Goal: Information Seeking & Learning: Learn about a topic

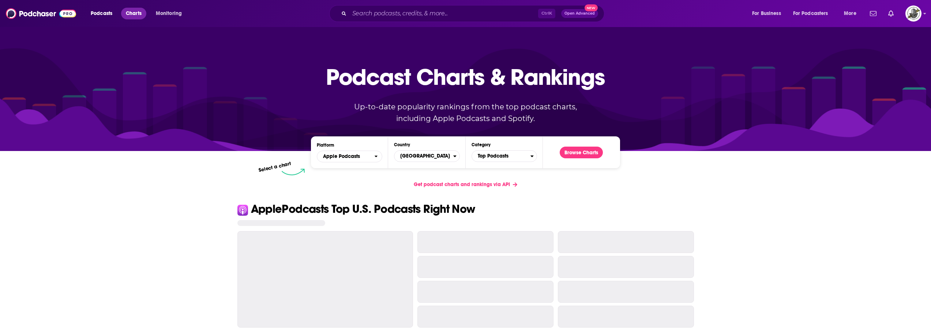
click at [143, 18] on link "Charts" at bounding box center [133, 14] width 25 height 12
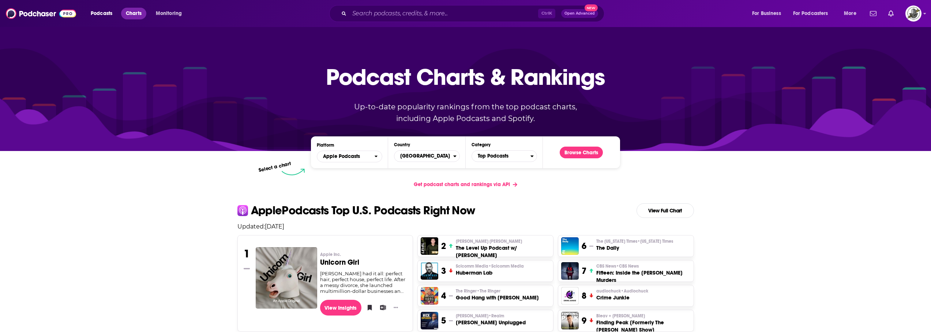
click at [133, 16] on span "Charts" at bounding box center [134, 13] width 16 height 10
click at [515, 158] on span "Top Podcasts" at bounding box center [501, 156] width 59 height 12
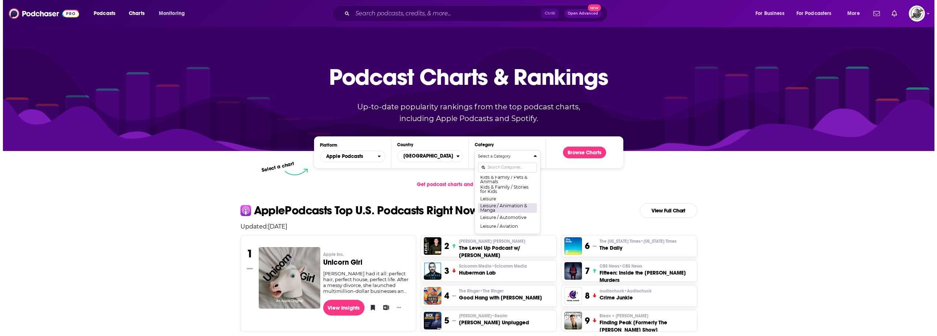
scroll to position [329, 0]
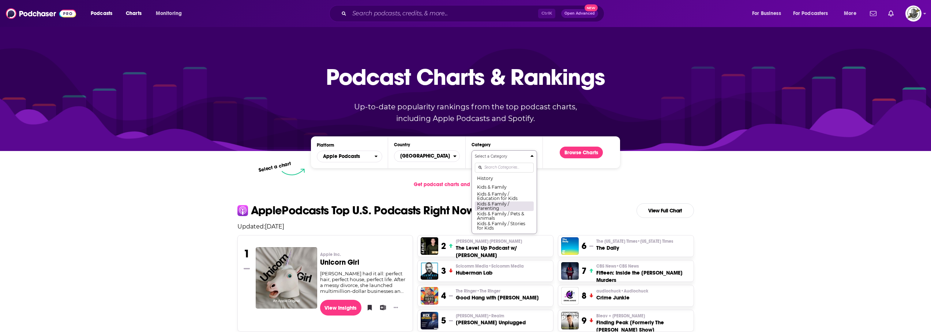
click at [503, 210] on button "Kids & Family / Parenting" at bounding box center [504, 206] width 59 height 10
click at [583, 150] on button "Browse Charts" at bounding box center [581, 153] width 43 height 12
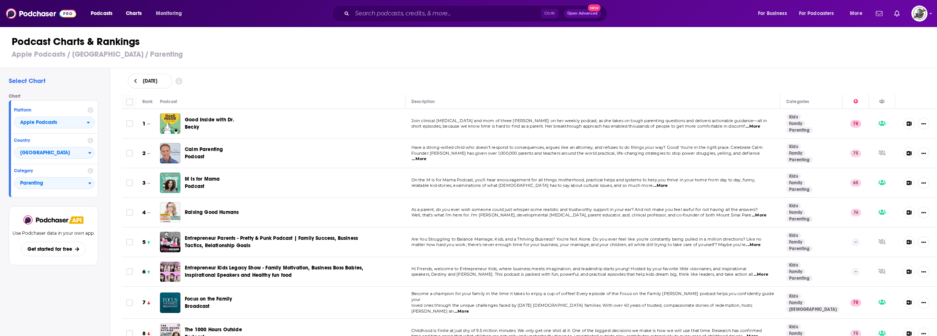
click at [416, 49] on div "Podcast Charts & Rankings Apple Podcasts / United States / Parenting" at bounding box center [471, 47] width 943 height 42
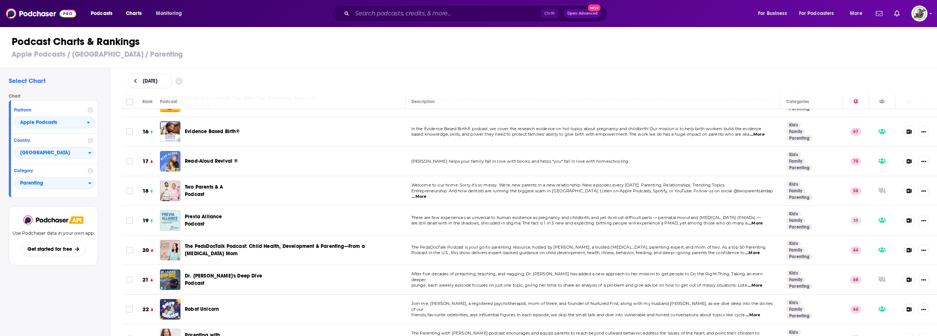
scroll to position [439, 0]
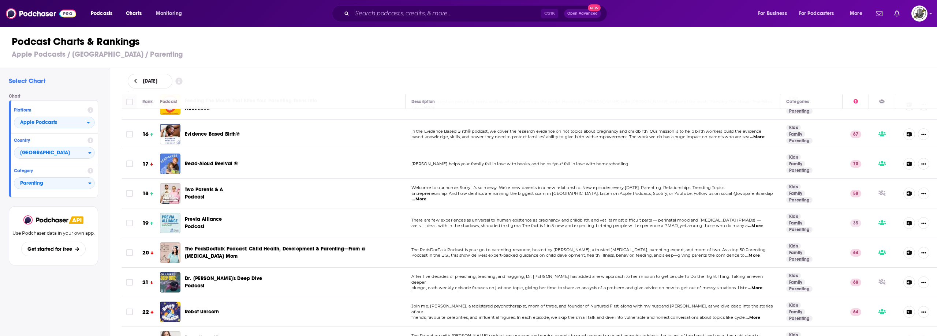
click at [578, 55] on h3 "Apple Podcasts / United States / Parenting" at bounding box center [472, 54] width 920 height 9
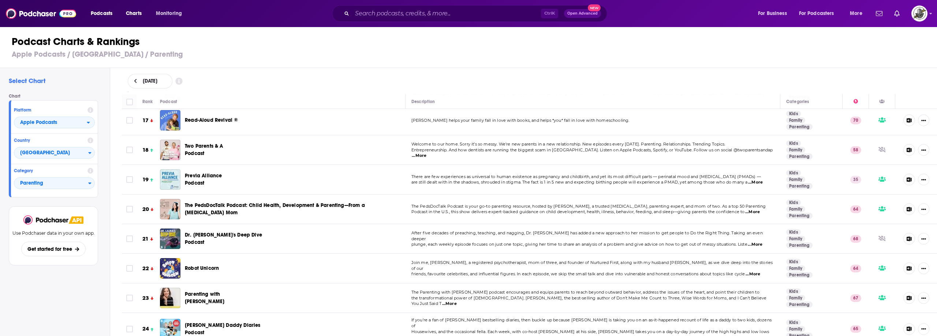
scroll to position [512, 0]
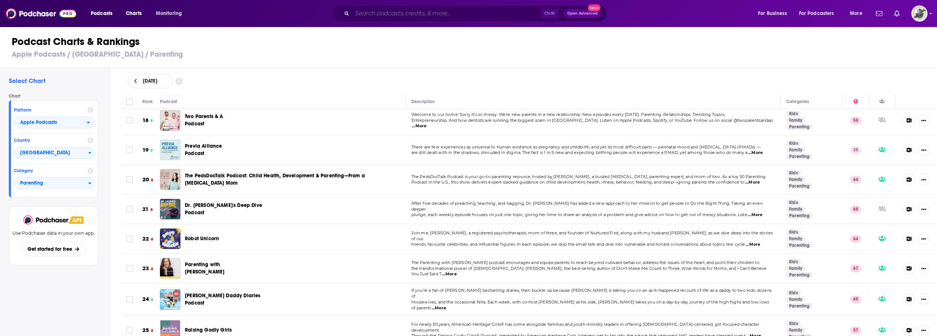
click at [445, 14] on input "Search podcasts, credits, & more..." at bounding box center [446, 14] width 189 height 12
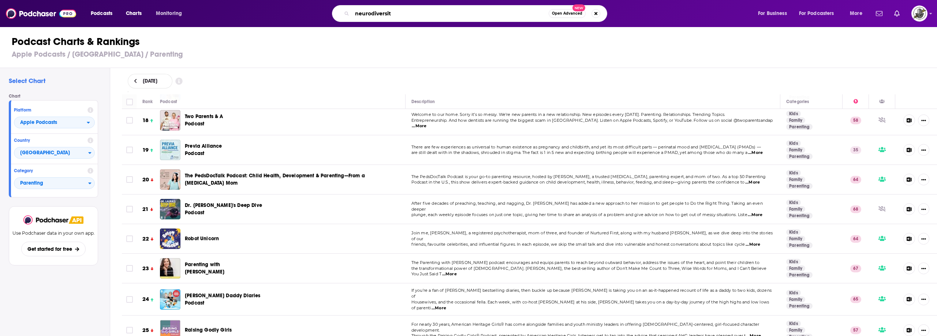
type input "neurodiversity"
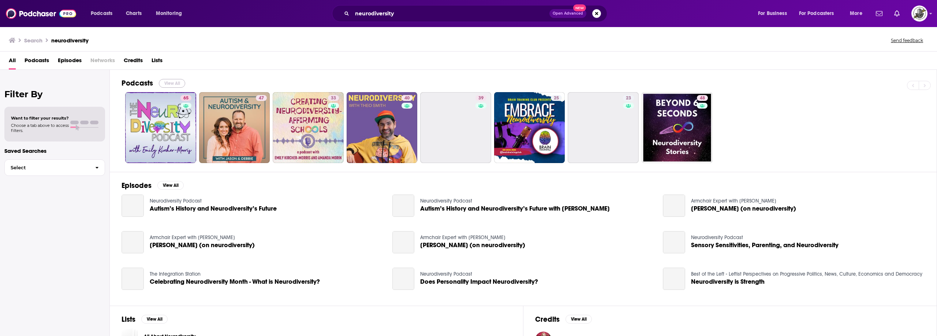
click at [176, 86] on button "View All" at bounding box center [172, 83] width 26 height 9
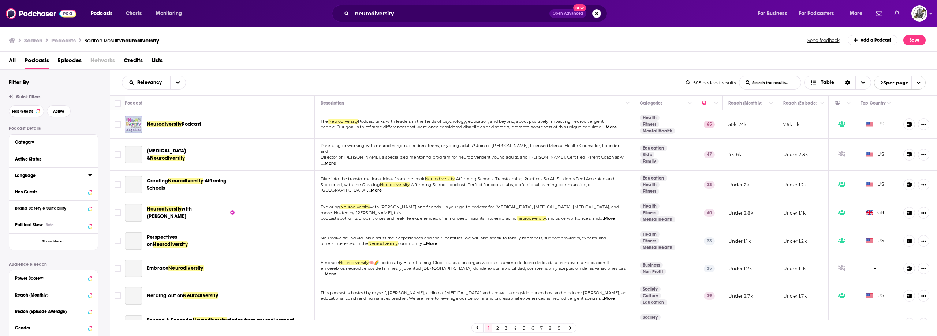
click at [92, 178] on icon at bounding box center [90, 175] width 4 height 6
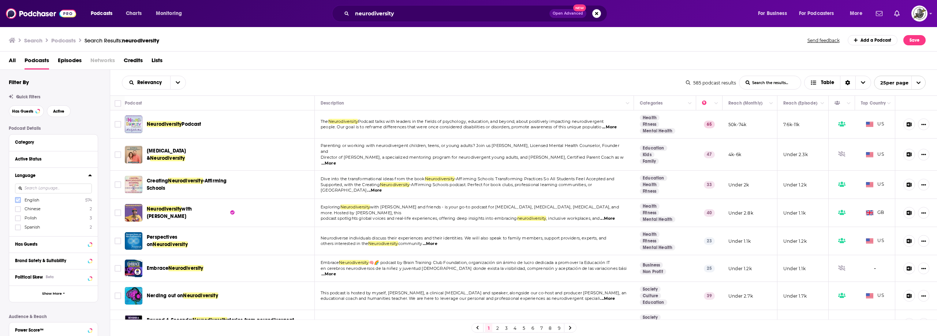
click at [18, 199] on icon at bounding box center [18, 200] width 4 height 4
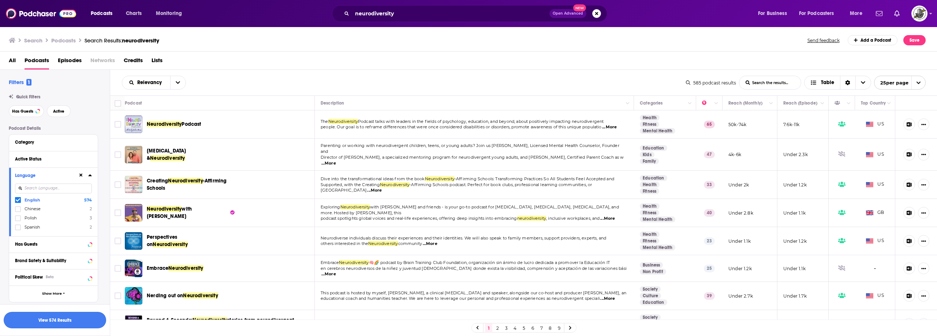
click at [78, 322] on button "View 574 Results" at bounding box center [55, 320] width 102 height 16
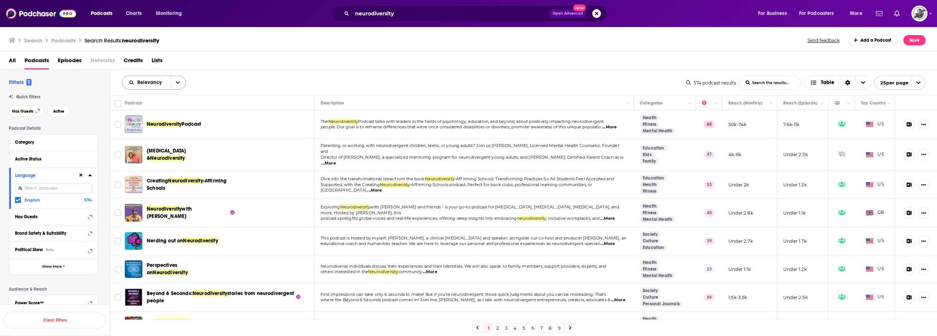
click at [180, 85] on button "open menu" at bounding box center [177, 82] width 15 height 13
click at [154, 144] on span "Power Score" at bounding box center [158, 145] width 43 height 4
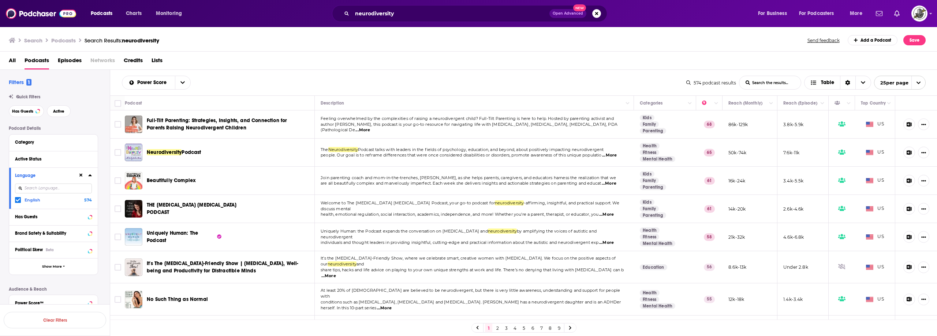
drag, startPoint x: 206, startPoint y: 153, endPoint x: 146, endPoint y: 154, distance: 59.7
click at [146, 154] on div "Neurodiversity Podcast" at bounding box center [174, 153] width 98 height 18
copy span "Neurodiversity Podcast"
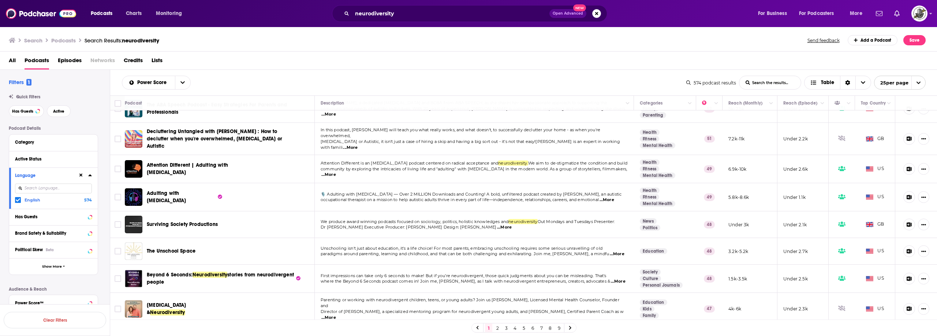
scroll to position [256, 0]
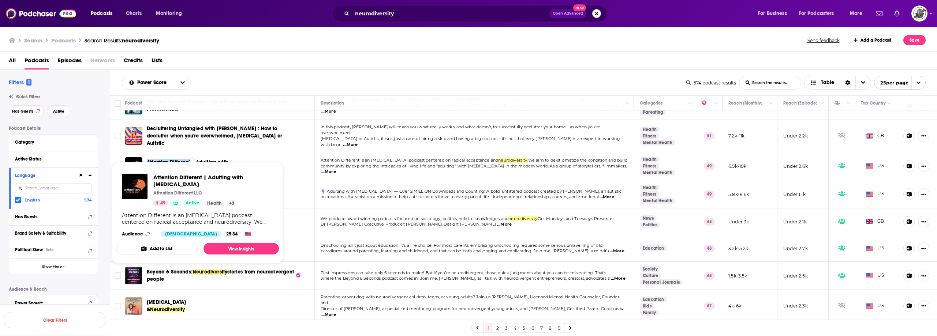
drag, startPoint x: 146, startPoint y: 143, endPoint x: 190, endPoint y: 143, distance: 43.6
click at [190, 157] on div "Attention Different | Adulting with [MEDICAL_DATA]" at bounding box center [197, 166] width 144 height 18
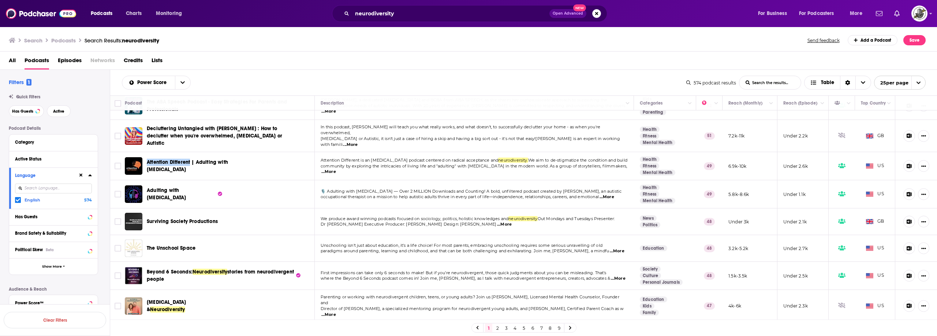
copy span "Attention Different"
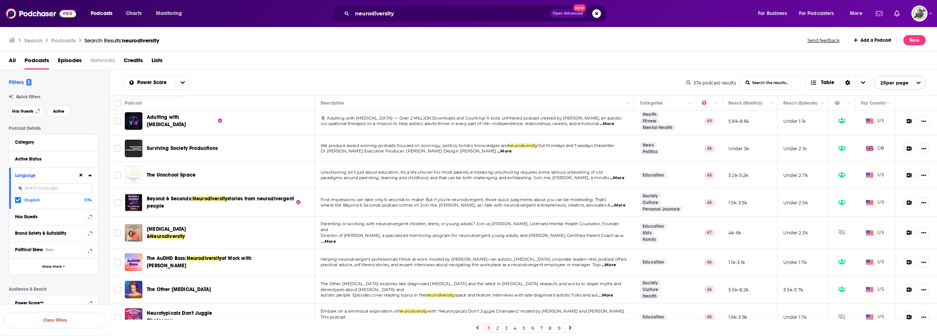
scroll to position [366, 0]
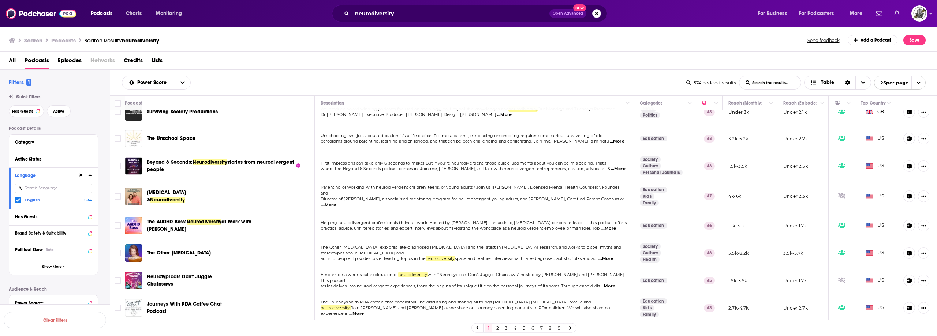
click at [320, 72] on div "Power Score List Search Input Search the results... Table 574 podcast results L…" at bounding box center [523, 83] width 827 height 26
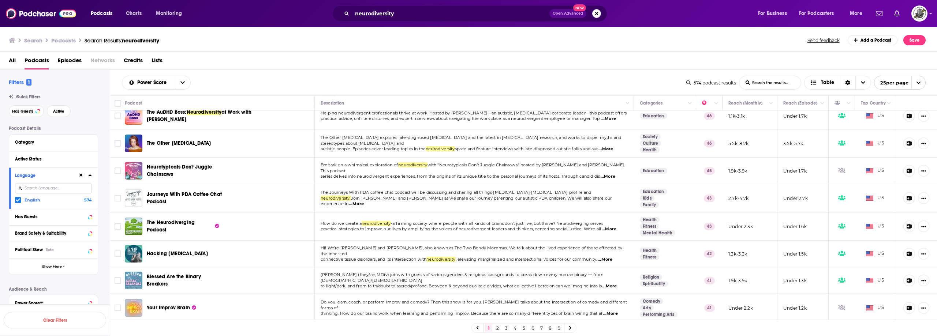
scroll to position [483, 0]
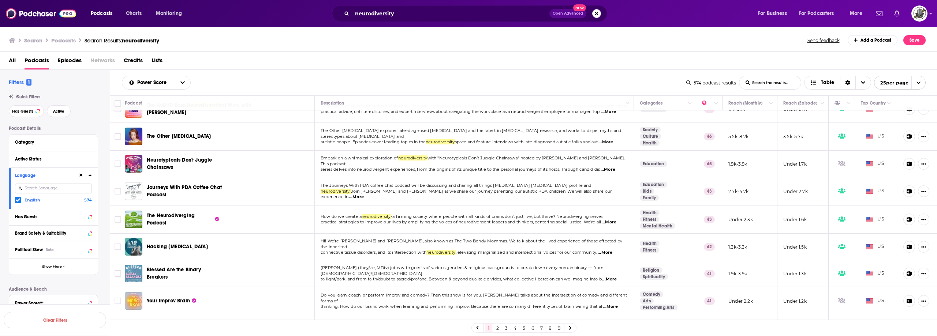
click at [497, 329] on link "2" at bounding box center [497, 328] width 7 height 9
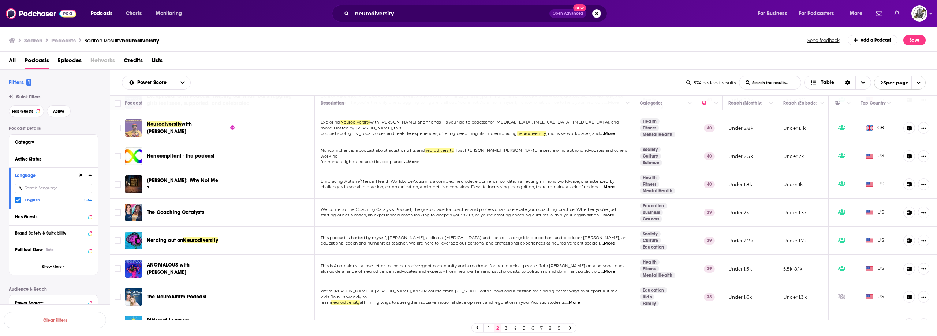
scroll to position [110, 0]
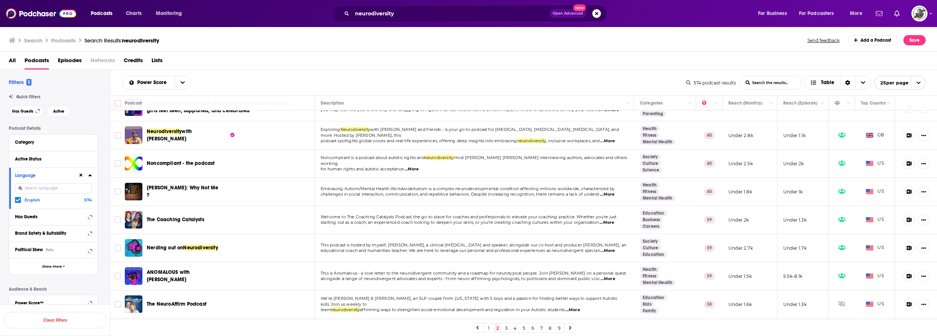
drag, startPoint x: 145, startPoint y: 155, endPoint x: 390, endPoint y: 45, distance: 268.7
click at [390, 45] on div "Search Podcasts Search Results: neurodiversity Send feedback Add a Podcast Save" at bounding box center [467, 40] width 917 height 10
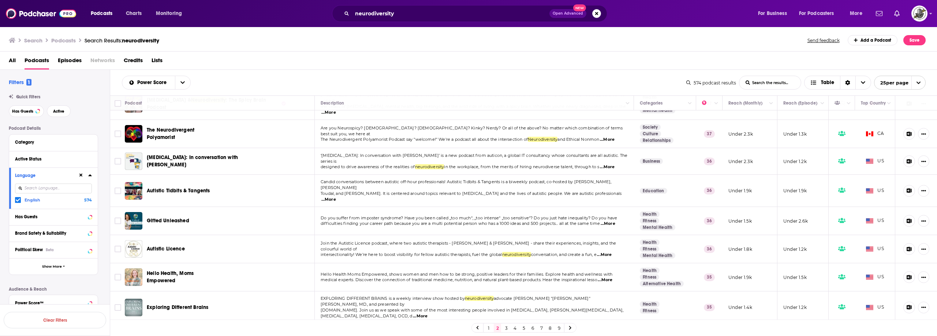
scroll to position [415, 0]
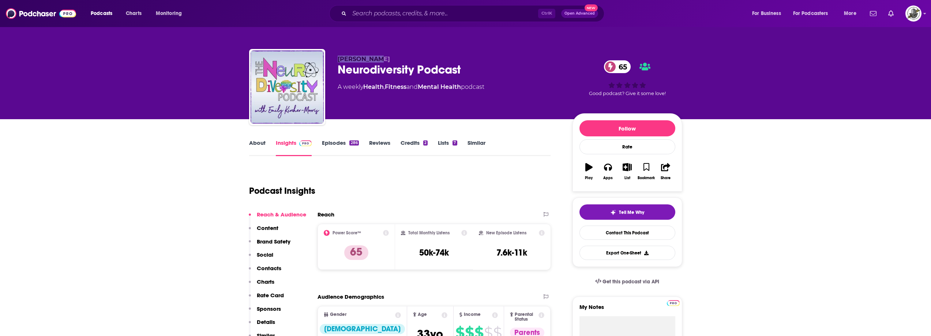
drag, startPoint x: 336, startPoint y: 61, endPoint x: 394, endPoint y: 60, distance: 58.2
click at [394, 60] on div "Dave Morris Neurodiversity Podcast 65 A weekly Health , Fitness and Mental Heal…" at bounding box center [465, 88] width 433 height 79
drag, startPoint x: 337, startPoint y: 72, endPoint x: 474, endPoint y: 72, distance: 137.3
click at [474, 72] on div "Dave Morris Neurodiversity Podcast 65 A weekly Health , Fitness and Mental Heal…" at bounding box center [465, 88] width 433 height 79
copy h2 "Neurodiversity Podcast"
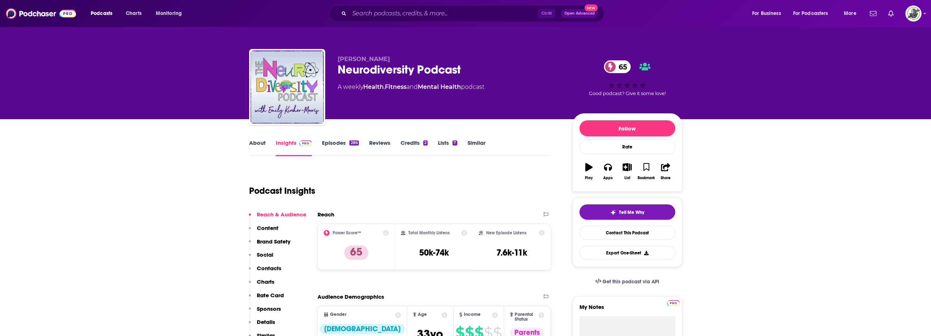
click at [478, 176] on div "Podcast Insights" at bounding box center [397, 186] width 296 height 37
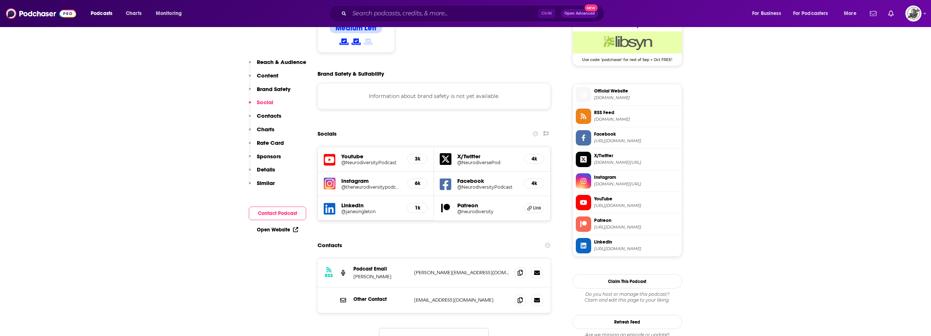
scroll to position [586, 0]
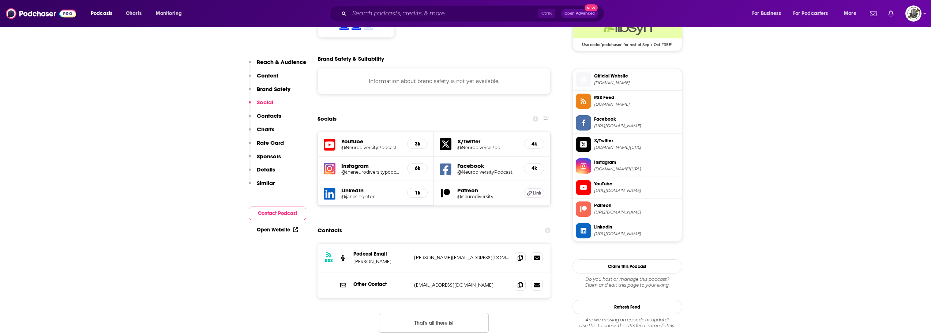
scroll to position [622, 0]
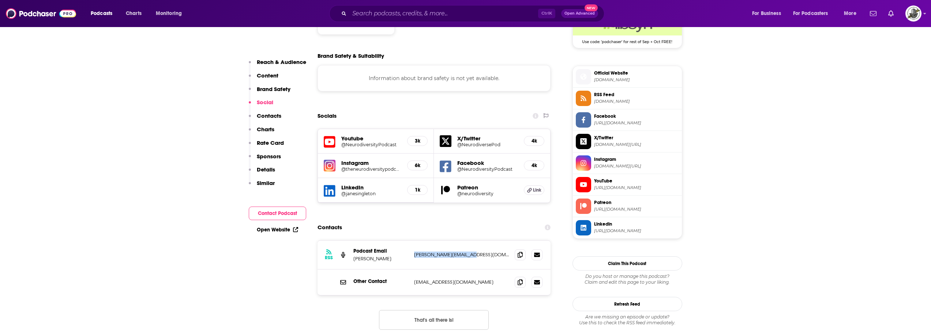
drag, startPoint x: 413, startPoint y: 225, endPoint x: 484, endPoint y: 225, distance: 70.6
click at [484, 241] on div "RSS Podcast Email Dave Morris dave@voiceofmorris.com dave@voiceofmorris.com" at bounding box center [435, 255] width 234 height 29
copy p "dave@voiceofmorris.com"
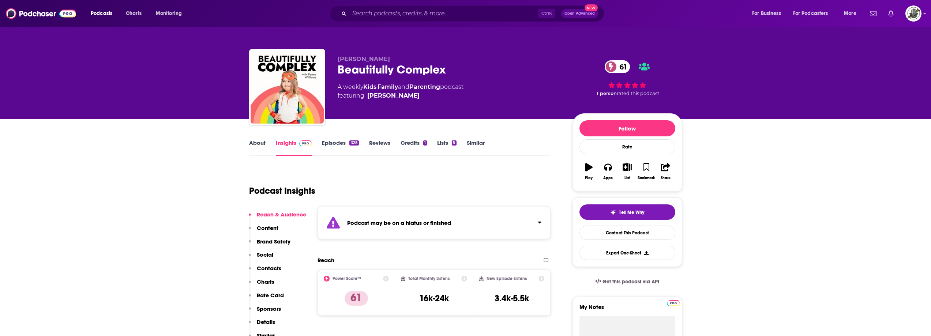
click at [410, 209] on div "Podcast may be on a hiatus or finished" at bounding box center [435, 223] width 234 height 33
click at [412, 222] on strong "Podcast may be on a hiatus or finished" at bounding box center [399, 223] width 104 height 7
drag, startPoint x: 336, startPoint y: 61, endPoint x: 466, endPoint y: 64, distance: 130.3
click at [466, 64] on div "Penny Williams Beautifully Complex 61 A weekly Kids , Family and Parenting podc…" at bounding box center [465, 88] width 433 height 79
copy div "Penny Williams Beautifully Complex"
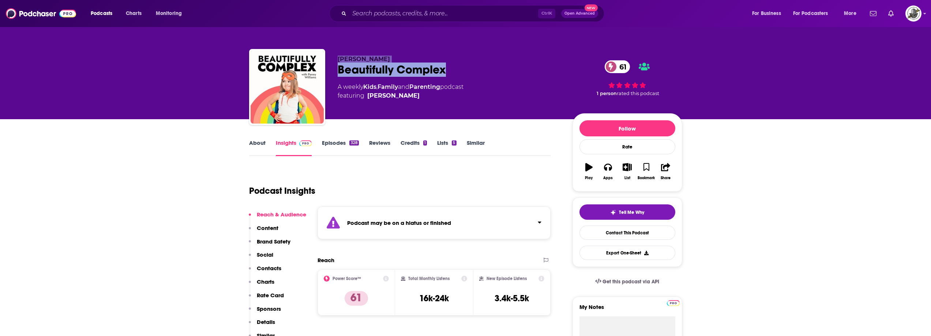
click at [339, 68] on div "Beautifully Complex 61" at bounding box center [449, 70] width 223 height 14
drag, startPoint x: 337, startPoint y: 58, endPoint x: 402, endPoint y: 56, distance: 64.8
click at [402, 56] on div "Penny Williams Beautifully Complex 61 A weekly Kids , Family and Parenting podc…" at bounding box center [465, 88] width 433 height 79
copy span "Penny Williams"
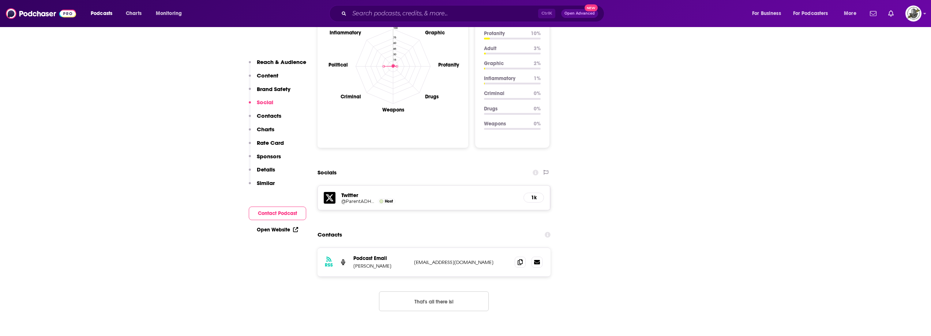
scroll to position [805, 0]
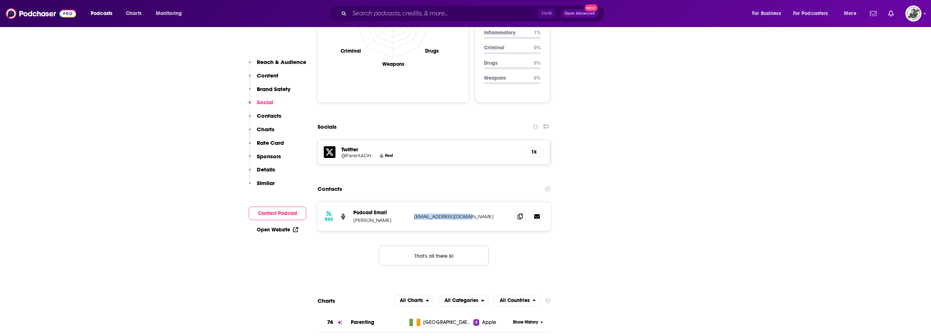
drag, startPoint x: 411, startPoint y: 184, endPoint x: 490, endPoint y: 180, distance: 78.4
click at [490, 202] on div "RSS Podcast Email Penny Williams pennywpenny@gmail.com pennywpenny@gmail.com" at bounding box center [435, 216] width 234 height 29
copy p "pennywpenny@gmail.com"
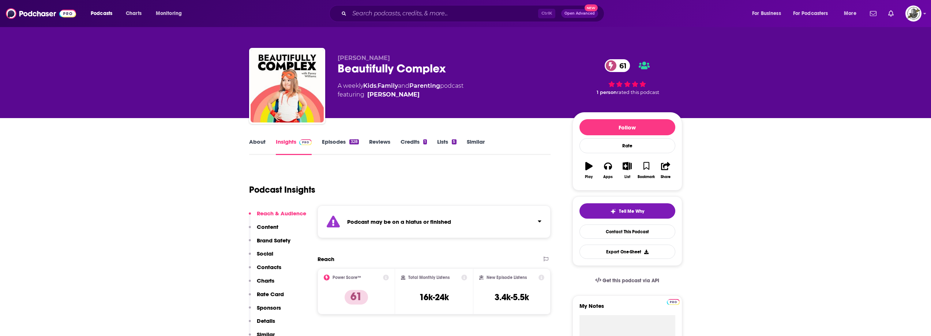
scroll to position [0, 0]
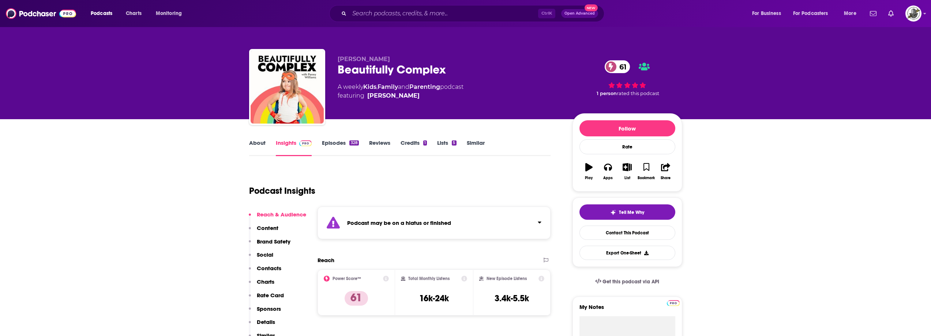
click at [506, 105] on div "Penny Williams Beautifully Complex 61 A weekly Kids , Family and Parenting podc…" at bounding box center [449, 85] width 223 height 59
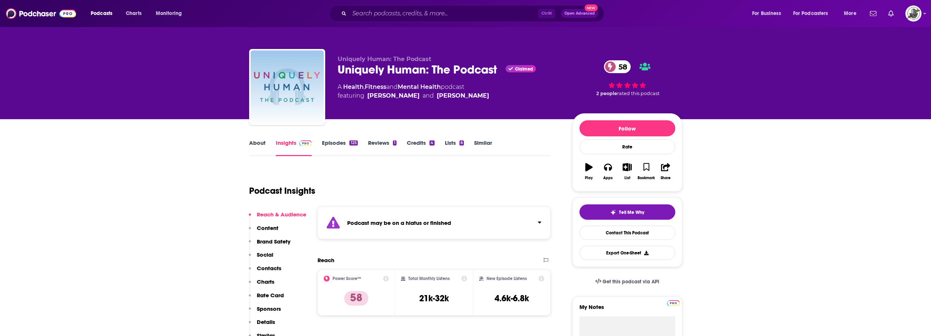
click at [419, 231] on div "Podcast may be on a hiatus or finished" at bounding box center [435, 223] width 234 height 33
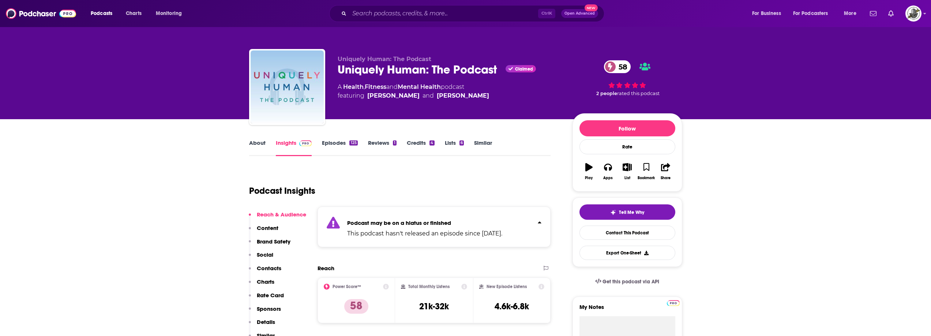
click at [419, 231] on p "This podcast hasn't released an episode since [DATE]." at bounding box center [424, 233] width 155 height 9
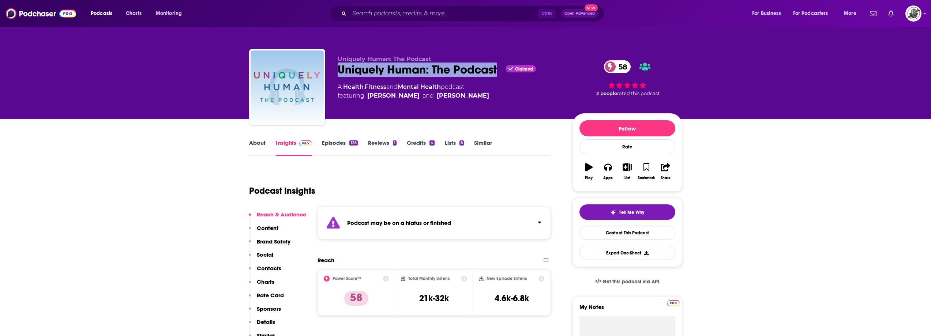
drag, startPoint x: 340, startPoint y: 72, endPoint x: 499, endPoint y: 72, distance: 159.2
click at [499, 72] on div "Uniquely Human: The Podcast Claimed 58" at bounding box center [449, 70] width 223 height 14
copy h2 "Uniquely Human: The Podcast"
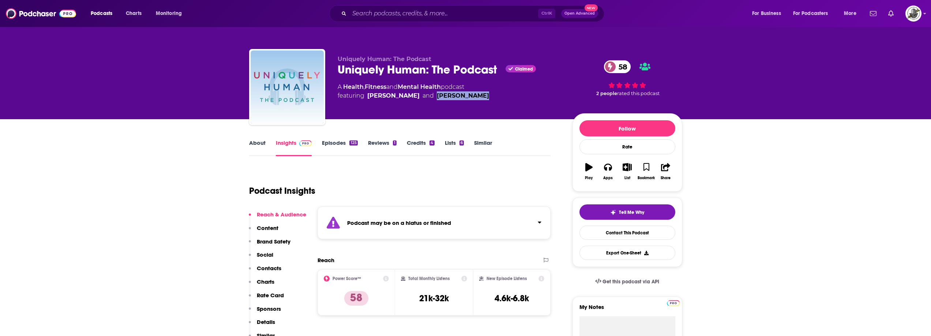
drag, startPoint x: 418, startPoint y: 95, endPoint x: 464, endPoint y: 92, distance: 46.2
click at [464, 92] on span "featuring [PERSON_NAME] and [PERSON_NAME]" at bounding box center [414, 96] width 152 height 9
copy link "[PERSON_NAME]"
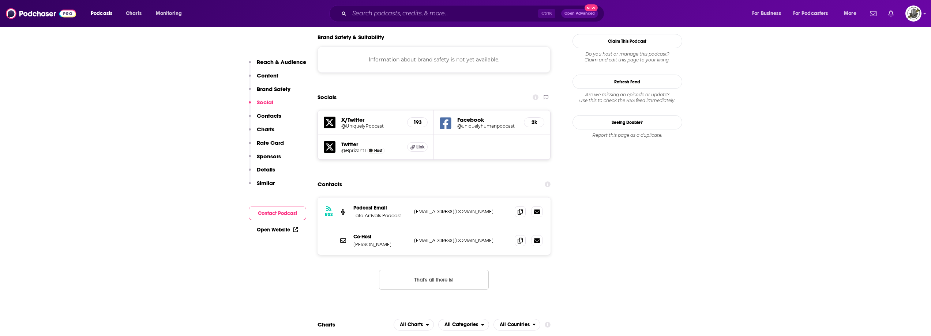
scroll to position [695, 0]
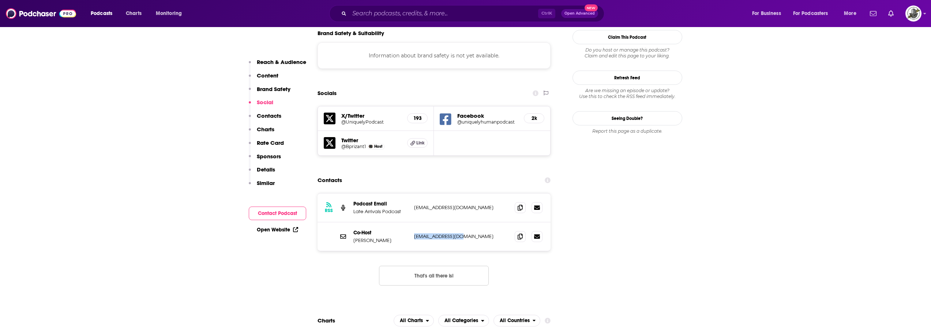
drag, startPoint x: 411, startPoint y: 213, endPoint x: 467, endPoint y: 209, distance: 56.2
click at [467, 223] on div "Co-Host [PERSON_NAME] [EMAIL_ADDRESS][DOMAIN_NAME] [EMAIL_ADDRESS][DOMAIN_NAME]" at bounding box center [435, 237] width 234 height 29
copy p "[EMAIL_ADDRESS][DOMAIN_NAME]"
click at [477, 194] on div "RSS Podcast Email Late Arrivals Podcast admin@bleav.com admin@bleav.com" at bounding box center [435, 208] width 234 height 29
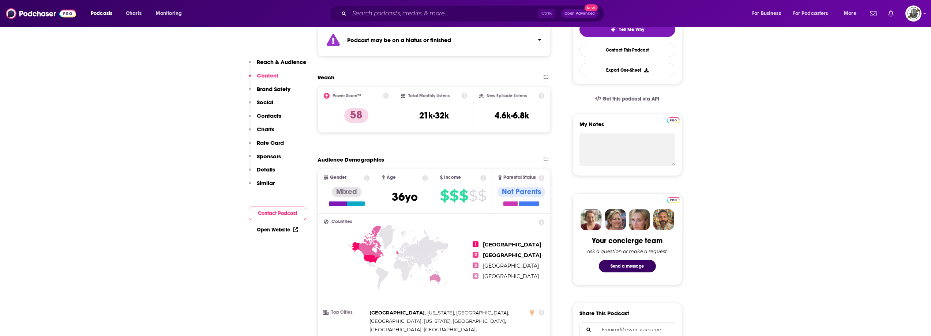
scroll to position [0, 0]
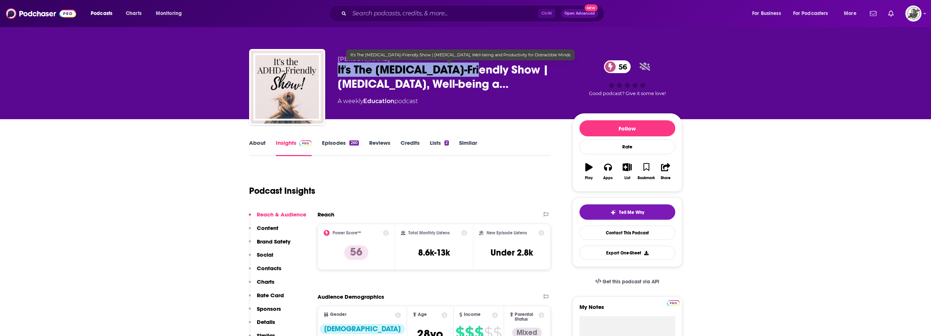
drag, startPoint x: 334, startPoint y: 70, endPoint x: 480, endPoint y: 72, distance: 146.1
click at [480, 72] on div "Caren Magill It's The ADHD-Friendly Show | Personal Growth, Well-being a… 56 A …" at bounding box center [465, 88] width 433 height 79
copy h2 "It's The ADHD-Friendly Show"
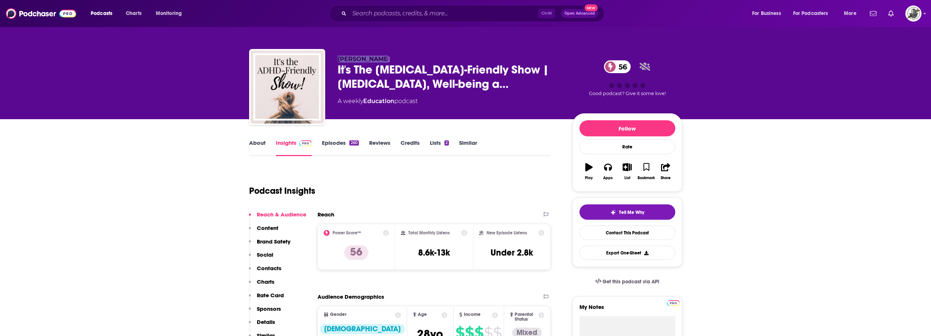
drag, startPoint x: 363, startPoint y: 58, endPoint x: 387, endPoint y: 56, distance: 23.5
click at [387, 56] on p "Caren Magill" at bounding box center [449, 59] width 223 height 7
copy span "Caren Magill"
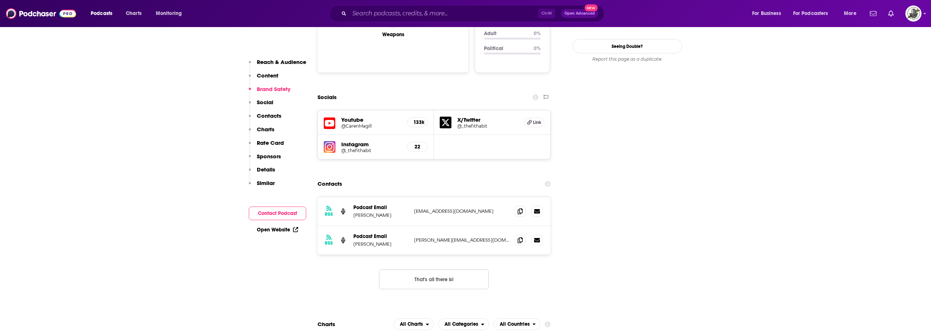
scroll to position [842, 0]
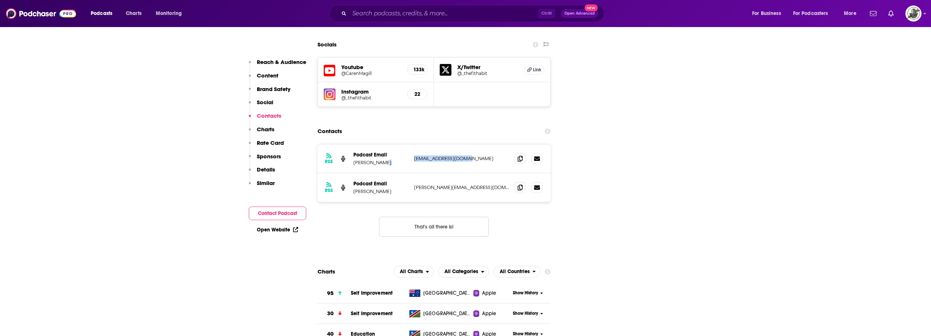
drag, startPoint x: 411, startPoint y: 123, endPoint x: 478, endPoint y: 124, distance: 67.7
click at [478, 145] on div "RSS Podcast Email Caren Magill carenmagill@gmail.com carenmagill@gmail.com" at bounding box center [435, 159] width 234 height 29
copy div "carenmagill@gmail.com"
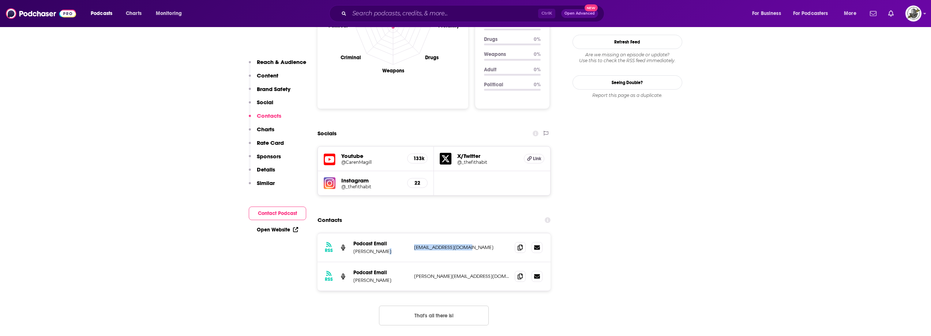
scroll to position [732, 0]
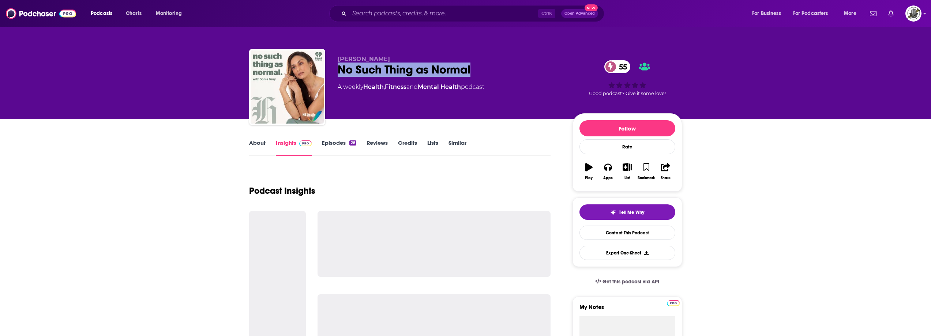
drag, startPoint x: 339, startPoint y: 74, endPoint x: 492, endPoint y: 69, distance: 152.3
click at [492, 69] on div "No Such Thing as Normal 55" at bounding box center [449, 70] width 223 height 14
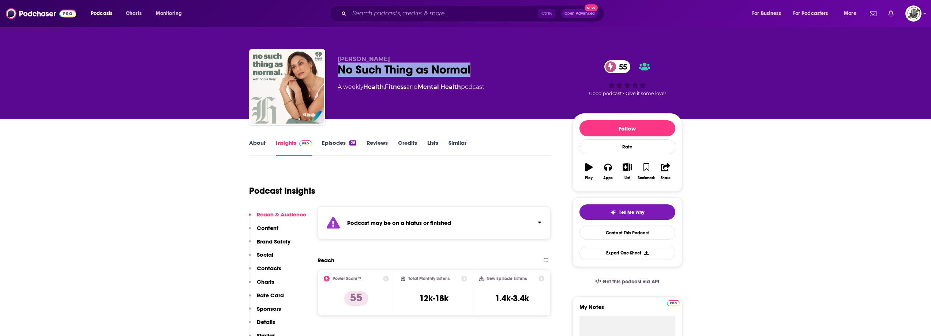
copy h2 "No Such Thing as Normal"
click at [412, 224] on strong "Podcast may be on a hiatus or finished" at bounding box center [399, 223] width 104 height 7
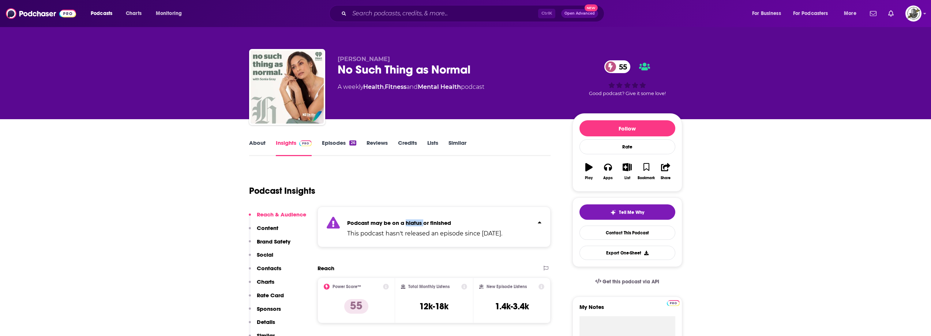
click at [412, 224] on strong "Podcast may be on a hiatus or finished" at bounding box center [399, 223] width 104 height 7
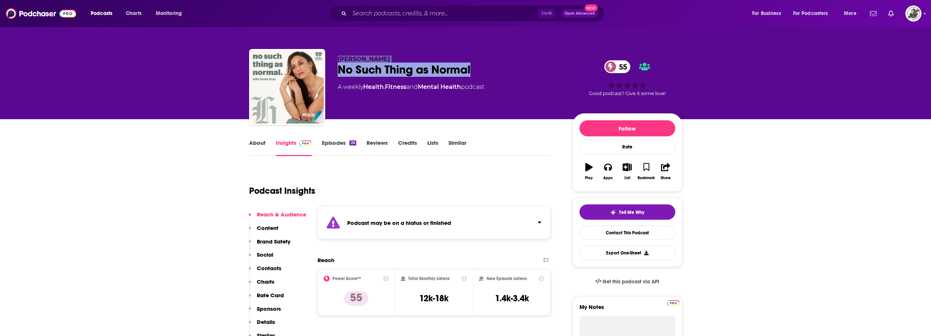
drag, startPoint x: 333, startPoint y: 58, endPoint x: 482, endPoint y: 66, distance: 149.2
click at [482, 66] on div "Ethan Sills No Such Thing as Normal 55 A weekly Health , Fitness and Mental Hea…" at bounding box center [465, 88] width 433 height 79
copy div "Ethan Sills No Such Thing as Normal"
click at [463, 187] on div "Podcast Insights" at bounding box center [397, 186] width 296 height 37
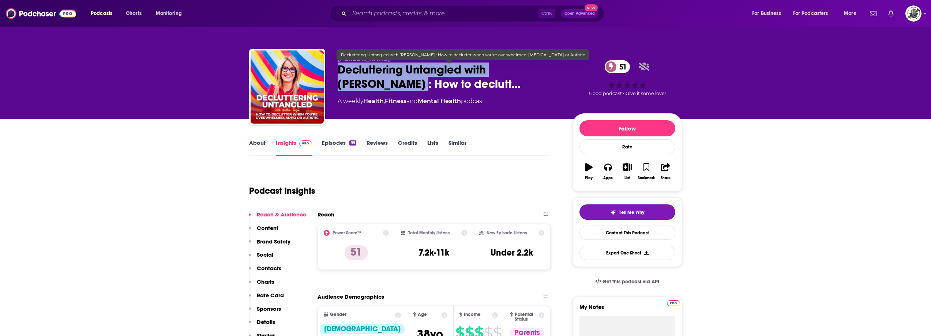
drag, startPoint x: 333, startPoint y: 73, endPoint x: 367, endPoint y: 86, distance: 36.0
click at [367, 86] on div "[PERSON_NAME] Decluttering Untangled with [PERSON_NAME] : How to declutt… 51 A …" at bounding box center [465, 88] width 433 height 79
copy h2 "Decluttering Untangled with [PERSON_NAME]"
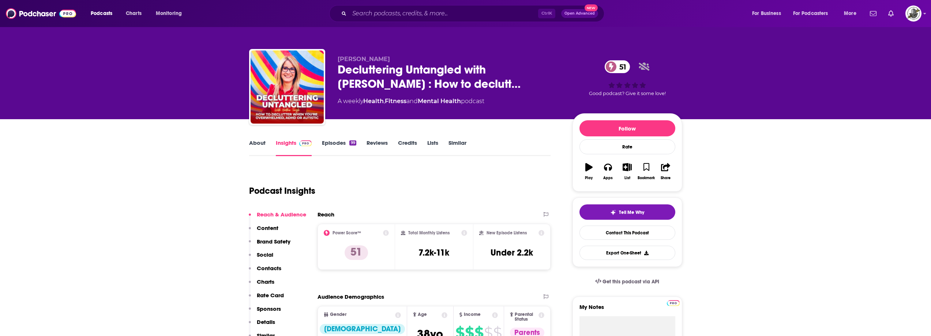
click at [439, 199] on div "Podcast Insights" at bounding box center [397, 186] width 296 height 37
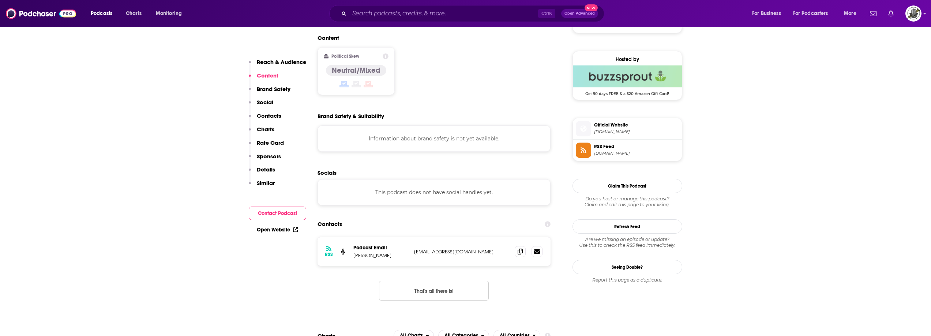
scroll to position [586, 0]
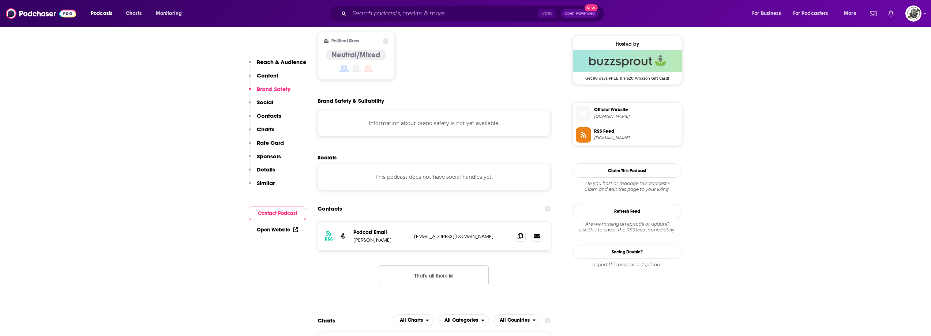
drag, startPoint x: 411, startPoint y: 210, endPoint x: 493, endPoint y: 210, distance: 81.6
click at [493, 222] on div "RSS Podcast Email [PERSON_NAME] [EMAIL_ADDRESS][DOMAIN_NAME] [EMAIL_ADDRESS][DO…" at bounding box center [435, 236] width 234 height 29
copy div "[EMAIL_ADDRESS][DOMAIN_NAME]"
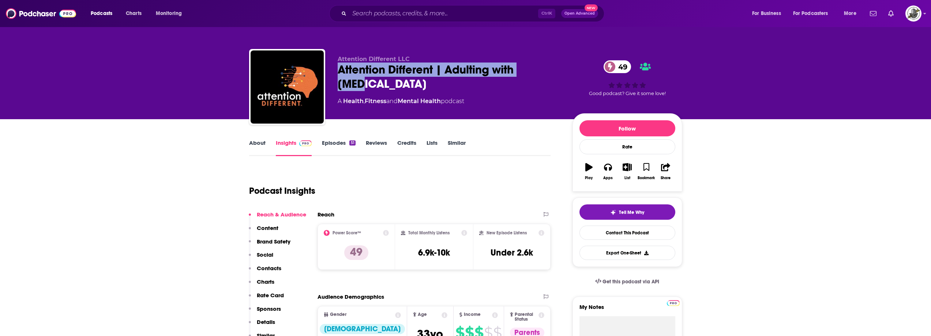
drag, startPoint x: 339, startPoint y: 72, endPoint x: 550, endPoint y: 71, distance: 211.9
click at [550, 71] on div "Attention Different | Adulting with [MEDICAL_DATA] 49" at bounding box center [449, 77] width 223 height 29
copy h2 "Attention Different | Adulting with [MEDICAL_DATA]"
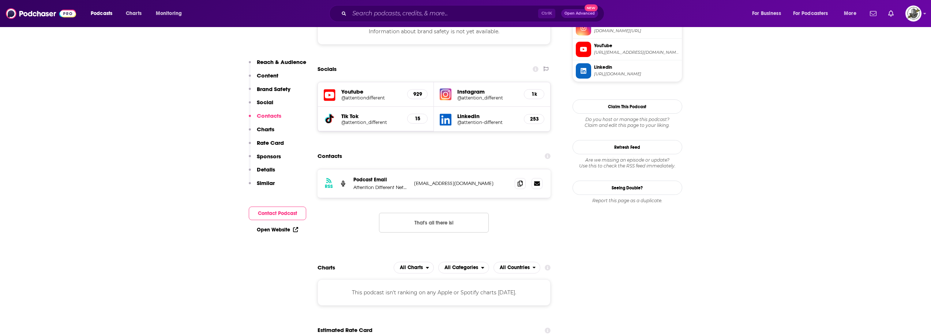
scroll to position [695, 0]
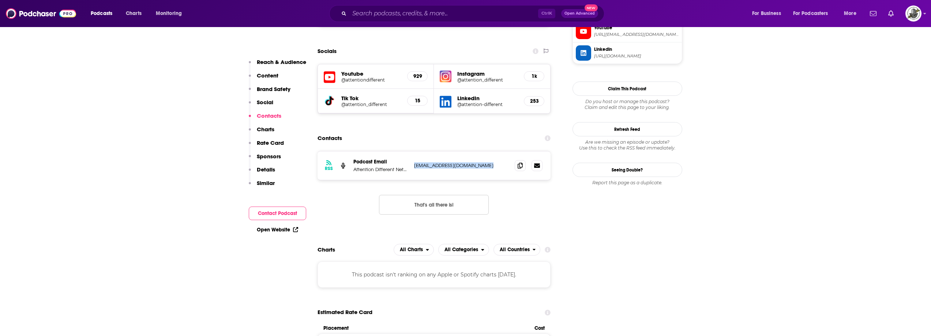
drag, startPoint x: 412, startPoint y: 138, endPoint x: 491, endPoint y: 138, distance: 78.7
click at [491, 152] on div "RSS Podcast Email Attention Different Network [EMAIL_ADDRESS][DOMAIN_NAME] [EMA…" at bounding box center [435, 166] width 234 height 29
copy p "[EMAIL_ADDRESS][DOMAIN_NAME]"
click at [474, 131] on div "Contacts" at bounding box center [435, 138] width 234 height 14
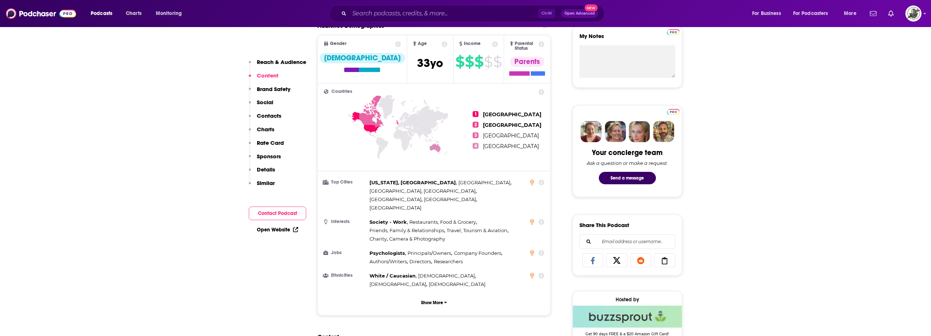
scroll to position [256, 0]
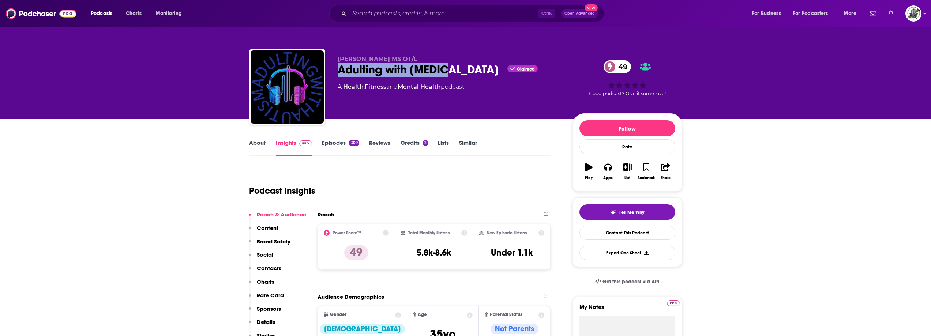
drag, startPoint x: 338, startPoint y: 74, endPoint x: 444, endPoint y: 74, distance: 106.1
click at [444, 74] on div "Adulting with Autism Claimed 49" at bounding box center [449, 70] width 223 height 14
copy h2 "Adulting with Autism"
drag, startPoint x: 336, startPoint y: 58, endPoint x: 383, endPoint y: 61, distance: 47.7
click at [383, 61] on div "April Ratchford MS OT/L Adulting with Autism Claimed 49 A Health , Fitness and …" at bounding box center [465, 88] width 433 height 79
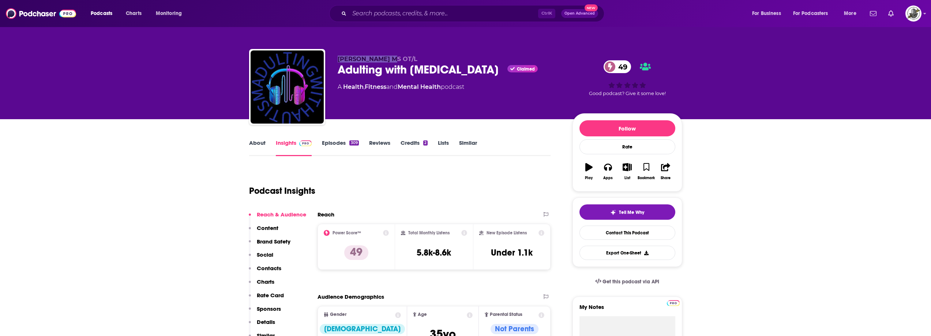
copy span "April Ratchford"
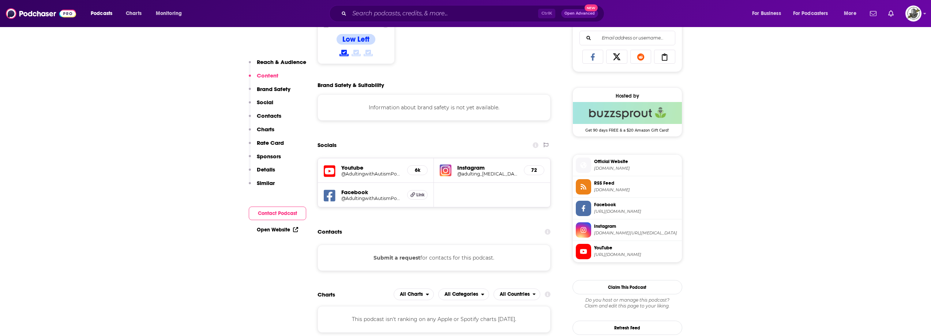
scroll to position [476, 0]
click at [335, 166] on icon at bounding box center [330, 171] width 12 height 12
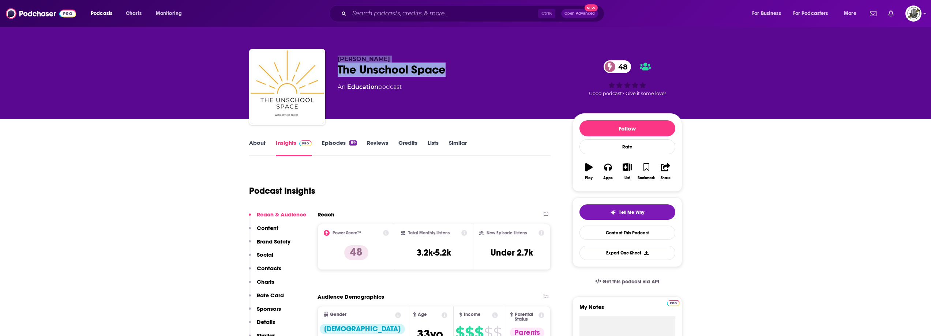
drag, startPoint x: 338, startPoint y: 61, endPoint x: 466, endPoint y: 67, distance: 128.6
click at [466, 67] on div "Esther Jones The Unschool Space 48 An Education podcast" at bounding box center [449, 85] width 223 height 59
click at [361, 61] on span "Esther Jones" at bounding box center [364, 59] width 52 height 7
drag, startPoint x: 339, startPoint y: 58, endPoint x: 382, endPoint y: 56, distance: 42.9
click at [382, 56] on p "Esther Jones" at bounding box center [449, 59] width 223 height 7
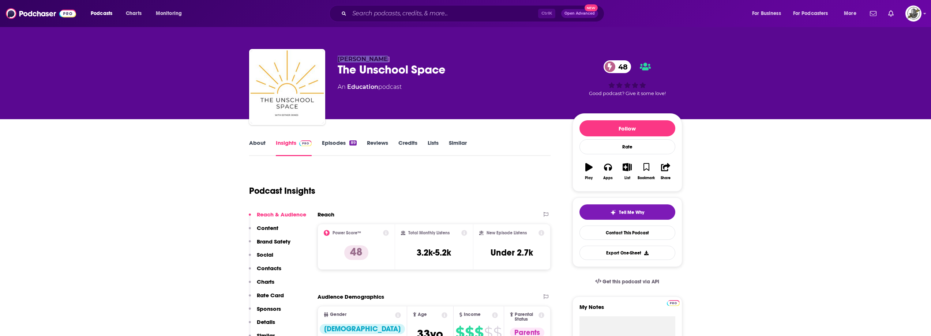
copy span "Esther Jones"
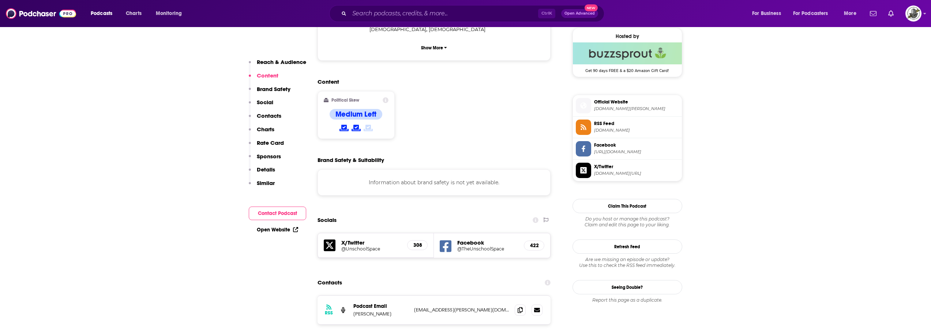
scroll to position [586, 0]
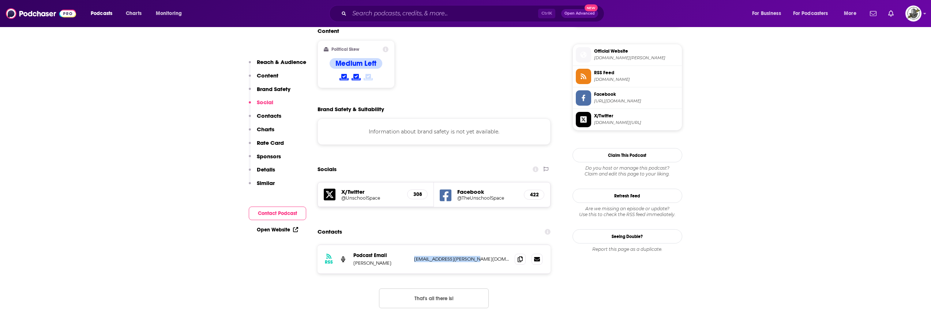
drag, startPoint x: 414, startPoint y: 224, endPoint x: 485, endPoint y: 221, distance: 71.5
click at [485, 245] on div "RSS Podcast Email Esther Jones contact@esther-jones.com contact@esther-jones.com" at bounding box center [435, 259] width 234 height 29
copy p "contact@esther-jones.com"
click at [446, 189] on icon at bounding box center [446, 196] width 12 height 14
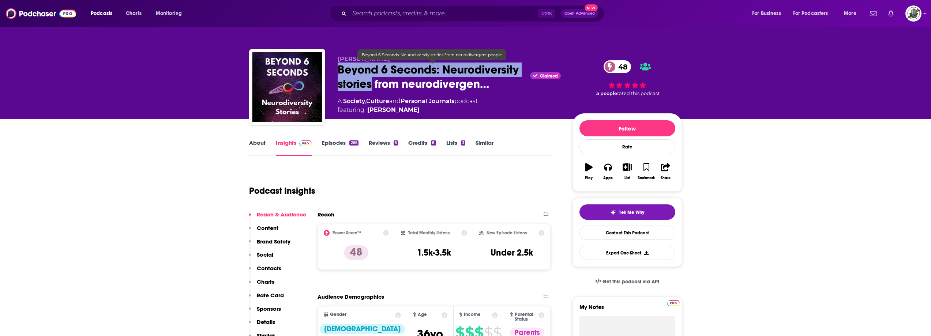
drag, startPoint x: 337, startPoint y: 72, endPoint x: 371, endPoint y: 83, distance: 36.5
click at [371, 83] on div "Carolyn Kiel Beyond 6 Seconds: Neurodiversity stories from neurodivergen… Claim…" at bounding box center [465, 88] width 433 height 79
copy h2 "Beyond 6 Seconds: Neurodiversity stories"
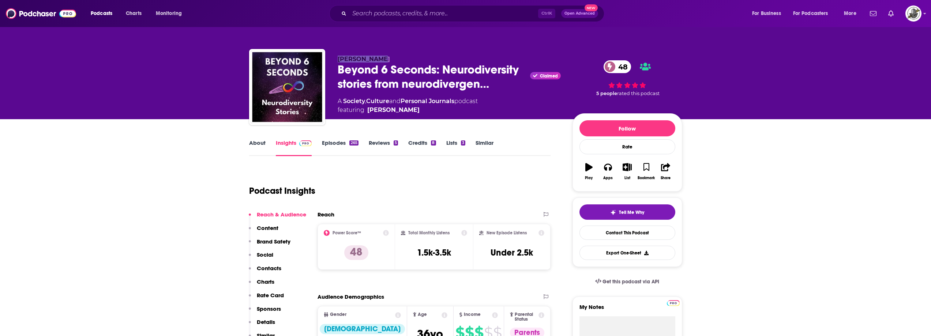
drag, startPoint x: 337, startPoint y: 59, endPoint x: 381, endPoint y: 59, distance: 43.9
click at [381, 59] on div "Carolyn Kiel Beyond 6 Seconds: Neurodiversity stories from neurodivergen… Claim…" at bounding box center [465, 88] width 433 height 79
copy span "Carolyn Kiel"
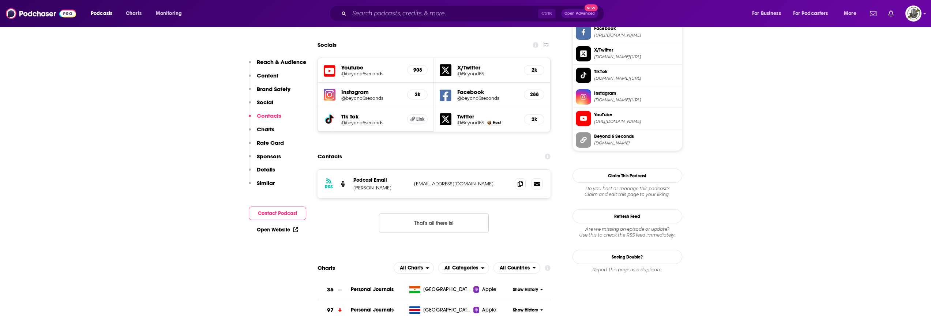
scroll to position [659, 0]
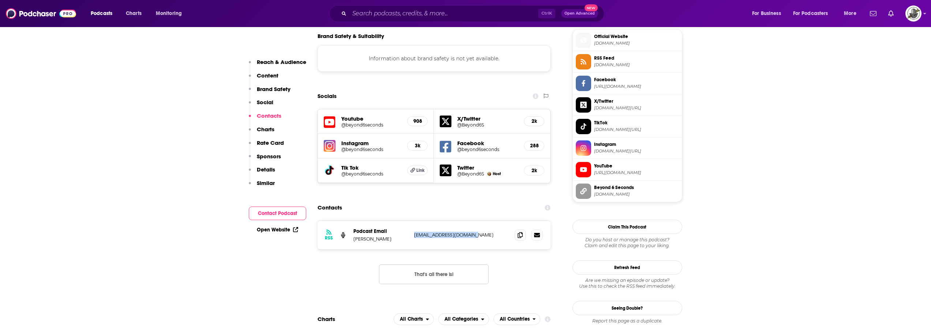
drag, startPoint x: 414, startPoint y: 199, endPoint x: 481, endPoint y: 198, distance: 67.0
click at [481, 232] on p "info@beyond6seconds.com" at bounding box center [461, 235] width 95 height 6
copy p "info@beyond6seconds.com"
click at [450, 141] on icon at bounding box center [446, 147] width 12 height 12
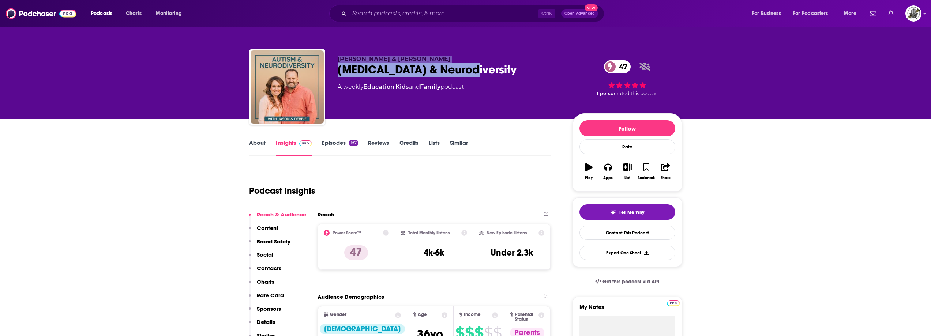
drag, startPoint x: 334, startPoint y: 59, endPoint x: 471, endPoint y: 76, distance: 138.2
click at [471, 76] on div "[PERSON_NAME] & [PERSON_NAME] [MEDICAL_DATA] & Neurodiversity 47 A weekly Educa…" at bounding box center [465, 88] width 433 height 79
copy div "[PERSON_NAME] & [PERSON_NAME] [MEDICAL_DATA] & Neurodiversity"
click at [336, 60] on div "[PERSON_NAME] & [PERSON_NAME] [MEDICAL_DATA] & Neurodiversity 47 A weekly Educa…" at bounding box center [465, 88] width 433 height 79
drag, startPoint x: 336, startPoint y: 59, endPoint x: 426, endPoint y: 58, distance: 89.3
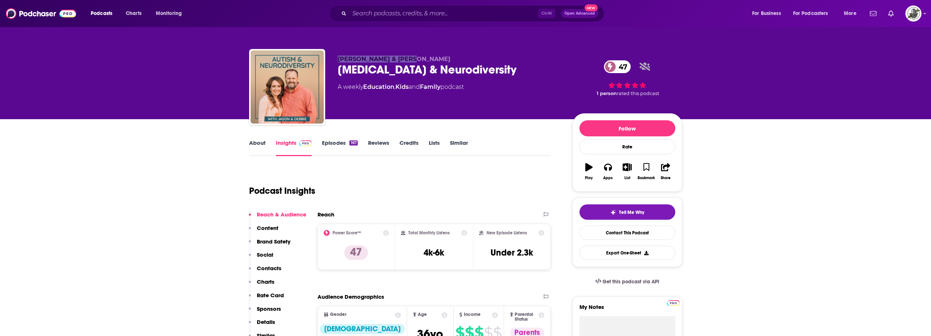
click at [426, 58] on div "[PERSON_NAME] & [PERSON_NAME] [MEDICAL_DATA] & Neurodiversity 47 A weekly Educa…" at bounding box center [465, 88] width 433 height 79
copy span "[PERSON_NAME] & [PERSON_NAME]"
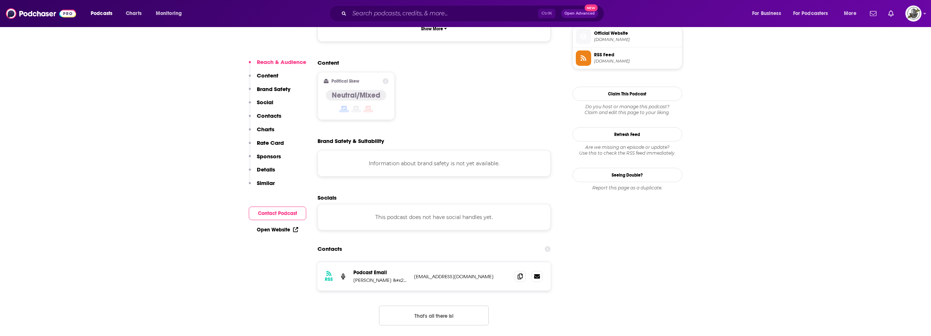
scroll to position [549, 0]
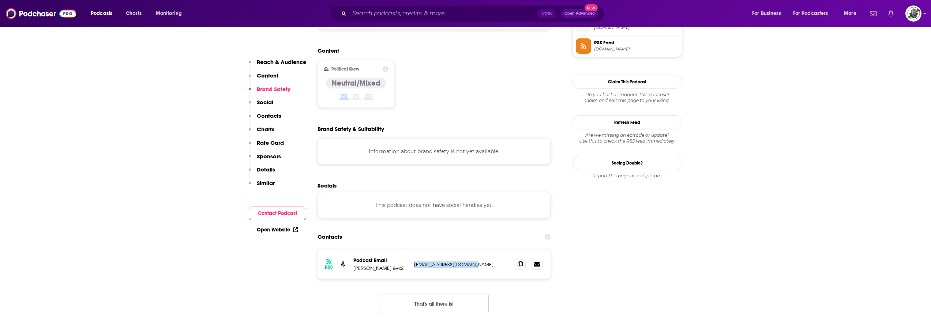
drag, startPoint x: 412, startPoint y: 237, endPoint x: 478, endPoint y: 235, distance: 65.6
click at [478, 250] on div "RSS Podcast Email Jason &#x26; Debbie Grygla support@jasondebbie.com support@ja…" at bounding box center [435, 264] width 234 height 29
copy p "support@jasondebbie.com"
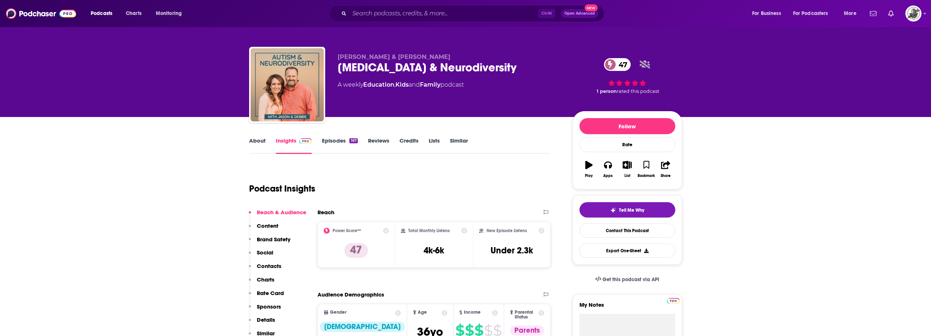
scroll to position [0, 0]
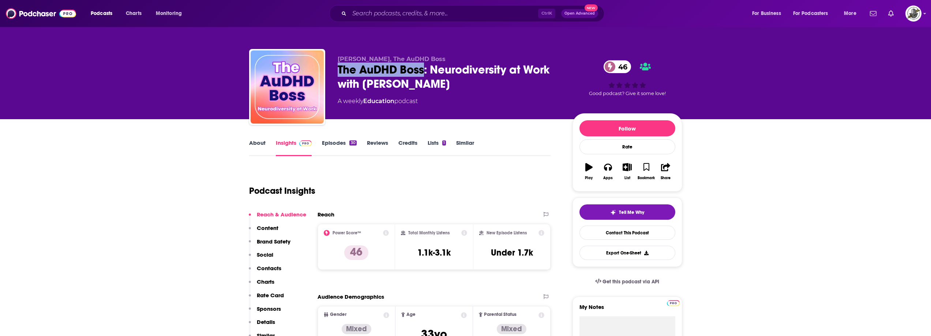
drag, startPoint x: 337, startPoint y: 71, endPoint x: 424, endPoint y: 75, distance: 86.8
click at [424, 75] on div "The AuDHD Boss: Neurodiversity at Work with [PERSON_NAME] 46" at bounding box center [449, 77] width 223 height 29
copy h2 "The AuDHD Boss"
drag, startPoint x: 363, startPoint y: 87, endPoint x: 449, endPoint y: 87, distance: 85.3
click at [449, 87] on div "The AuDHD Boss: Neurodiversity at Work with Brett Whitmarsh 46" at bounding box center [449, 77] width 223 height 29
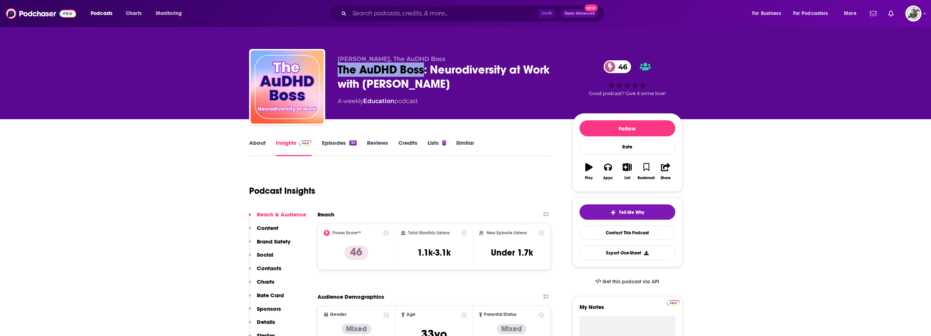
copy h2 "Brett Whitmarsh"
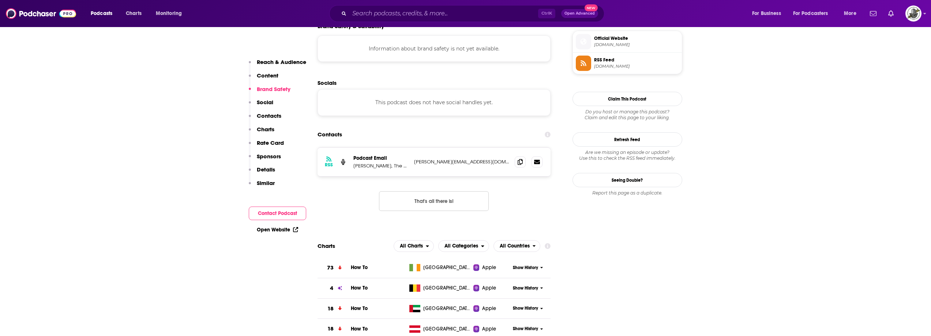
scroll to position [549, 0]
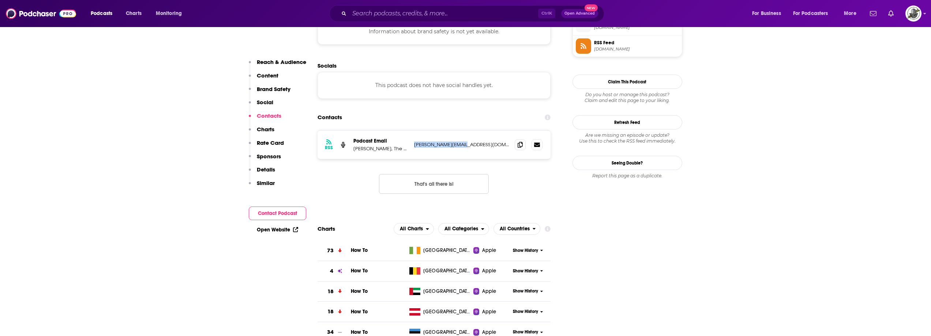
drag, startPoint x: 412, startPoint y: 147, endPoint x: 494, endPoint y: 149, distance: 81.3
click at [494, 149] on div "RSS Podcast Email Brett, The AuDHD Boss brett@audhdboss.com brett@audhdboss.com" at bounding box center [435, 145] width 234 height 29
copy p "brett@audhdboss.com"
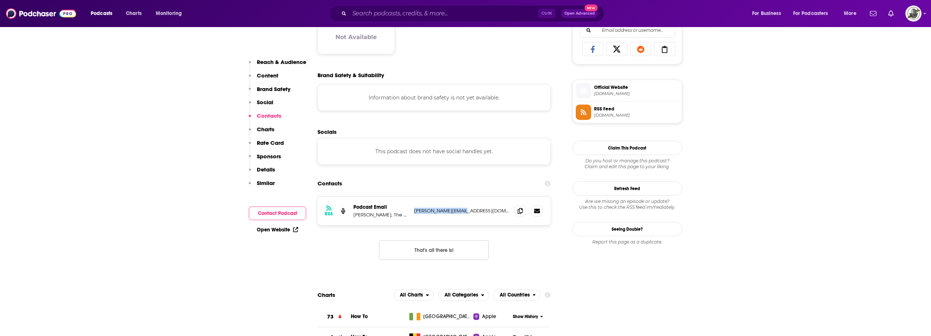
scroll to position [476, 0]
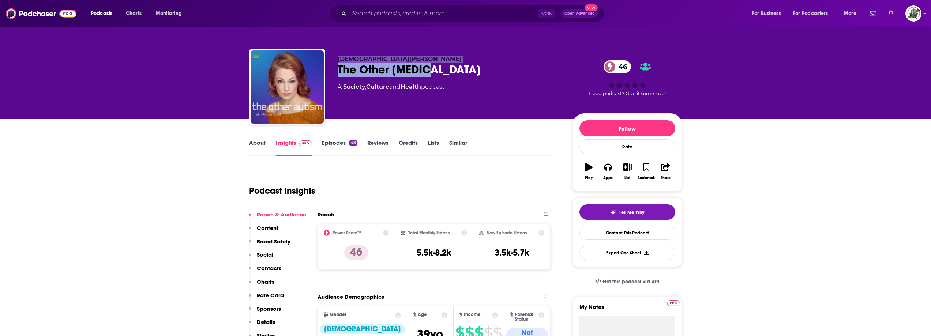
drag, startPoint x: 337, startPoint y: 57, endPoint x: 445, endPoint y: 68, distance: 108.1
click at [445, 68] on div "[DEMOGRAPHIC_DATA][PERSON_NAME] The Other [MEDICAL_DATA] 46 A Society , Culture…" at bounding box center [449, 85] width 223 height 59
copy div "[DEMOGRAPHIC_DATA][PERSON_NAME] The Other [MEDICAL_DATA]"
click at [347, 61] on span "Kristen Hovet" at bounding box center [400, 59] width 124 height 7
drag, startPoint x: 339, startPoint y: 59, endPoint x: 393, endPoint y: 59, distance: 54.2
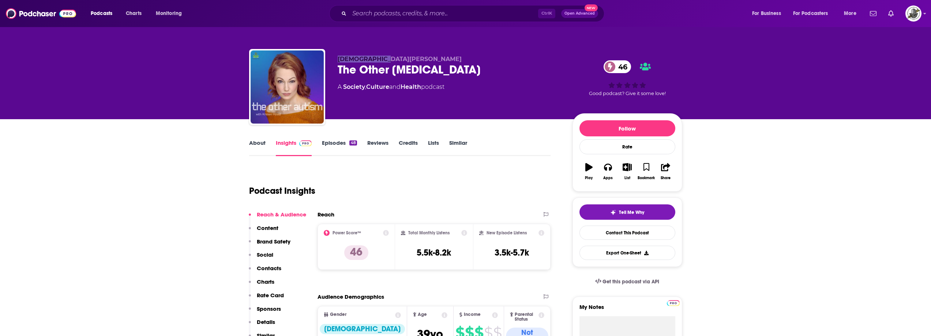
click at [393, 59] on div "Kristen Hovet The Other Autism 46 A Society , Culture and Health podcast 46 Goo…" at bounding box center [465, 88] width 433 height 79
copy span "Kristen Hovet"
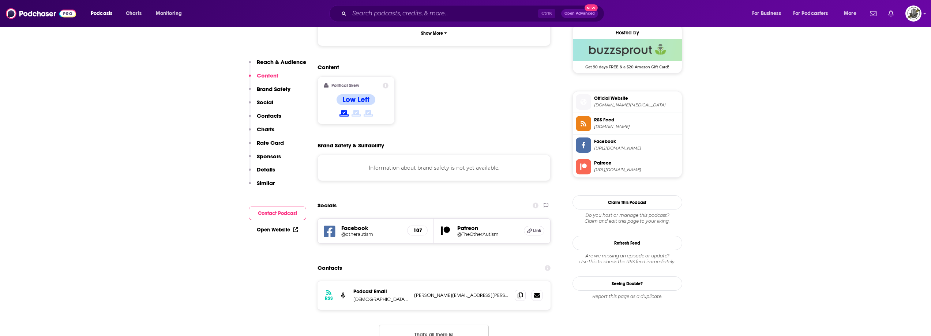
scroll to position [586, 0]
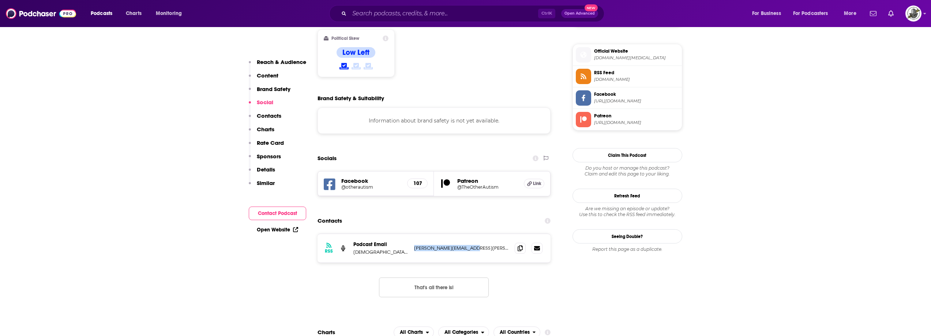
drag, startPoint x: 412, startPoint y: 207, endPoint x: 485, endPoint y: 207, distance: 72.5
click at [485, 234] on div "RSS Podcast Email Kristen Hovet kristen.hovet@gmail.com kristen.hovet@gmail.com" at bounding box center [435, 248] width 234 height 29
copy p "kristen.hovet@gmail.com"
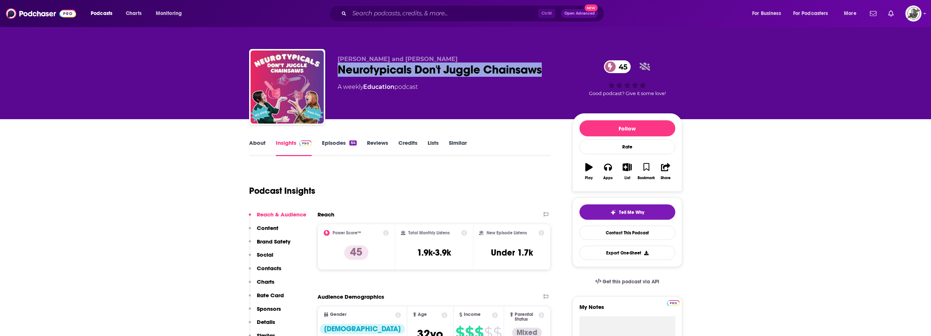
drag, startPoint x: 340, startPoint y: 72, endPoint x: 551, endPoint y: 70, distance: 210.5
click at [551, 70] on div "Neurotypicals Don't Juggle Chainsaws 45" at bounding box center [449, 70] width 223 height 14
copy h2 "Neurotypicals Don't Juggle Chainsaws"
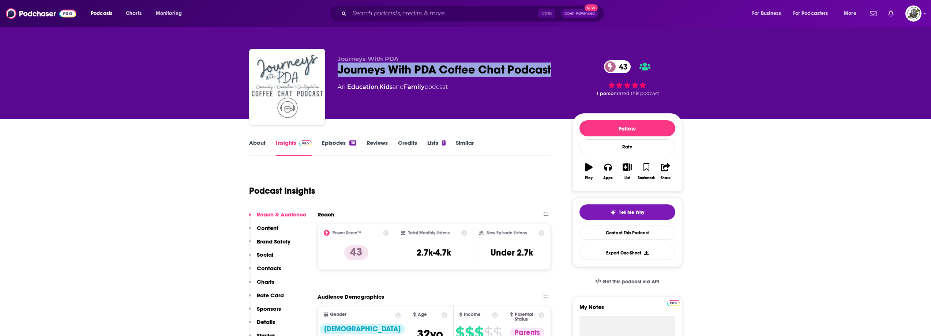
drag, startPoint x: 337, startPoint y: 73, endPoint x: 554, endPoint y: 71, distance: 217.1
click at [554, 71] on div "Journeys With PDA Journeys With PDA Coffee Chat Podcast 43 An Education , Kids …" at bounding box center [465, 88] width 433 height 79
copy h2 "Journeys With PDA Coffee Chat Podcast"
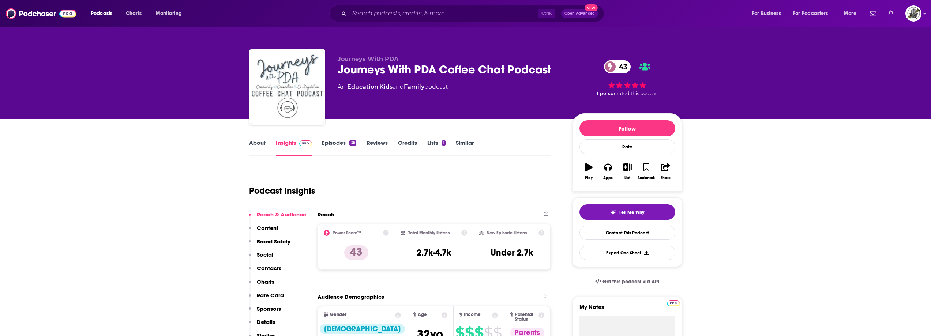
click at [491, 98] on div "Journeys With PDA Journeys With PDA Coffee Chat Podcast 43 An Education , Kids …" at bounding box center [449, 85] width 223 height 59
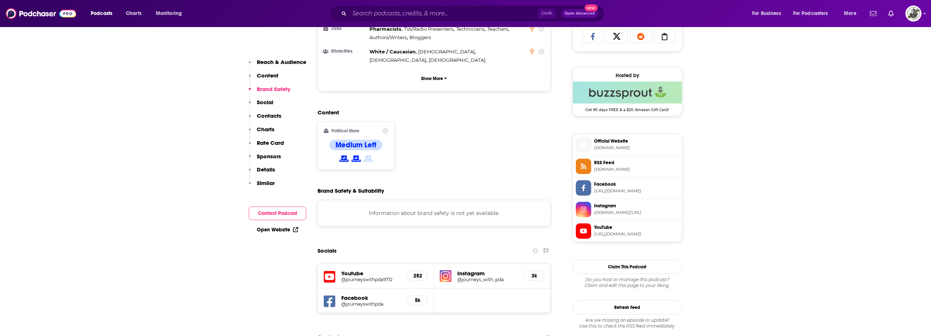
scroll to position [622, 0]
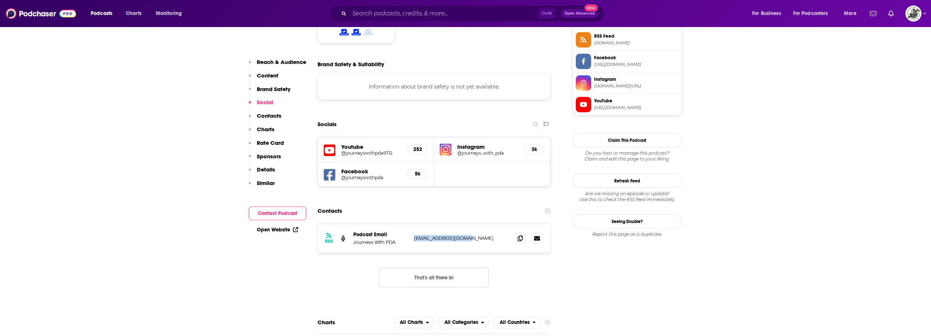
drag, startPoint x: 411, startPoint y: 201, endPoint x: 469, endPoint y: 200, distance: 58.2
click at [469, 224] on div "RSS Podcast Email Journeys With PDA [EMAIL_ADDRESS][DOMAIN_NAME] [EMAIL_ADDRESS…" at bounding box center [435, 238] width 234 height 29
copy div "livinglyman@yahoo.com"
click at [332, 168] on icon at bounding box center [330, 175] width 12 height 14
click at [482, 143] on div "Youtube @journeyswithpda9712 252 Instagram @journeys_with_pda 3k Facebook @jour…" at bounding box center [435, 161] width 234 height 49
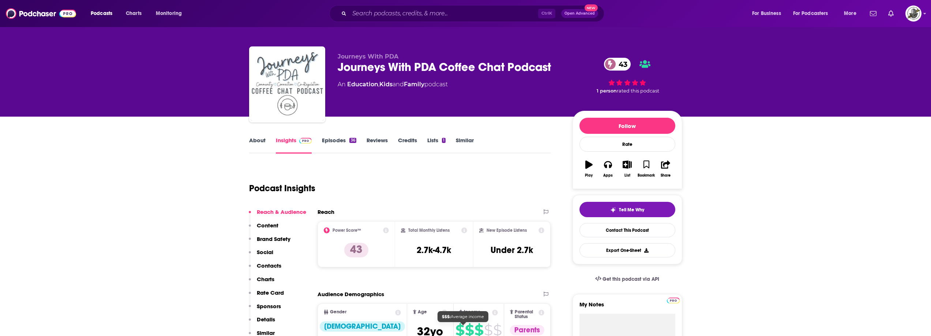
scroll to position [0, 0]
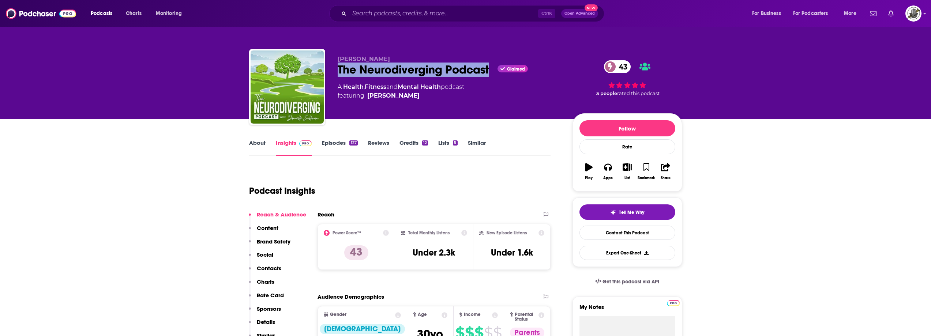
drag, startPoint x: 335, startPoint y: 70, endPoint x: 489, endPoint y: 72, distance: 153.8
click at [489, 72] on div "Danielle Sullivan The Neurodiverging Podcast Claimed 43 A Health , Fitness and …" at bounding box center [465, 88] width 433 height 79
copy h2 "The Neurodiverging Podcast"
click at [352, 56] on span "Danielle Sullivan" at bounding box center [364, 59] width 52 height 7
drag, startPoint x: 333, startPoint y: 59, endPoint x: 399, endPoint y: 59, distance: 65.9
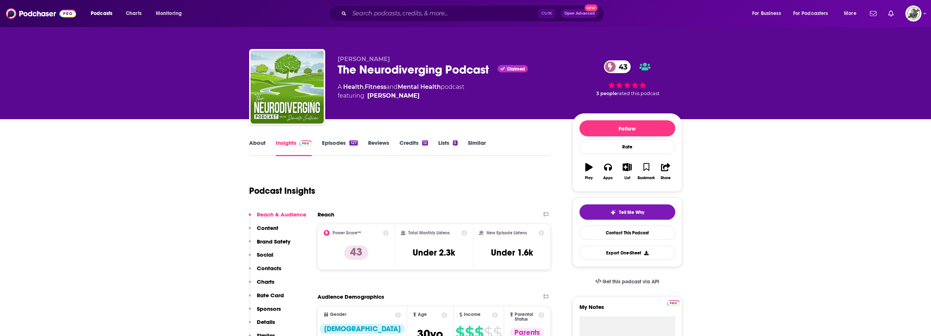
click at [399, 59] on div "Danielle Sullivan The Neurodiverging Podcast Claimed 43 A Health , Fitness and …" at bounding box center [465, 88] width 433 height 79
copy span "Danielle Sullivan"
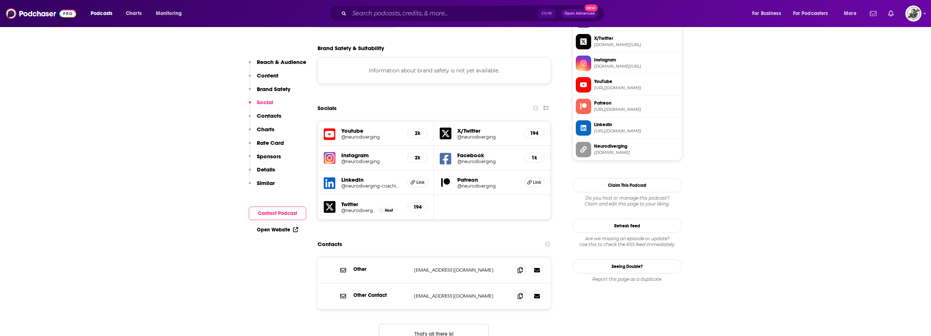
scroll to position [659, 0]
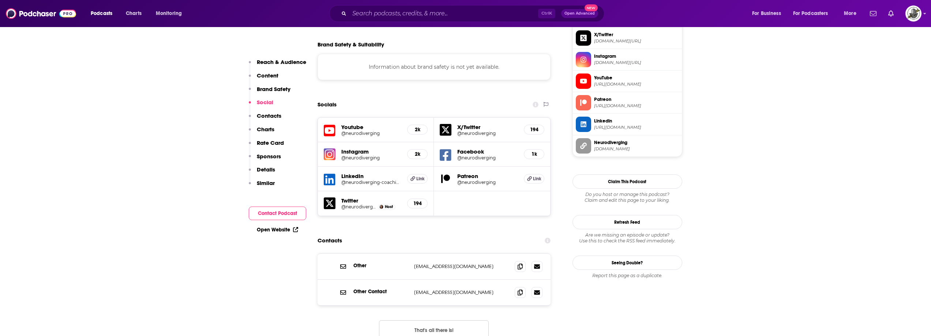
drag, startPoint x: 415, startPoint y: 221, endPoint x: 502, endPoint y: 222, distance: 87.1
click at [502, 264] on p "neurodiverging.coaching@gmail.com" at bounding box center [461, 267] width 95 height 6
copy p "neurodiverging.coaching@gmail.com"
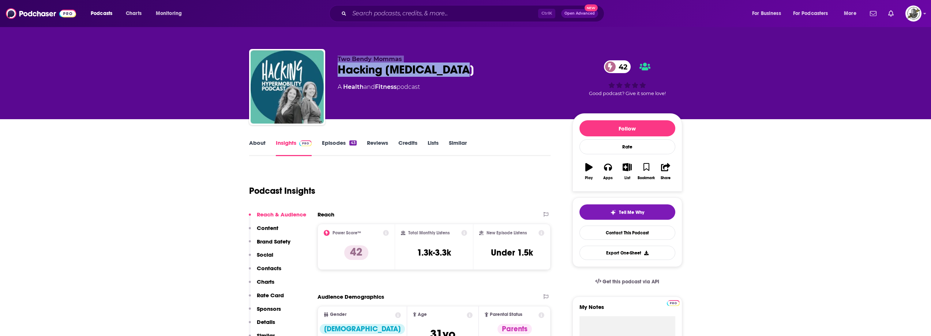
drag, startPoint x: 335, startPoint y: 56, endPoint x: 470, endPoint y: 75, distance: 136.4
click at [470, 75] on div "Two Bendy Mommas Hacking [MEDICAL_DATA] 42 A Health and Fitness podcast 42 Good…" at bounding box center [465, 88] width 433 height 79
copy div "Two Bendy Mommas Hacking [MEDICAL_DATA]"
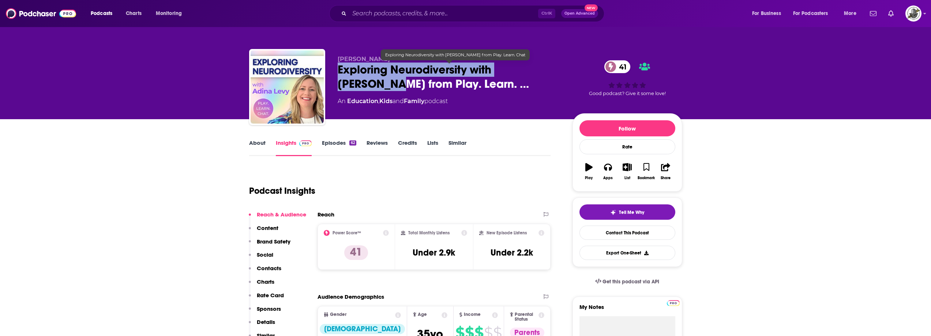
drag, startPoint x: 335, startPoint y: 70, endPoint x: 552, endPoint y: 66, distance: 216.3
click at [552, 66] on div "[PERSON_NAME] Exploring Neurodiversity with [PERSON_NAME] from Play. Learn. … 4…" at bounding box center [465, 88] width 433 height 79
copy h2 "Exploring Neurodiversity with [PERSON_NAME]"
click at [465, 145] on link "Similar" at bounding box center [458, 147] width 18 height 17
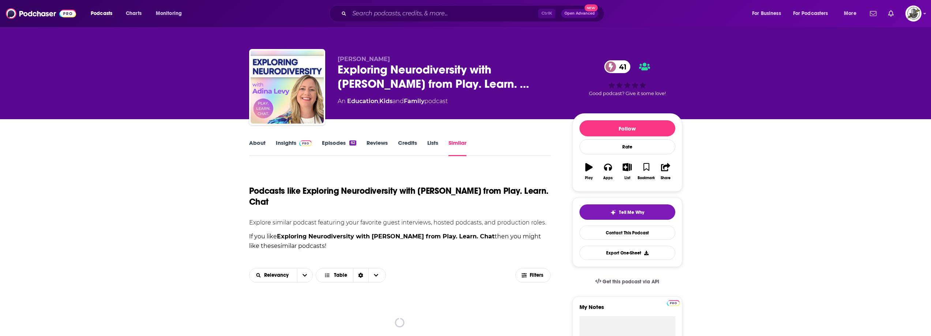
drag, startPoint x: 265, startPoint y: 146, endPoint x: 272, endPoint y: 145, distance: 7.0
click at [265, 146] on link "About" at bounding box center [257, 147] width 16 height 17
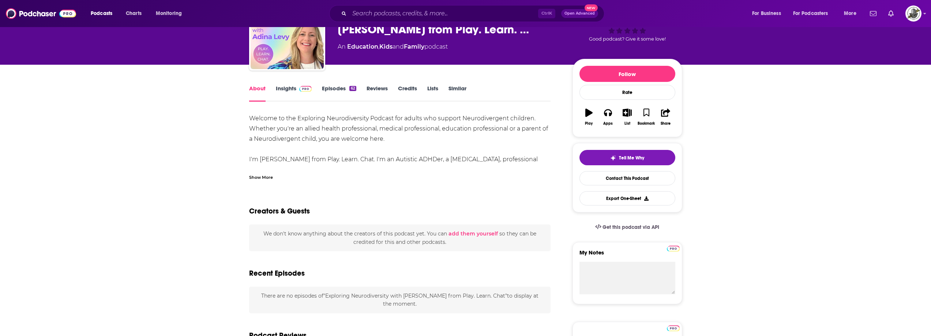
scroll to position [37, 0]
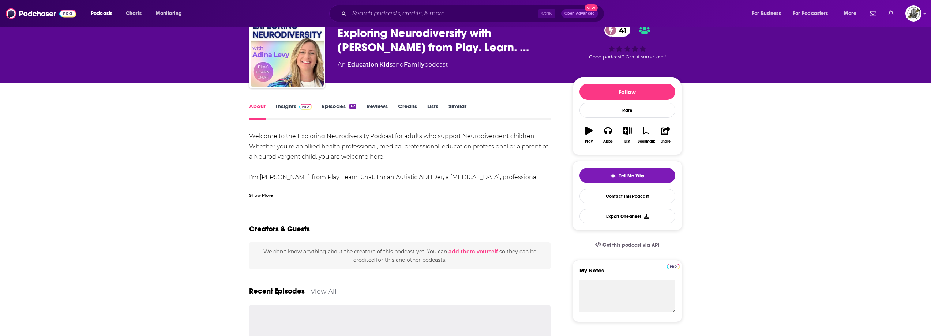
click at [294, 109] on link "Insights" at bounding box center [294, 111] width 36 height 17
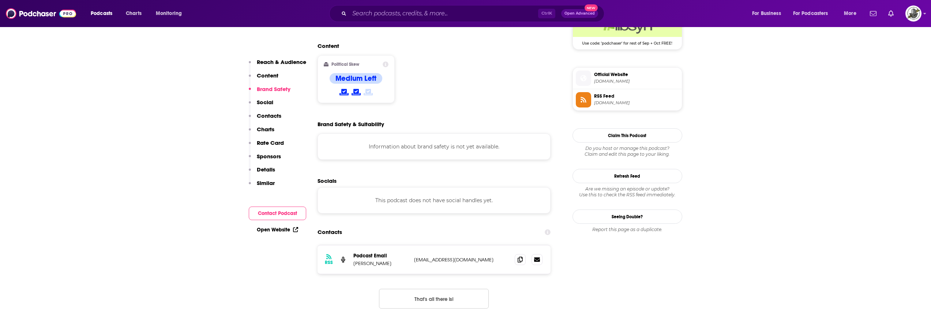
scroll to position [586, 0]
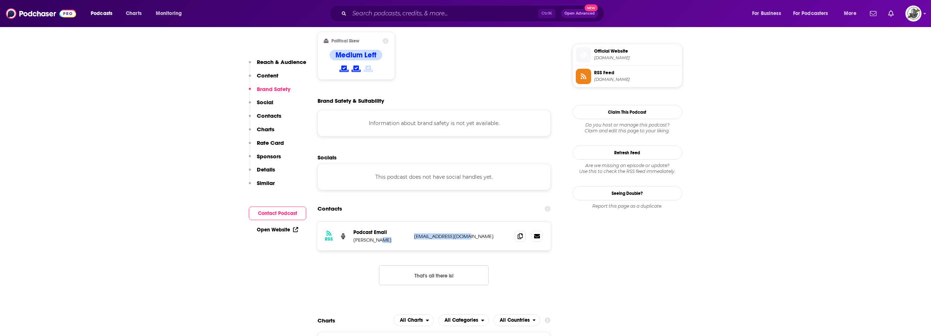
drag, startPoint x: 409, startPoint y: 209, endPoint x: 479, endPoint y: 208, distance: 70.6
click at [479, 222] on div "RSS Podcast Email Adina Levy hi@playlearnchat.com hi@playlearnchat.com" at bounding box center [435, 236] width 234 height 29
copy div "hi@playlearnchat.com"
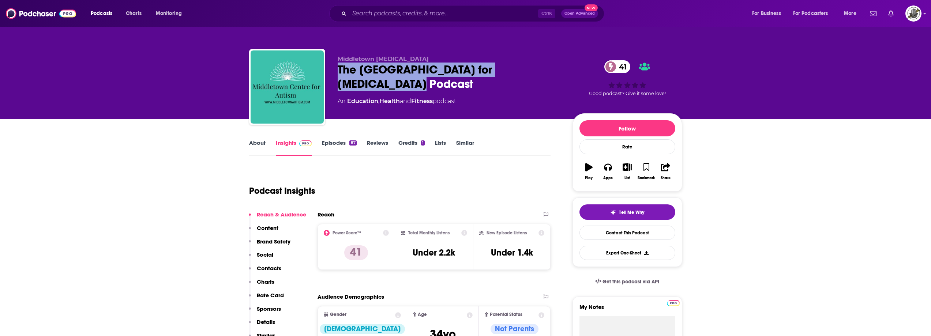
drag, startPoint x: 337, startPoint y: 70, endPoint x: 392, endPoint y: 79, distance: 55.6
click at [392, 79] on div "Middletown [MEDICAL_DATA] The [GEOGRAPHIC_DATA] for [MEDICAL_DATA] Podcast 41 A…" at bounding box center [465, 88] width 433 height 79
copy h2 "The [GEOGRAPHIC_DATA] for [MEDICAL_DATA] Podcast"
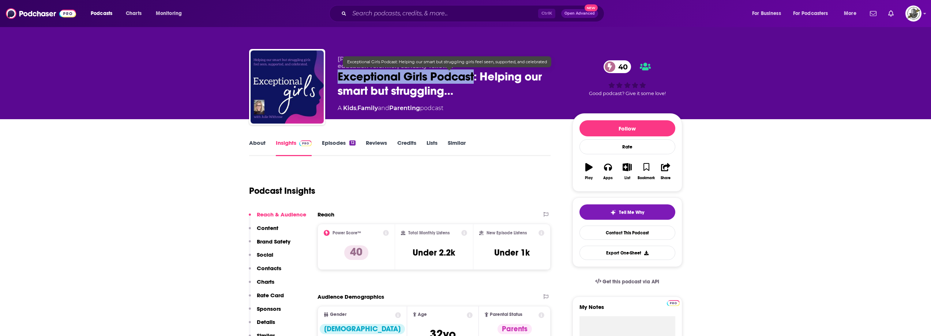
drag, startPoint x: 336, startPoint y: 77, endPoint x: 474, endPoint y: 78, distance: 138.0
click at [474, 78] on div "[PERSON_NAME]: Podcast host, mom, neurodiversity advocate, education reformer, …" at bounding box center [465, 88] width 433 height 79
copy h2 "Exceptional Girls Podcast"
click at [504, 139] on div "About Insights Episodes 12 Reviews Credits Lists Similar" at bounding box center [400, 147] width 302 height 18
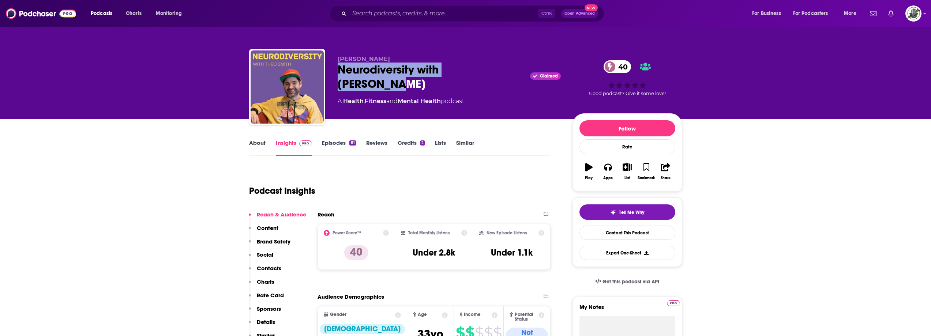
drag, startPoint x: 332, startPoint y: 72, endPoint x: 501, endPoint y: 64, distance: 168.6
click at [501, 64] on div "[PERSON_NAME] Neurodiversity with [PERSON_NAME] Claimed 40 A Health , Fitness a…" at bounding box center [465, 88] width 433 height 79
copy h2 "Neurodiversity with [PERSON_NAME]"
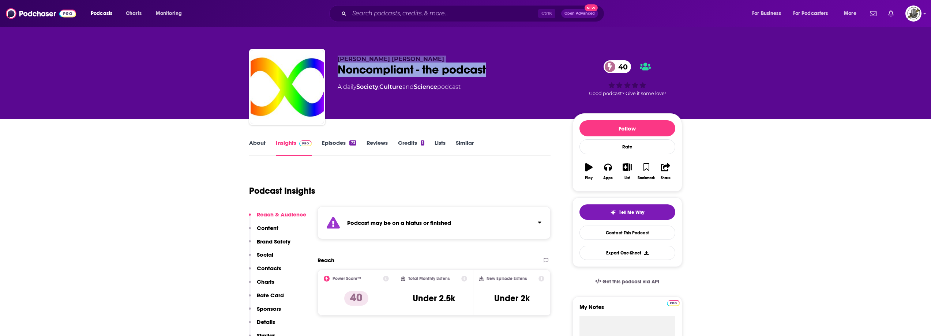
drag, startPoint x: 337, startPoint y: 60, endPoint x: 501, endPoint y: 70, distance: 164.6
click at [501, 70] on div "Anne Borden King Noncompliant - the podcast 40 A daily Society , Culture and Sc…" at bounding box center [465, 88] width 433 height 79
click at [445, 232] on div "Podcast may be on a hiatus or finished" at bounding box center [435, 223] width 234 height 33
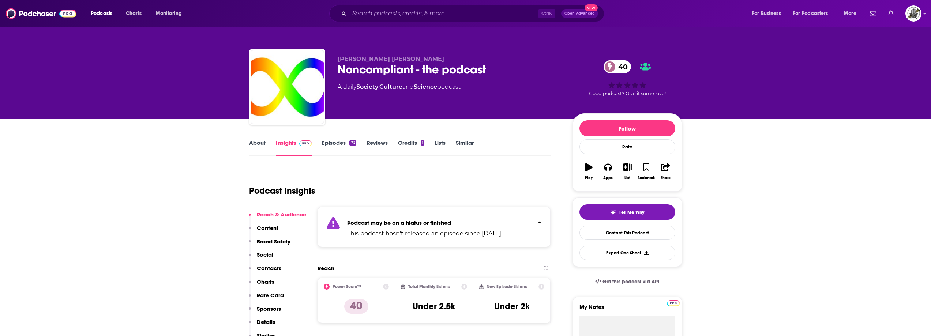
click at [339, 57] on span "Anne Borden King" at bounding box center [391, 59] width 107 height 7
drag, startPoint x: 336, startPoint y: 58, endPoint x: 527, endPoint y: 79, distance: 192.3
click at [527, 79] on div "Anne Borden King Noncompliant - the podcast 40 A daily Society , Culture and Sc…" at bounding box center [465, 88] width 433 height 79
copy div "Anne Borden King Noncompliant - the podcast"
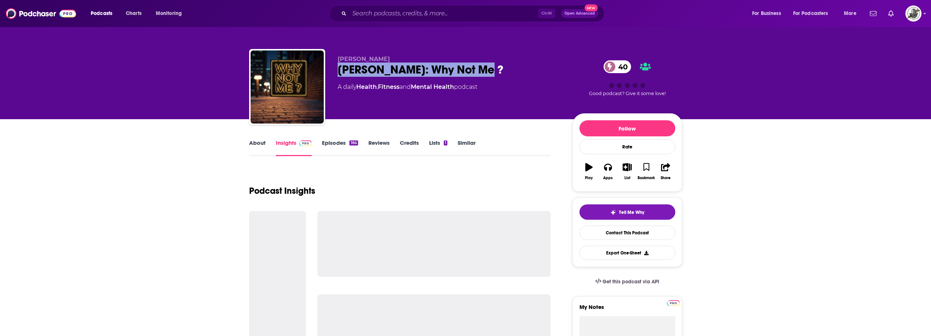
drag, startPoint x: 336, startPoint y: 72, endPoint x: 499, endPoint y: 66, distance: 163.7
click at [499, 66] on div "[PERSON_NAME] [PERSON_NAME]: Why Not Me ? 40 A daily Health , Fitness and Menta…" at bounding box center [465, 88] width 433 height 79
copy h2 "[PERSON_NAME]: Why Not Me ?"
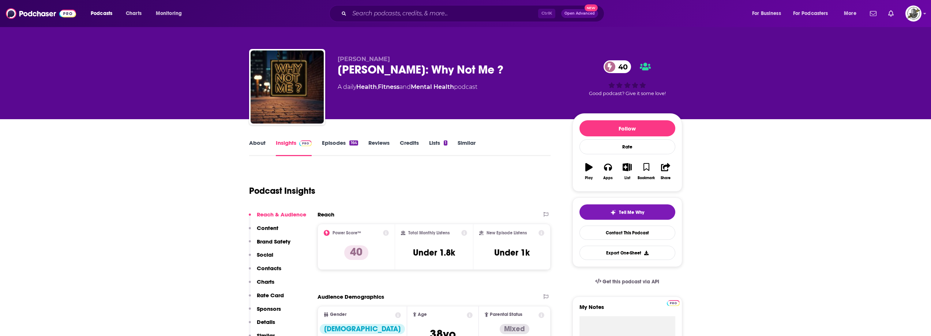
click at [429, 187] on div "Podcast Insights" at bounding box center [397, 186] width 296 height 37
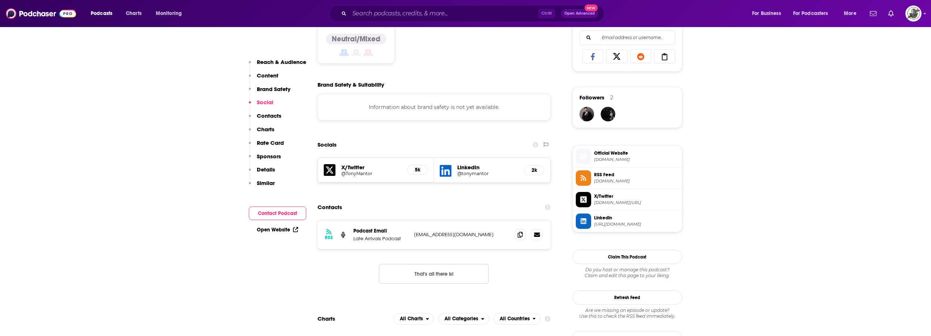
scroll to position [476, 0]
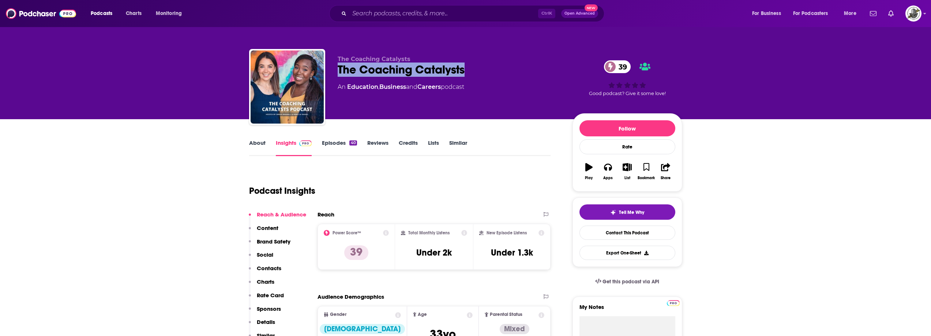
drag, startPoint x: 336, startPoint y: 68, endPoint x: 491, endPoint y: 66, distance: 155.6
click at [491, 66] on div "The Coaching Catalysts The Coaching Catalysts 39 An Education , Business and Ca…" at bounding box center [465, 88] width 433 height 79
copy h2 "The Coaching Catalysts"
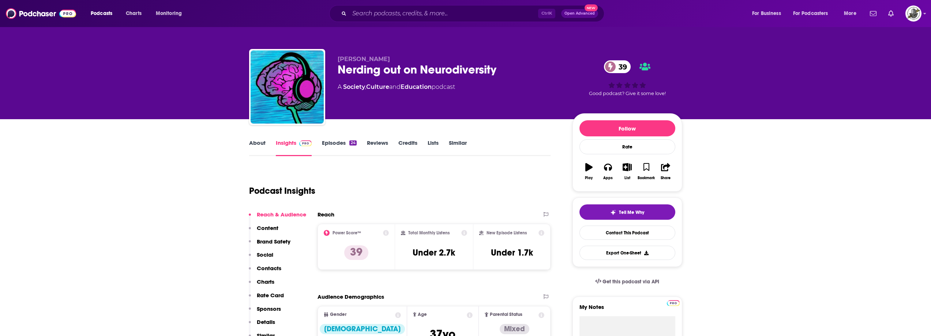
drag, startPoint x: 338, startPoint y: 57, endPoint x: 522, endPoint y: 61, distance: 183.8
click at [522, 61] on p "Dr. Matt Zakreski" at bounding box center [449, 59] width 223 height 7
drag, startPoint x: 337, startPoint y: 57, endPoint x: 510, endPoint y: 71, distance: 173.6
click at [510, 71] on div "Dr. Matt Zakreski Nerding out on Neurodiversity 39 A Society , Culture and Educ…" at bounding box center [465, 88] width 433 height 79
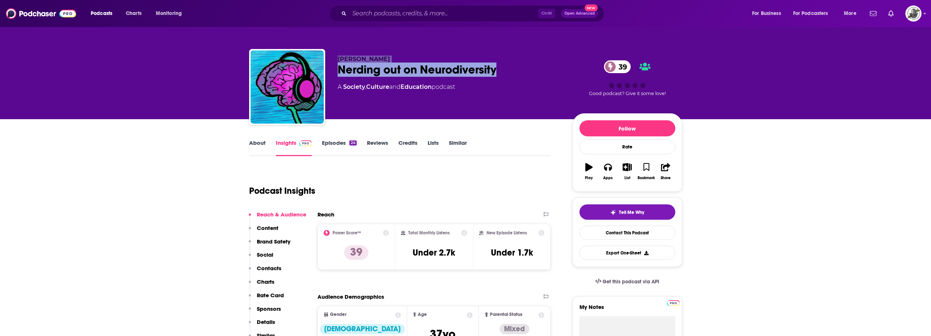
copy div "Dr. Matt Zakreski Nerding out on Neurodiversity"
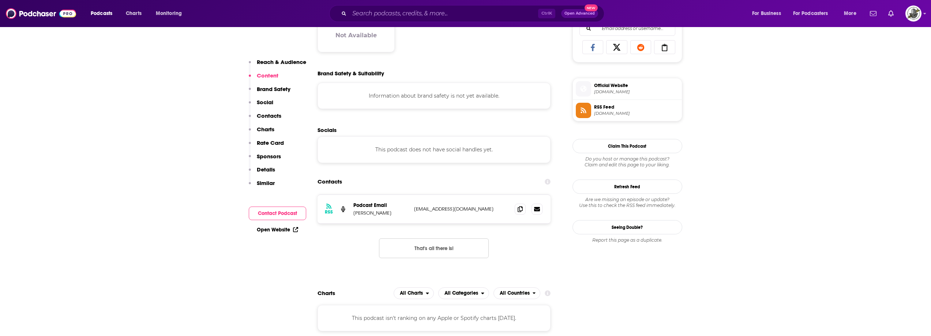
scroll to position [512, 0]
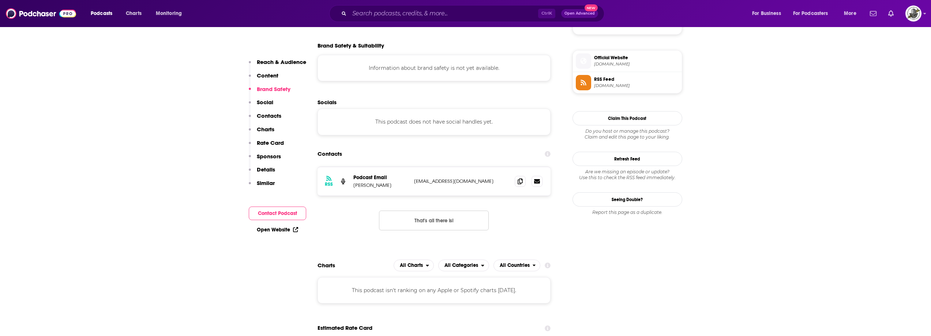
drag, startPoint x: 410, startPoint y: 181, endPoint x: 490, endPoint y: 182, distance: 79.8
click at [490, 182] on div "RSS Podcast Email Dr. Matt Zakreski admin@theneurodiversitycollective.com admin…" at bounding box center [435, 181] width 234 height 29
click at [434, 185] on div "RSS Podcast Email Dr. Matt Zakreski admin@theneurodiversitycollective.com admin…" at bounding box center [435, 181] width 234 height 29
drag, startPoint x: 415, startPoint y: 184, endPoint x: 508, endPoint y: 184, distance: 92.6
click at [508, 184] on p "admin@theneurodiversitycollective.com" at bounding box center [461, 181] width 95 height 6
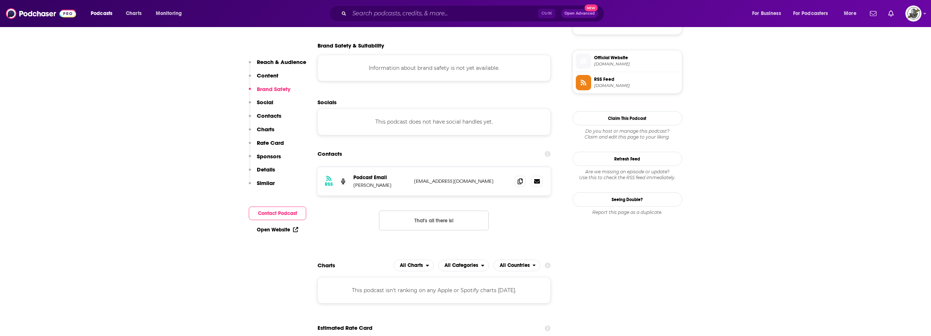
copy p "admin@theneurodiversitycollective.com"
drag, startPoint x: 481, startPoint y: 188, endPoint x: 475, endPoint y: 189, distance: 5.9
click at [480, 188] on div "RSS Podcast Email Dr. Matt Zakreski admin@theneurodiversitycollective.com admin…" at bounding box center [435, 181] width 234 height 29
click at [416, 184] on p "admin@theneurodiversitycollective.com" at bounding box center [461, 181] width 95 height 6
drag, startPoint x: 412, startPoint y: 186, endPoint x: 511, endPoint y: 181, distance: 99.7
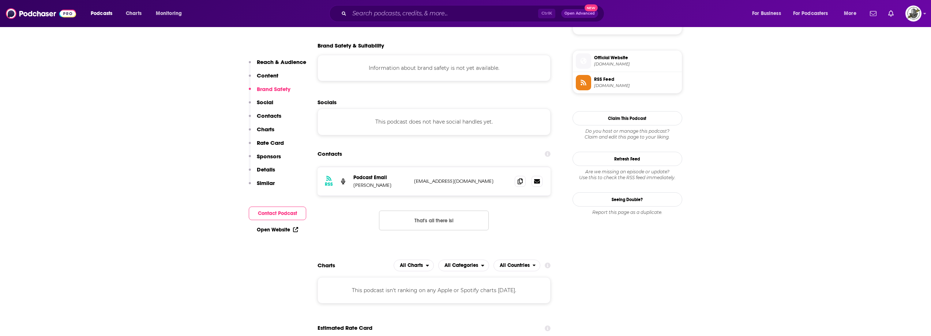
click at [511, 181] on div "RSS Podcast Email Dr. Matt Zakreski admin@theneurodiversitycollective.com admin…" at bounding box center [435, 181] width 234 height 29
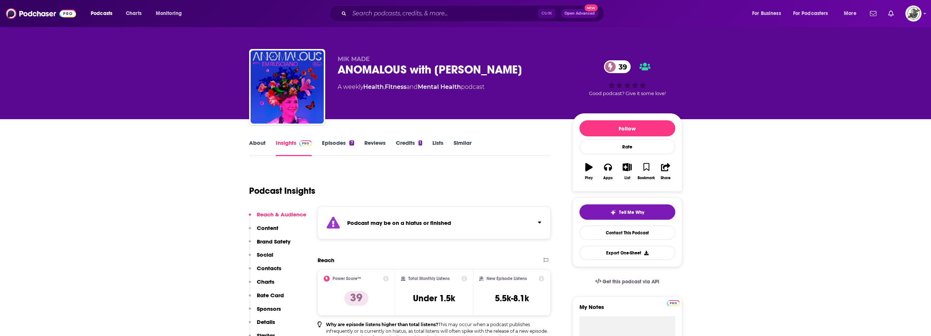
click at [414, 224] on strong "Podcast may be on a hiatus or finished" at bounding box center [399, 223] width 104 height 7
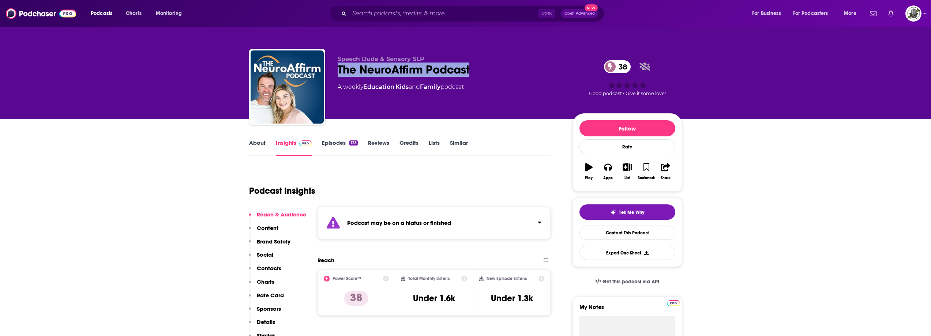
drag, startPoint x: 337, startPoint y: 69, endPoint x: 474, endPoint y: 69, distance: 137.3
click at [474, 69] on div "Speech Dude & Sensory SLP The NeuroAffirm Podcast 38 A weekly Education , Kids …" at bounding box center [465, 88] width 433 height 79
copy h2 "The NeuroAffirm Podcast"
click at [455, 228] on div "Podcast may be on a hiatus or finished" at bounding box center [435, 223] width 234 height 33
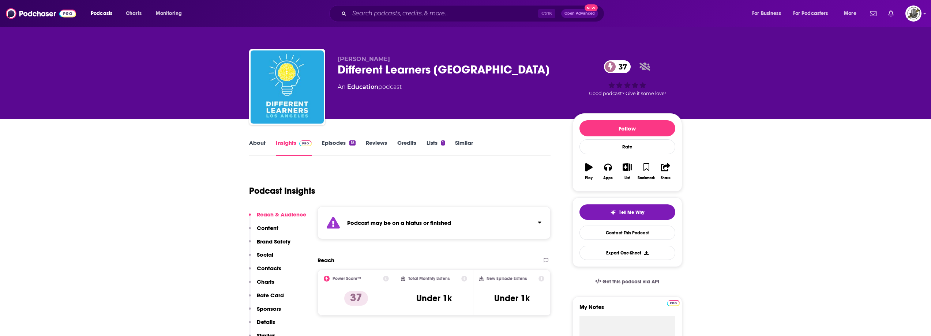
click at [417, 214] on div "Podcast may be on a hiatus or finished" at bounding box center [435, 223] width 234 height 33
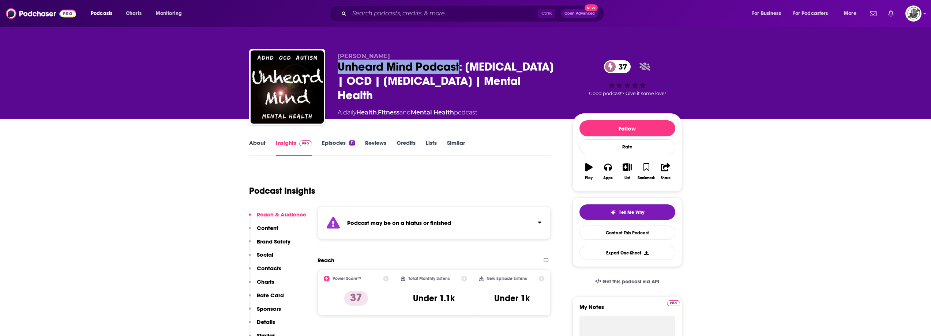
drag, startPoint x: 362, startPoint y: 72, endPoint x: 459, endPoint y: 72, distance: 97.0
click at [459, 72] on div "Unheard Mind Podcast: ADHD | OCD | Autism | Mental Health 37" at bounding box center [449, 81] width 223 height 43
copy h2 "Unheard Mind Podcast"
click at [473, 227] on div "Podcast may be on a hiatus or finished" at bounding box center [435, 223] width 234 height 33
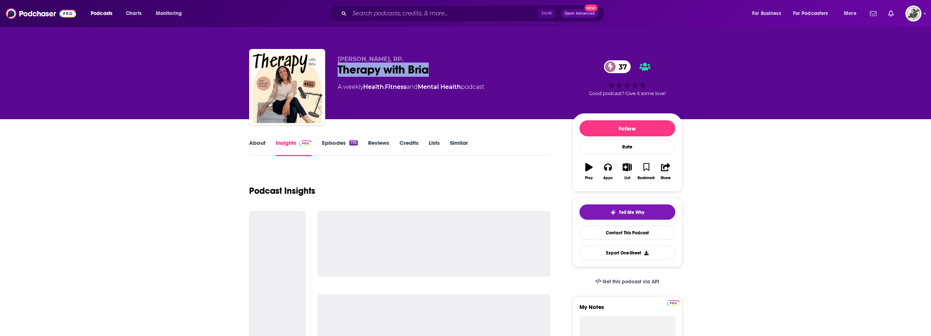
drag, startPoint x: 337, startPoint y: 73, endPoint x: 453, endPoint y: 71, distance: 116.0
click at [453, 71] on div "Therapy with Bria 37" at bounding box center [449, 70] width 223 height 14
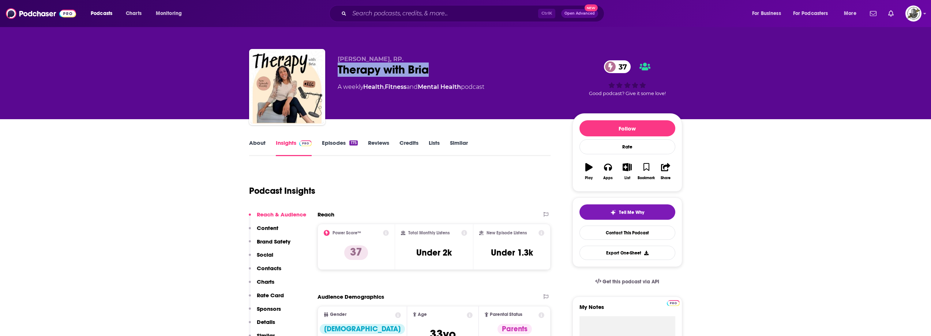
copy h2 "Therapy with Bria"
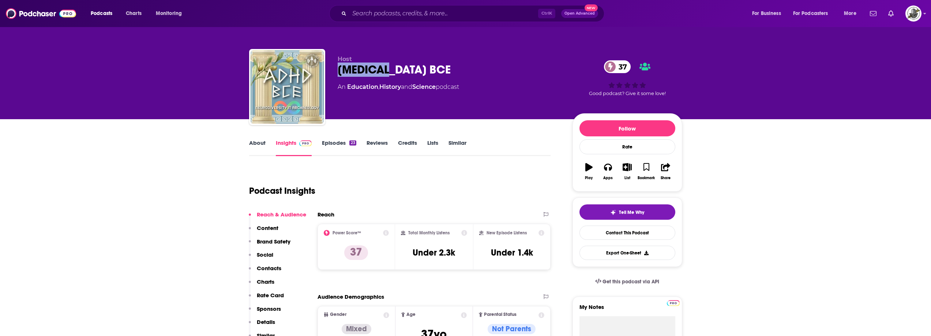
drag, startPoint x: 337, startPoint y: 73, endPoint x: 410, endPoint y: 74, distance: 72.8
click at [410, 74] on div "Host ADHD BCE 37 An Education , History and Science podcast 37 Good podcast? Gi…" at bounding box center [465, 88] width 433 height 79
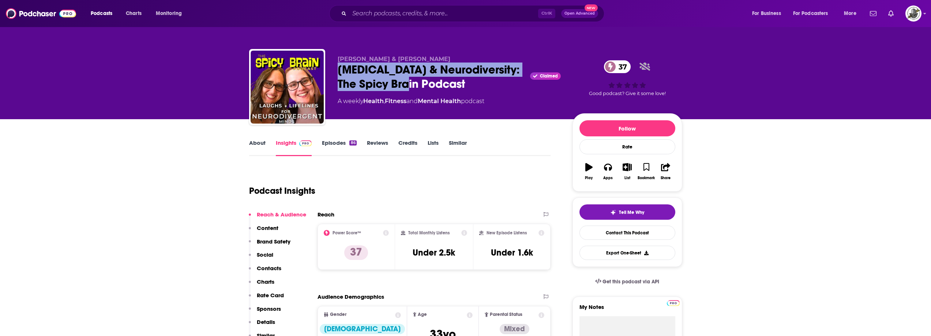
drag, startPoint x: 340, startPoint y: 71, endPoint x: 420, endPoint y: 83, distance: 81.0
click at [420, 83] on div "[MEDICAL_DATA] & Neurodiversity: The Spicy Brain Podcast Claimed 37" at bounding box center [449, 77] width 223 height 29
copy h2 "[MEDICAL_DATA] & Neurodiversity: The Spicy Brain Podcast"
click at [361, 82] on div "ADHD & Neurodiversity: The Spicy Brain Podcast Claimed 37" at bounding box center [449, 77] width 223 height 29
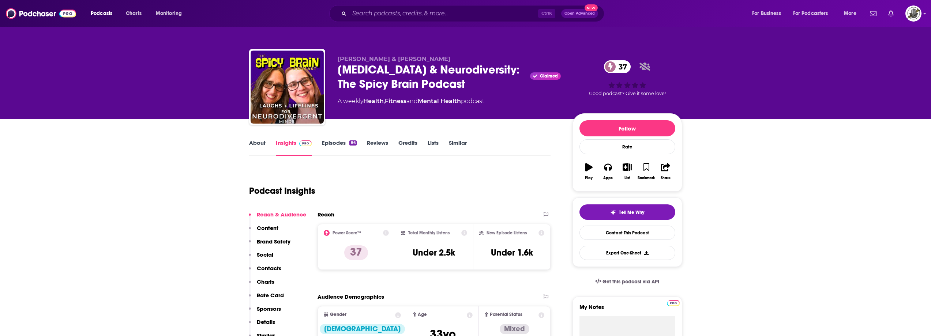
drag, startPoint x: 362, startPoint y: 61, endPoint x: 457, endPoint y: 57, distance: 95.6
click at [457, 57] on div "Megan Mioduski & Michelle Woodward ADHD & Neurodiversity: The Spicy Brain Podca…" at bounding box center [465, 88] width 433 height 79
copy span "Megan Mioduski & Michelle Woodward"
click at [500, 176] on div "Podcast Insights" at bounding box center [397, 186] width 296 height 37
drag, startPoint x: 338, startPoint y: 59, endPoint x: 492, endPoint y: 55, distance: 153.8
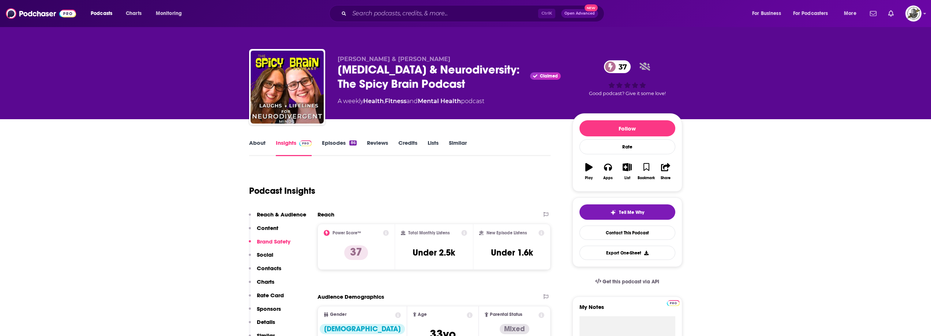
click at [492, 55] on div "Megan Mioduski & Michelle Woodward ADHD & Neurodiversity: The Spicy Brain Podca…" at bounding box center [465, 88] width 433 height 79
copy span "Megan Mioduski & Michelle Woodward"
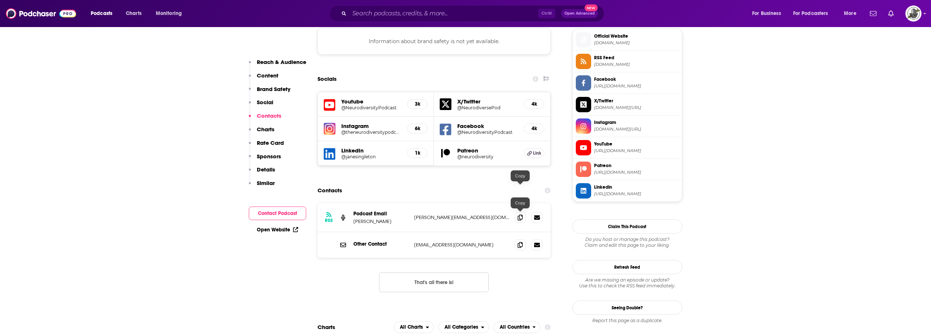
scroll to position [659, 0]
click at [448, 124] on icon at bounding box center [446, 130] width 12 height 12
drag, startPoint x: 414, startPoint y: 219, endPoint x: 495, endPoint y: 216, distance: 81.0
click at [495, 242] on p "info@neurodiversitypodcast.com" at bounding box center [461, 245] width 95 height 6
copy p "info@neurodiversitypodcast.com"
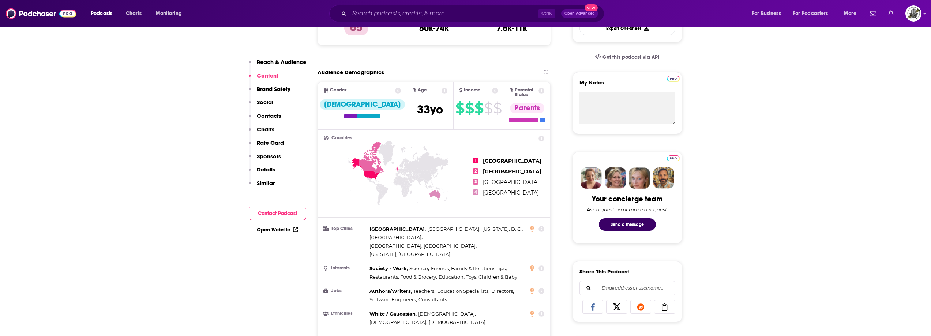
scroll to position [220, 0]
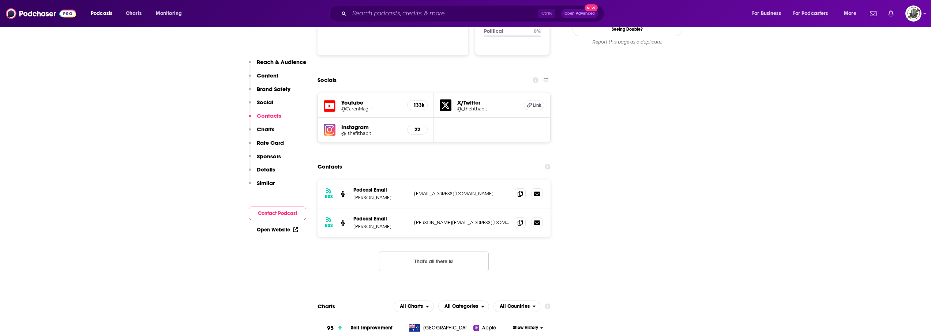
scroll to position [805, 0]
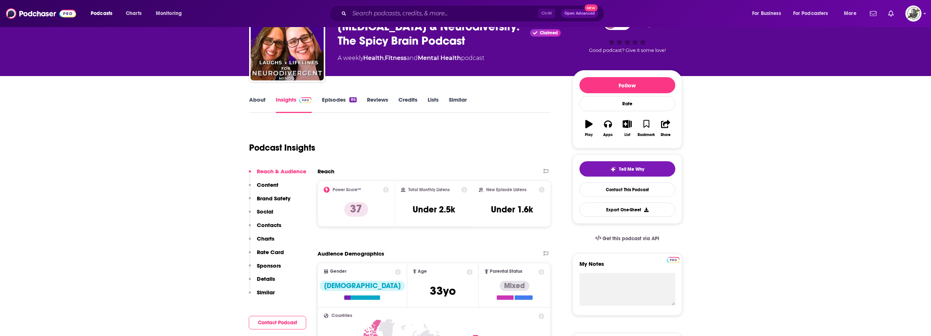
scroll to position [37, 0]
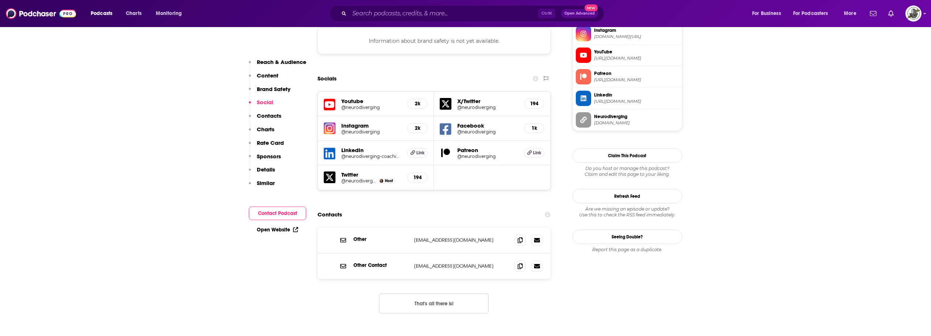
scroll to position [695, 0]
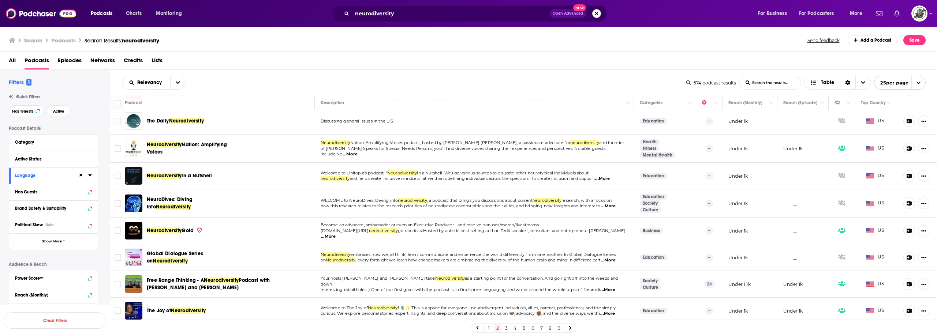
scroll to position [470, 0]
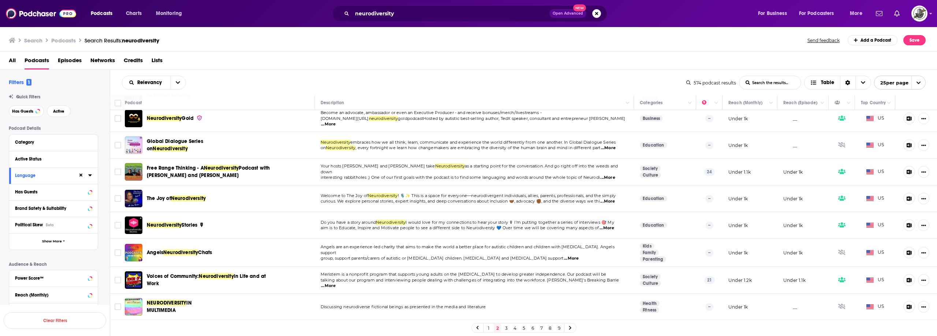
click at [506, 329] on link "3" at bounding box center [506, 328] width 7 height 9
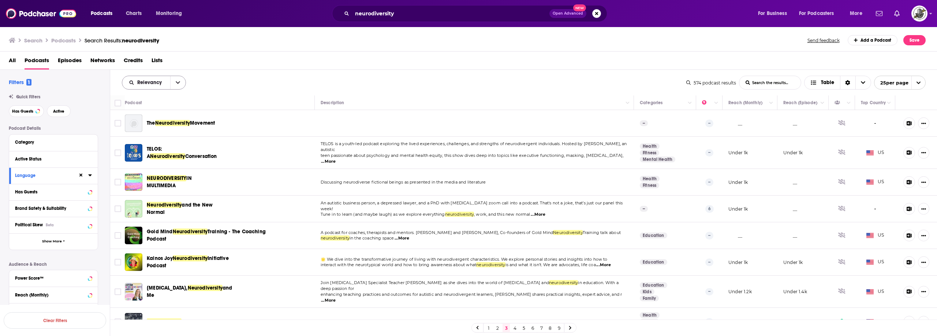
click at [179, 79] on button "open menu" at bounding box center [177, 82] width 15 height 13
click at [154, 145] on span "Power Score" at bounding box center [158, 145] width 43 height 4
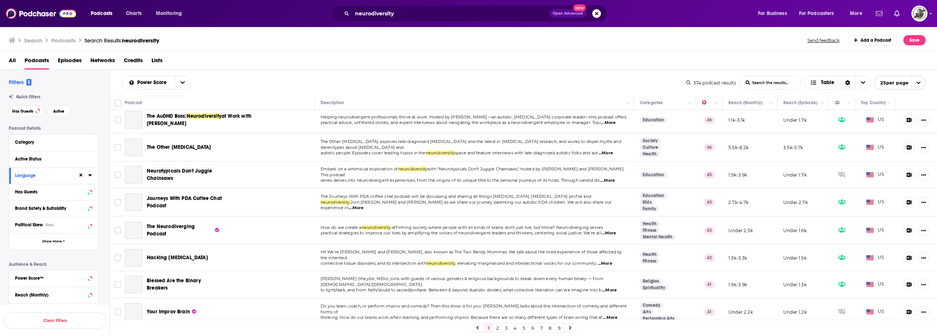
scroll to position [483, 0]
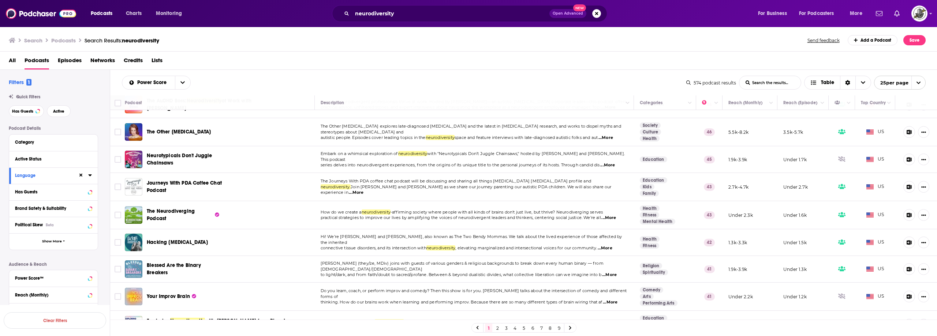
click at [501, 331] on div "1 2 3 4 5 6 7 8 9" at bounding box center [523, 329] width 105 height 10
click at [498, 330] on link "2" at bounding box center [497, 328] width 7 height 9
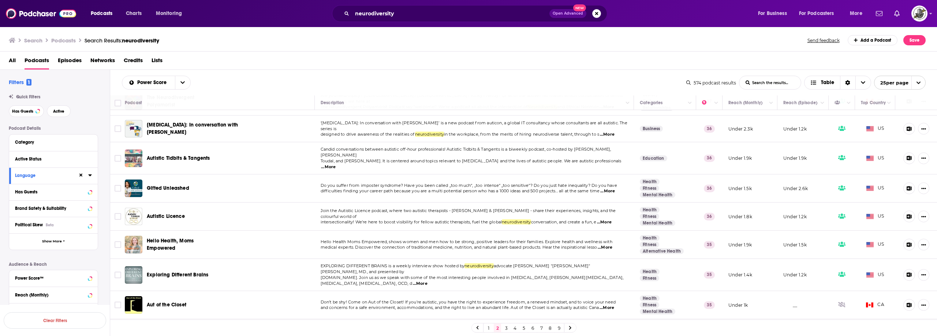
scroll to position [489, 0]
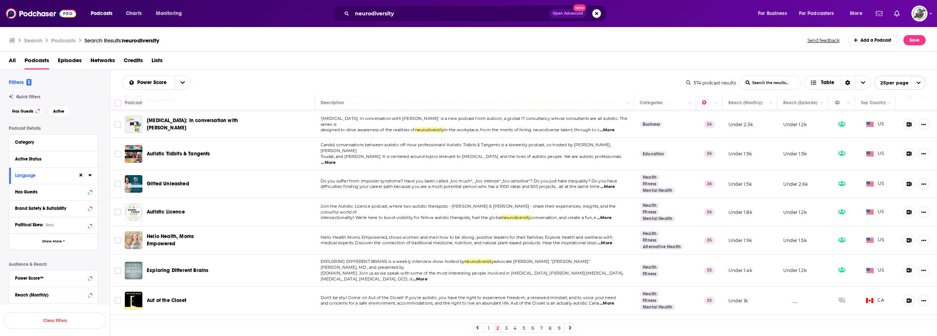
click at [506, 331] on link "3" at bounding box center [506, 328] width 7 height 9
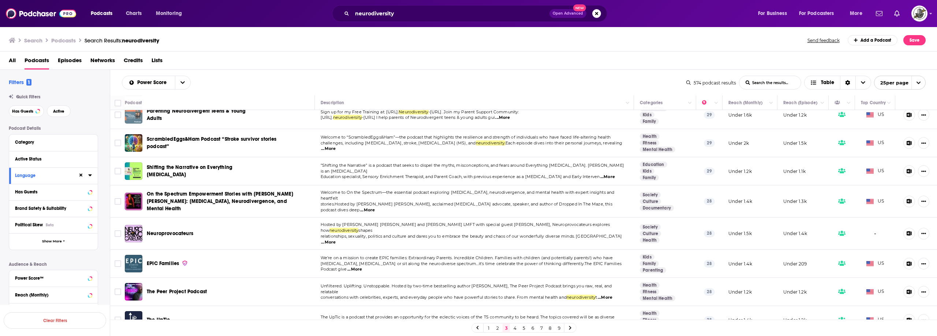
scroll to position [494, 0]
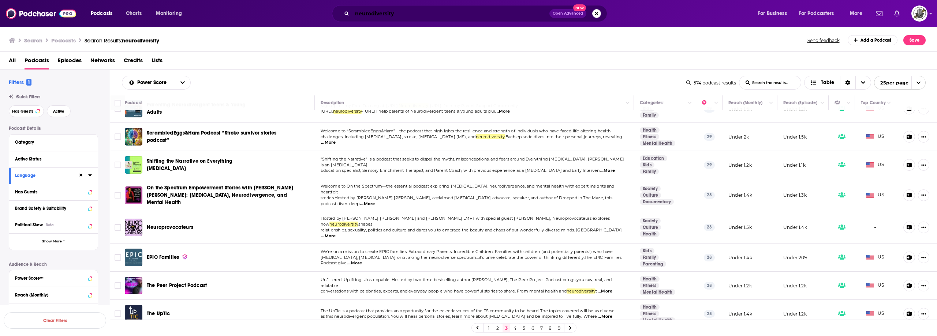
click at [410, 14] on input "neurodiversity" at bounding box center [450, 14] width 197 height 12
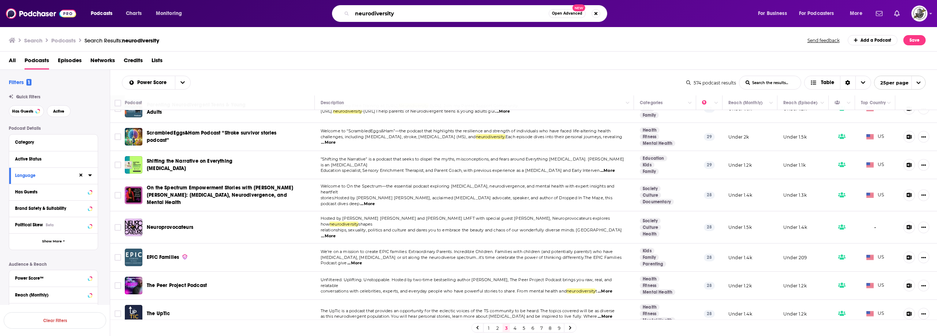
click at [410, 14] on input "neurodiversity" at bounding box center [450, 14] width 197 height 12
type input "motherhood"
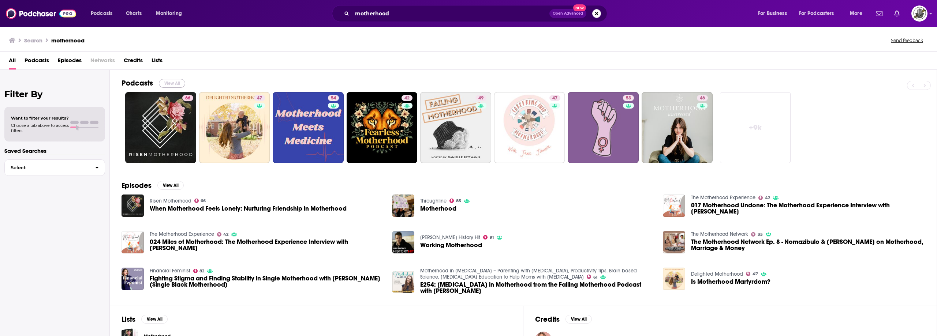
click at [167, 83] on button "View All" at bounding box center [172, 83] width 26 height 9
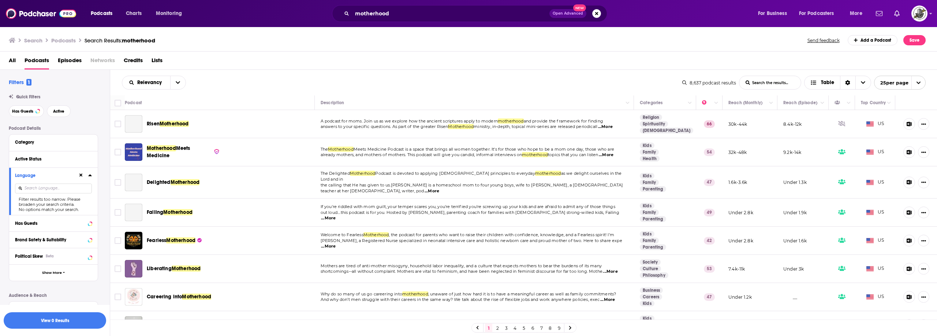
click at [61, 190] on input at bounding box center [53, 189] width 77 height 10
click at [81, 176] on icon at bounding box center [80, 175] width 3 height 3
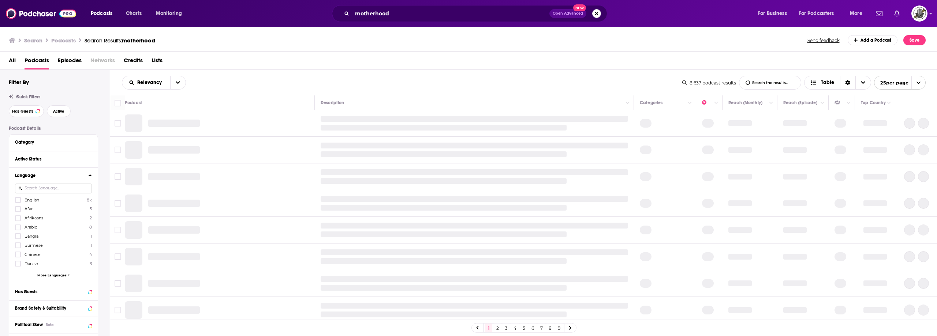
click at [61, 188] on input at bounding box center [53, 189] width 77 height 10
click at [16, 202] on icon at bounding box center [18, 200] width 4 height 4
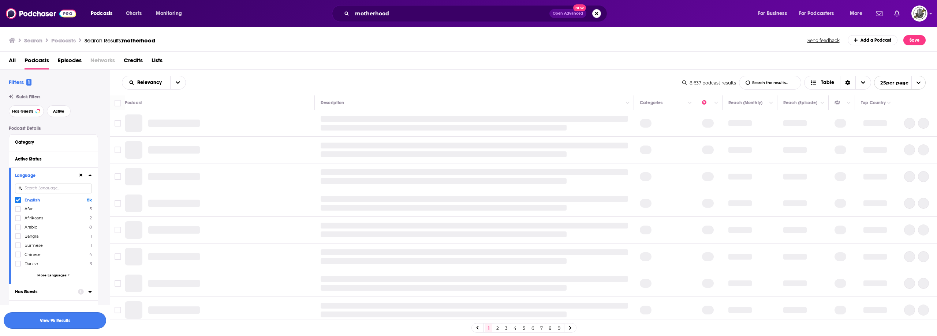
click at [76, 318] on button "View 9k Results" at bounding box center [55, 321] width 102 height 16
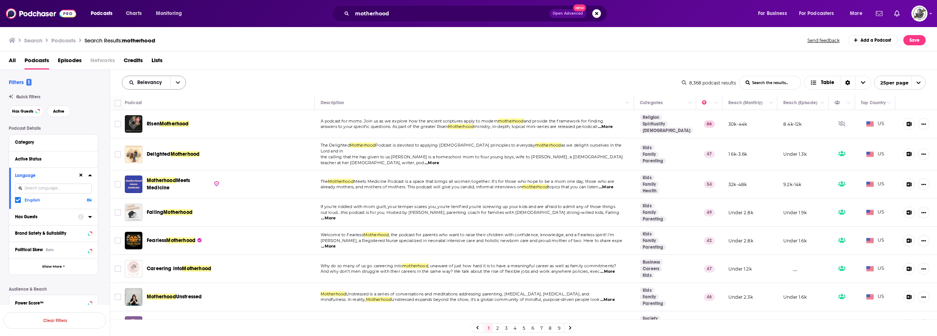
click at [179, 83] on icon "open menu" at bounding box center [178, 82] width 4 height 5
click at [156, 144] on span "Power Score" at bounding box center [158, 145] width 43 height 4
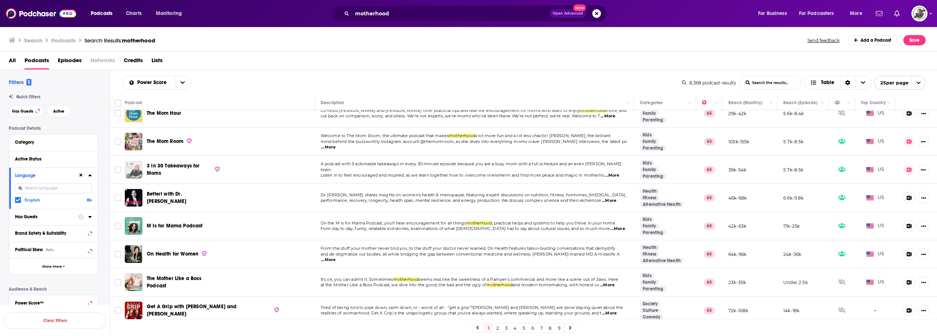
scroll to position [492, 0]
click at [498, 328] on link "2" at bounding box center [497, 328] width 7 height 9
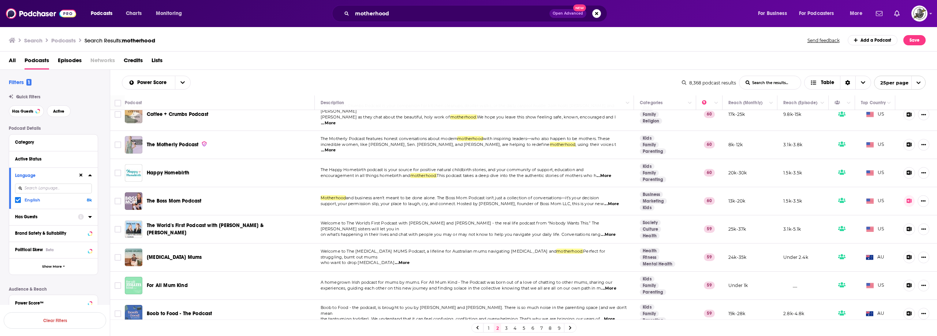
scroll to position [439, 0]
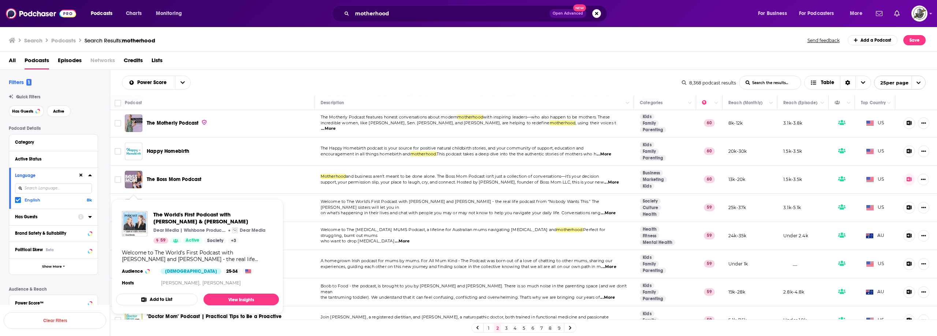
drag, startPoint x: 131, startPoint y: 196, endPoint x: 331, endPoint y: 31, distance: 259.0
click at [331, 31] on div "Search Podcasts Search Results: motherhood Send feedback Add a Podcast Save" at bounding box center [468, 38] width 937 height 25
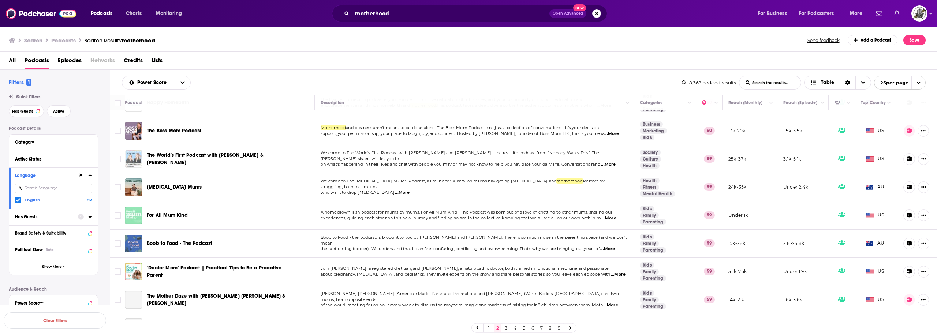
scroll to position [497, 0]
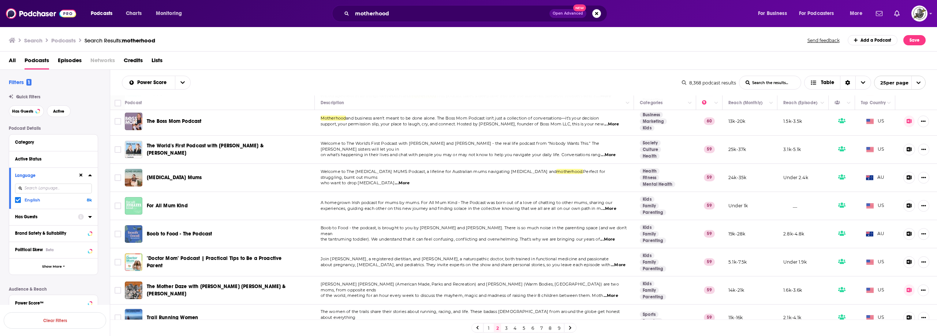
click at [506, 330] on link "3" at bounding box center [506, 328] width 7 height 9
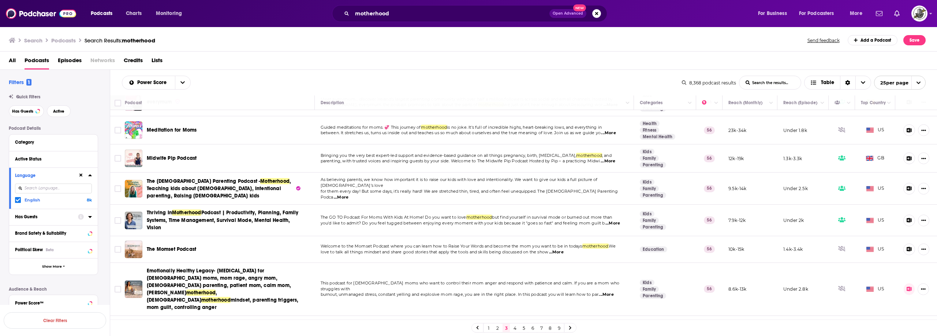
scroll to position [505, 0]
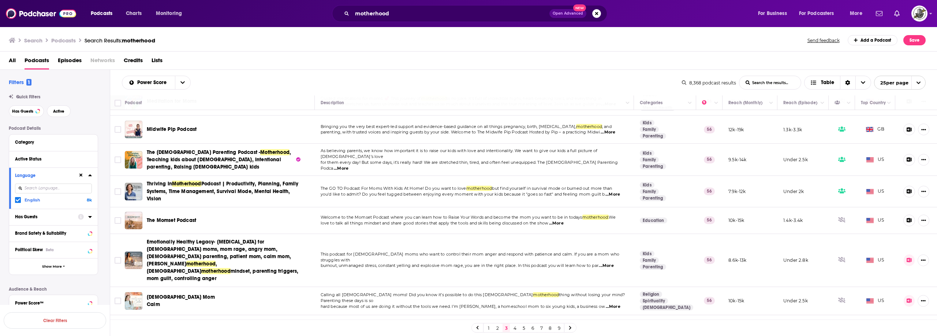
click at [517, 328] on link "4" at bounding box center [514, 328] width 7 height 9
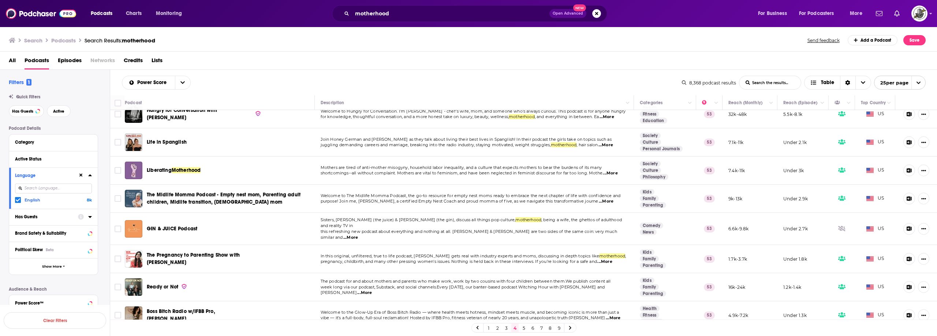
scroll to position [492, 0]
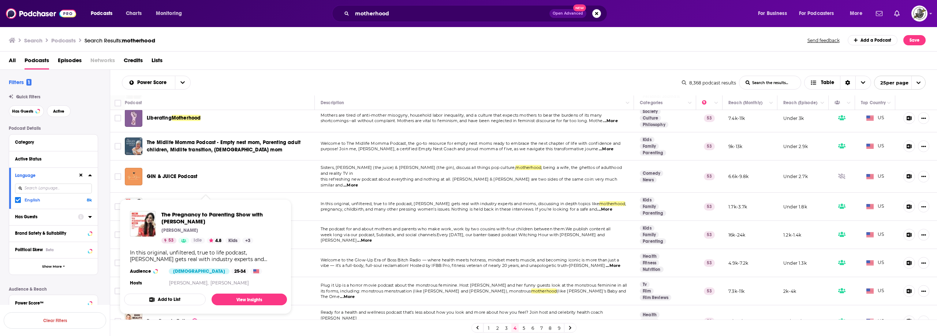
drag, startPoint x: 138, startPoint y: 195, endPoint x: 303, endPoint y: 33, distance: 231.1
click at [303, 33] on div "Search Podcasts Search Results: motherhood Send feedback Add a Podcast Save" at bounding box center [468, 38] width 937 height 25
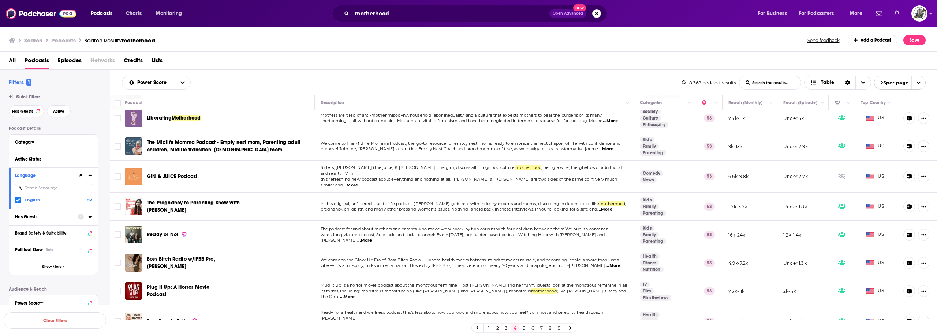
click at [522, 329] on link "5" at bounding box center [523, 328] width 7 height 9
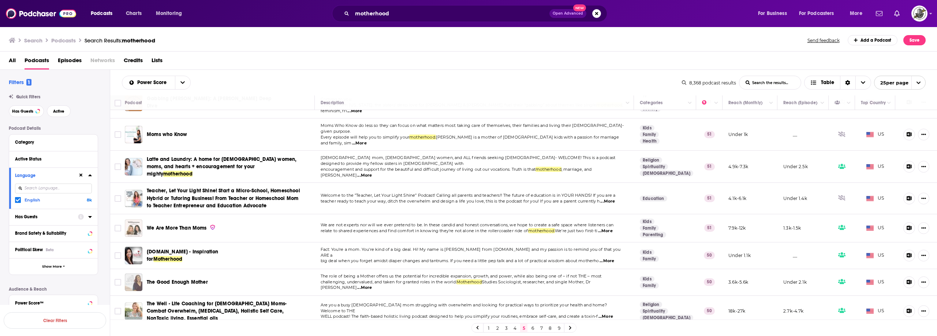
scroll to position [506, 0]
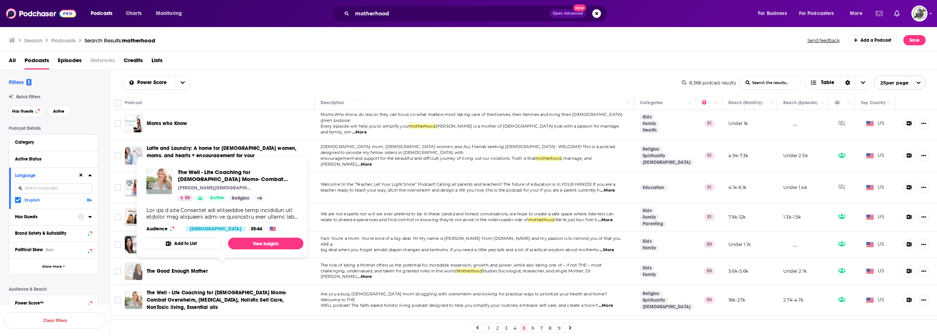
drag, startPoint x: 138, startPoint y: 251, endPoint x: 350, endPoint y: 55, distance: 288.8
click at [350, 55] on div "All Podcasts Episodes Networks Credits Lists" at bounding box center [470, 62] width 923 height 15
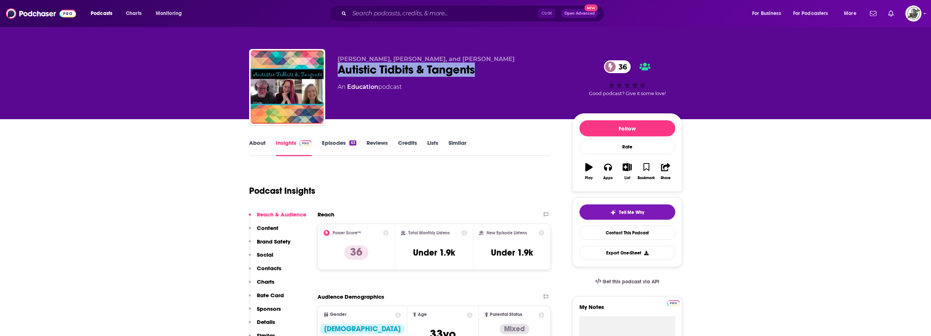
drag, startPoint x: 336, startPoint y: 74, endPoint x: 477, endPoint y: 70, distance: 141.0
click at [477, 70] on div "Kara Dymond, Bruce Petherick, and Maja Toudal Autistic Tidbits & Tangents 36 An…" at bounding box center [465, 88] width 433 height 79
copy h2 "Autistic Tidbits & Tangents"
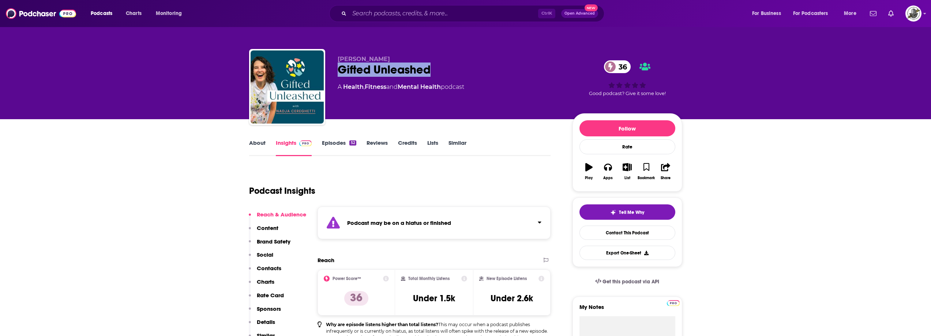
drag, startPoint x: 338, startPoint y: 69, endPoint x: 443, endPoint y: 67, distance: 104.3
click at [443, 67] on div "Gifted Unleashed 36" at bounding box center [449, 70] width 223 height 14
copy h2 "Gifted Unleashed"
click at [416, 221] on strong "Podcast may be on a hiatus or finished" at bounding box center [399, 223] width 104 height 7
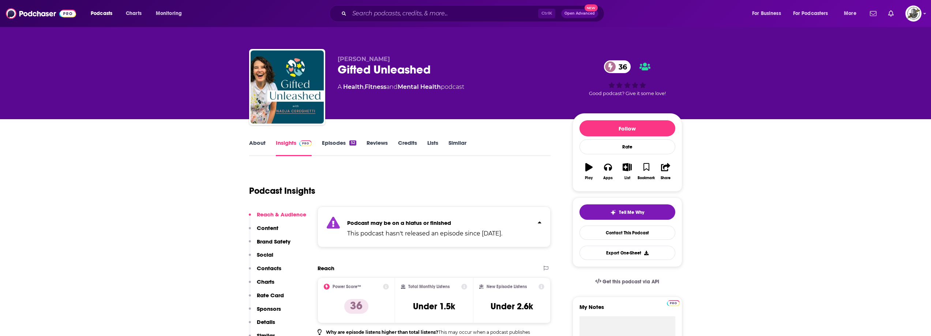
click at [380, 63] on div "Gifted Unleashed 36" at bounding box center [449, 70] width 223 height 14
drag, startPoint x: 341, startPoint y: 60, endPoint x: 458, endPoint y: 67, distance: 116.6
click at [458, 67] on div "Nadja Cereghetti Gifted Unleashed 36 A Health , Fitness and Mental Health podca…" at bounding box center [449, 85] width 223 height 59
copy div "Nadja Cereghetti Gifted Unleashed"
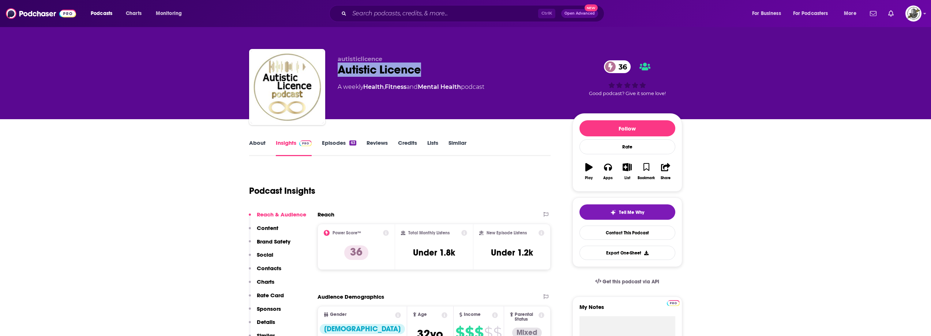
drag, startPoint x: 337, startPoint y: 66, endPoint x: 438, endPoint y: 68, distance: 101.4
click at [438, 68] on div "autisticlicence Autistic Licence 36 A weekly Health , Fitness and Mental Health…" at bounding box center [465, 88] width 433 height 79
copy h2 "Autistic Licence"
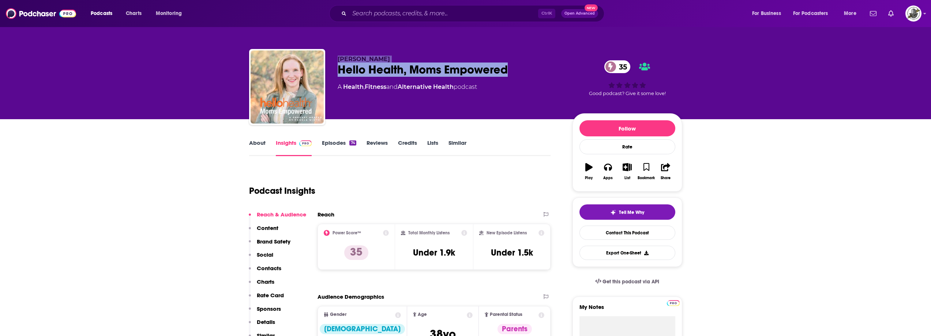
drag, startPoint x: 339, startPoint y: 56, endPoint x: 510, endPoint y: 68, distance: 171.7
click at [510, 68] on div "[PERSON_NAME] Hello Health, Moms Empowered 35 A Health , Fitness and Alternativ…" at bounding box center [449, 85] width 223 height 59
copy div "[PERSON_NAME] Hello Health, Moms Empowered"
click at [356, 64] on div "Hello Health, Moms Empowered 35" at bounding box center [449, 70] width 223 height 14
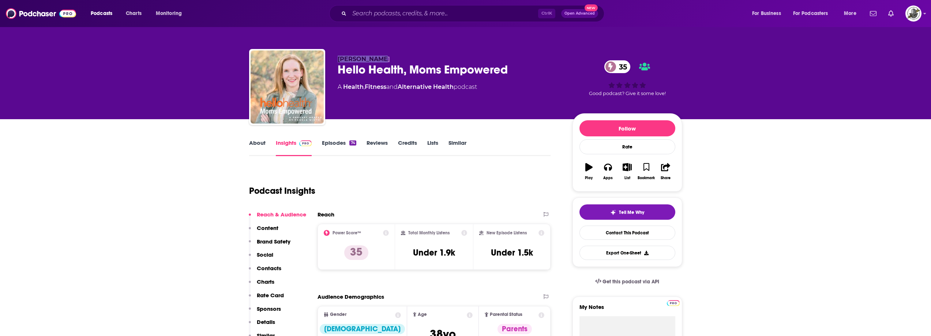
drag, startPoint x: 339, startPoint y: 60, endPoint x: 389, endPoint y: 57, distance: 49.5
click at [389, 57] on p "Pamela Wirth" at bounding box center [449, 59] width 223 height 7
copy span "Pamela Wirth"
click at [464, 203] on div "Podcast Insights" at bounding box center [397, 186] width 296 height 37
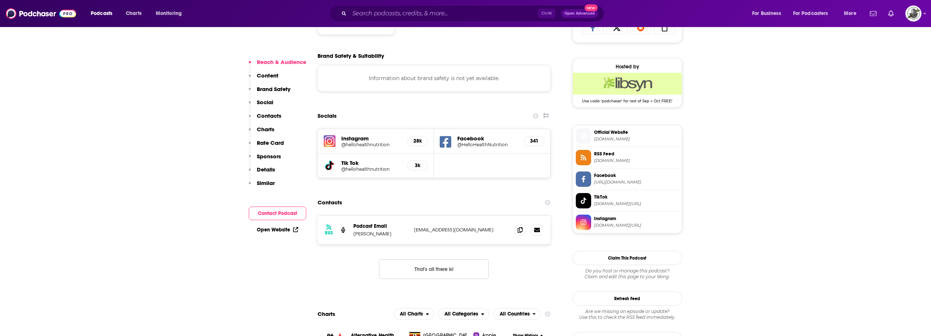
scroll to position [512, 0]
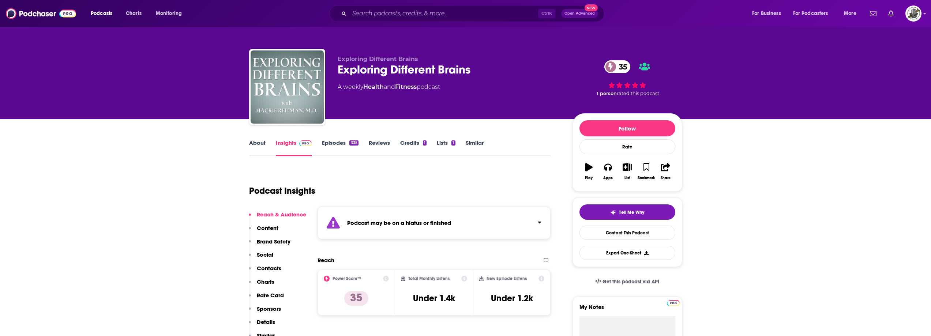
click at [448, 215] on div "Podcast may be on a hiatus or finished" at bounding box center [435, 223] width 234 height 33
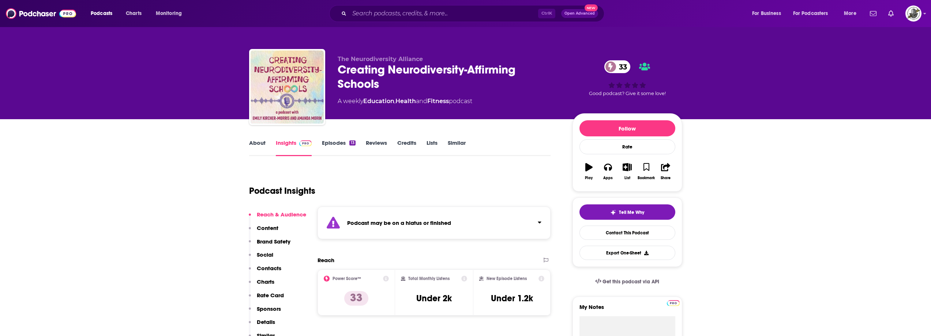
click at [429, 209] on div "Podcast may be on a hiatus or finished" at bounding box center [435, 223] width 234 height 33
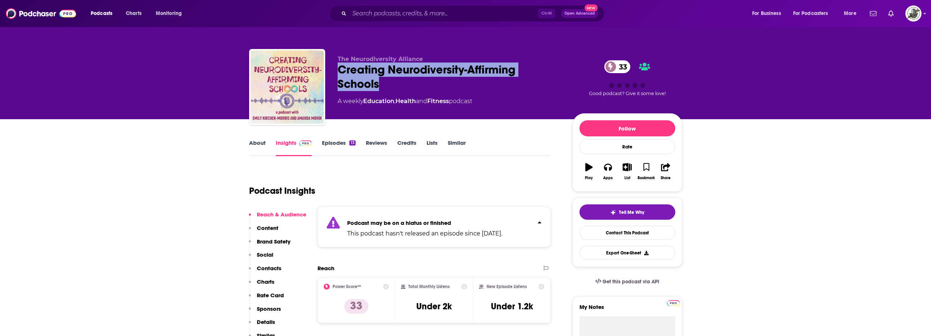
drag, startPoint x: 339, startPoint y: 71, endPoint x: 391, endPoint y: 84, distance: 53.6
click at [391, 84] on div "Creating Neurodiversity-Affirming Schools 33" at bounding box center [449, 77] width 223 height 29
copy h2 "Creating Neurodiversity-Affirming Schools"
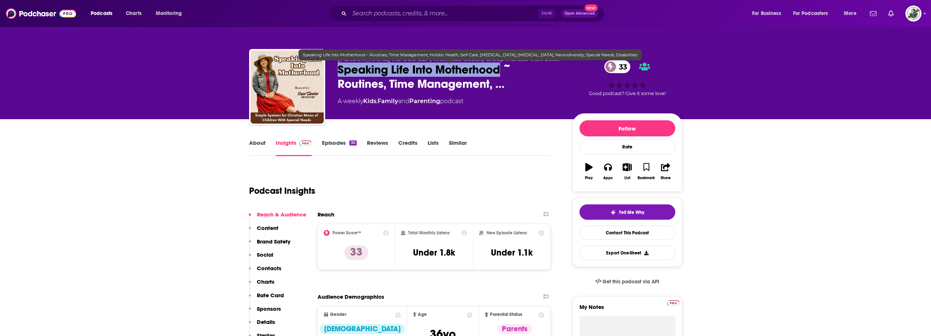
drag, startPoint x: 339, startPoint y: 71, endPoint x: 503, endPoint y: 74, distance: 164.0
click at [503, 74] on span "Speaking Life Into Motherhood ~ Routines, Time Management, …" at bounding box center [449, 77] width 223 height 29
copy h2 "Speaking Life Into Motherhood"
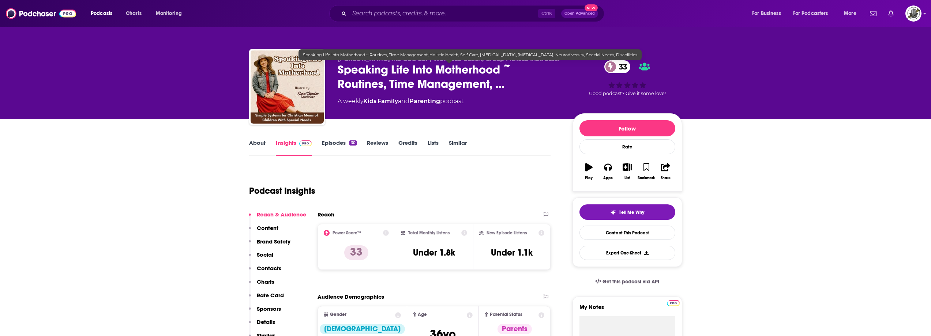
click at [346, 75] on span "Speaking Life Into Motherhood ~ Routines, Time Management, …" at bounding box center [449, 77] width 223 height 29
click at [340, 70] on span "Speaking Life Into Motherhood ~ Routines, Time Management, …" at bounding box center [449, 77] width 223 height 29
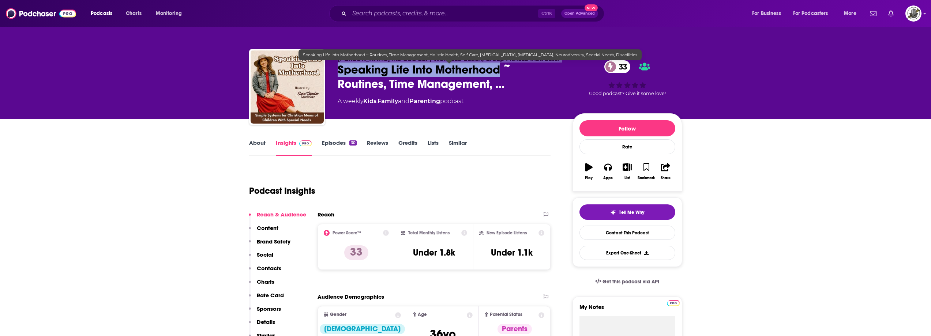
drag, startPoint x: 336, startPoint y: 61, endPoint x: 502, endPoint y: 71, distance: 166.5
click at [502, 71] on div "Elyse Scheeler MS CCC-SLP, Wellness Coach, Group Fitness Instructor Speaking Li…" at bounding box center [465, 88] width 433 height 79
copy div "Elyse Scheeler MS CCC-SLP, Wellness Coach, Group Fitness Instructor Speaking Li…"
click at [362, 80] on span "Speaking Life Into Motherhood ~ Routines, Time Management, …" at bounding box center [449, 77] width 223 height 29
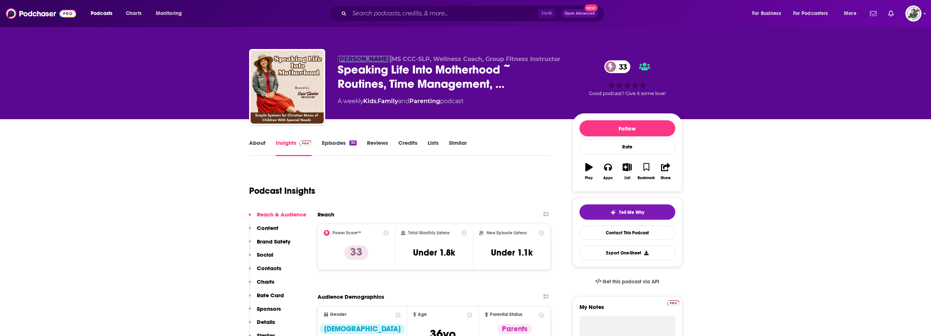
drag, startPoint x: 338, startPoint y: 61, endPoint x: 382, endPoint y: 61, distance: 44.3
click at [382, 61] on span "[PERSON_NAME] MS CCC-SLP, Wellness Coach, Group Fitness Instructor" at bounding box center [449, 59] width 223 height 7
copy span "[PERSON_NAME]"
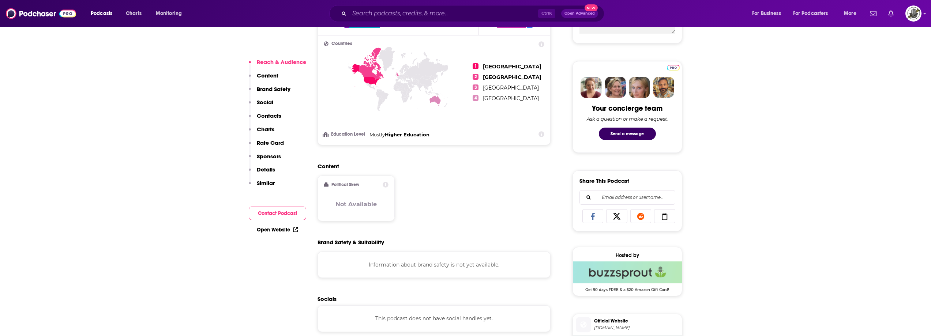
scroll to position [512, 0]
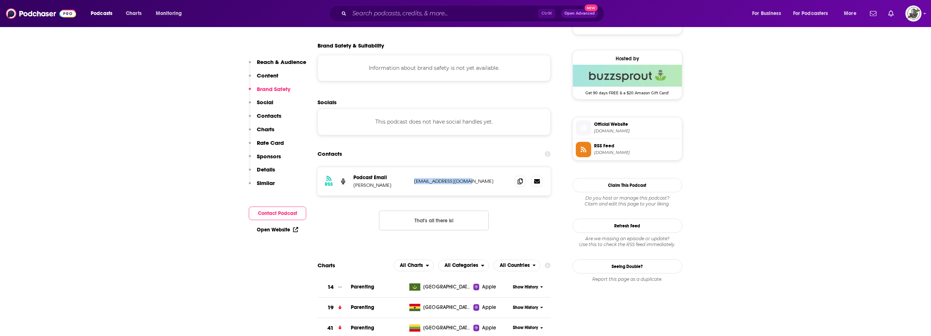
drag, startPoint x: 415, startPoint y: 184, endPoint x: 478, endPoint y: 180, distance: 63.8
click at [478, 180] on p "[EMAIL_ADDRESS][DOMAIN_NAME]" at bounding box center [461, 181] width 95 height 6
copy p "[EMAIL_ADDRESS][DOMAIN_NAME]"
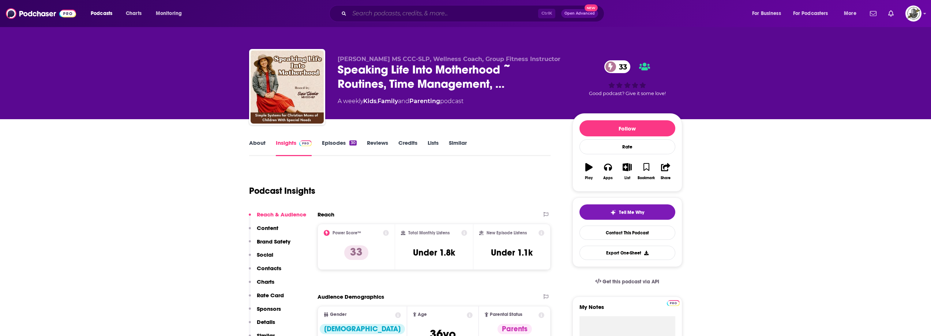
click at [487, 18] on input "Search podcasts, credits, & more..." at bounding box center [444, 14] width 189 height 12
paste input "Thriving In Motherhood Podcas"
type input "Thriving In Motherhood Podcas"
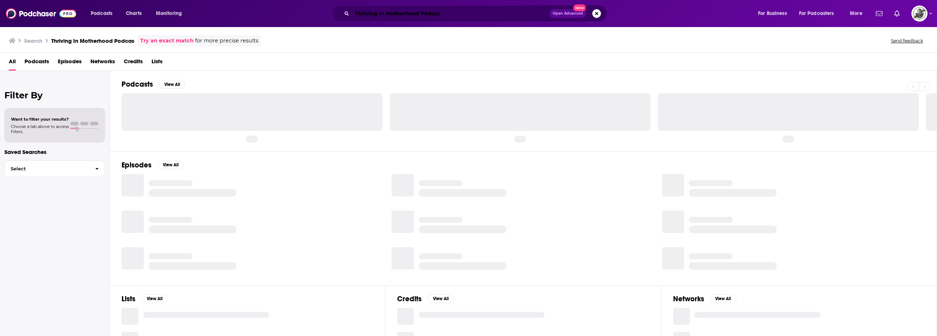
click at [450, 12] on input "Thriving In Motherhood Podcas" at bounding box center [450, 14] width 197 height 12
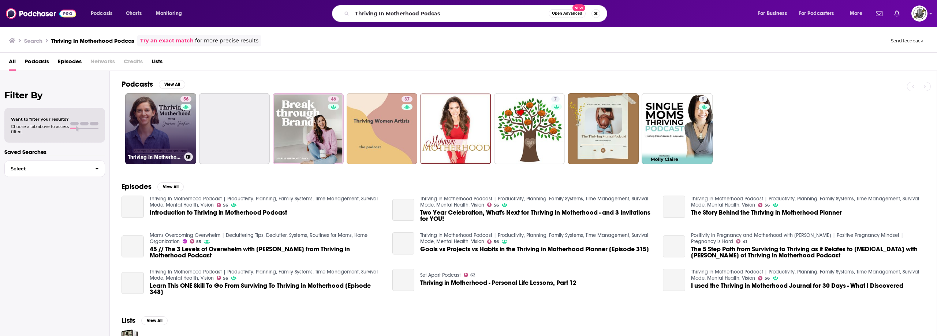
click at [175, 123] on link "56 Thriving In Motherhood Podcast | Productivity, Planning, Family Systems, Tim…" at bounding box center [160, 128] width 71 height 71
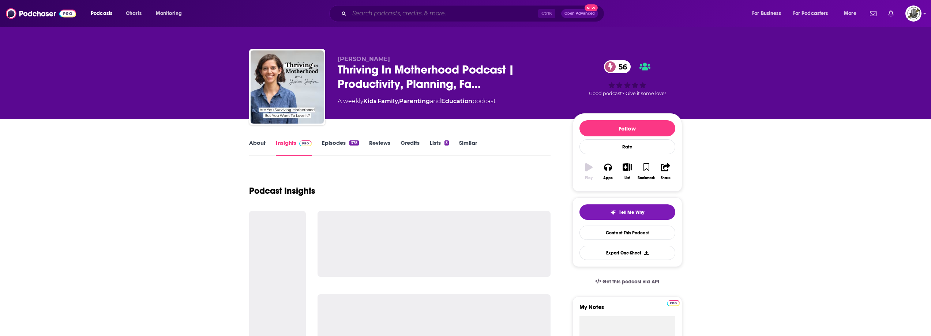
click at [463, 14] on input "Search podcasts, credits, & more..." at bounding box center [444, 14] width 189 height 12
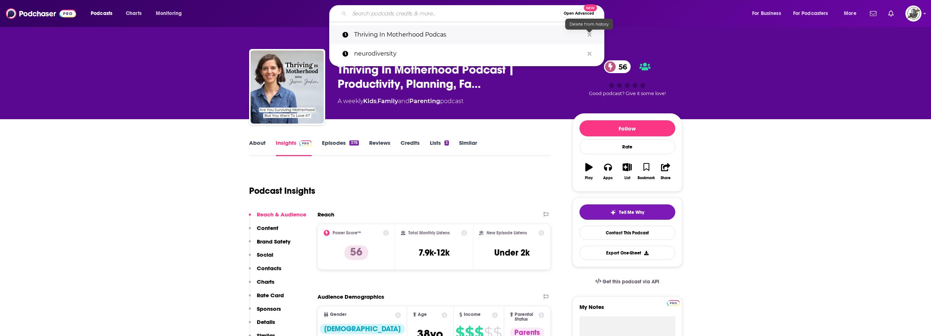
click at [591, 33] on icon "Search podcasts, credits, & more..." at bounding box center [590, 35] width 4 height 6
click at [512, 12] on input "Search podcasts, credits, & more..." at bounding box center [455, 14] width 211 height 12
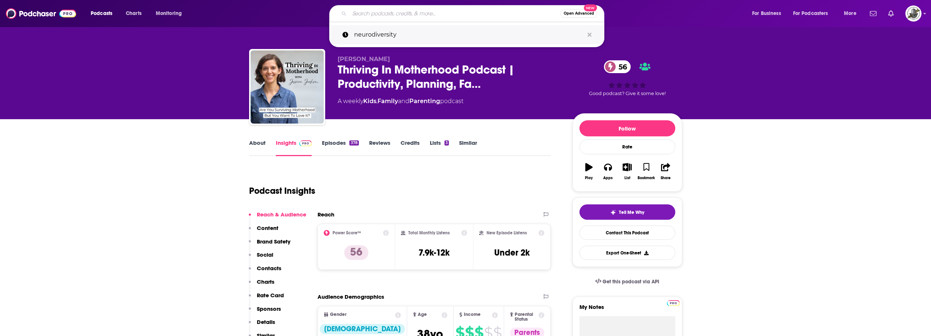
click at [592, 34] on button "Search podcasts, credits, & more..." at bounding box center [589, 35] width 11 height 14
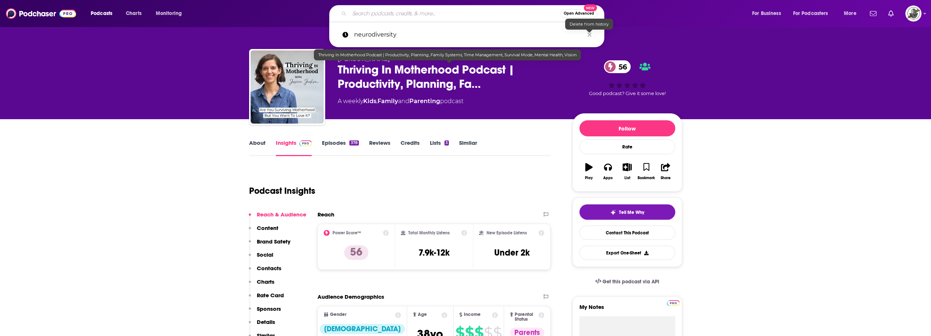
click at [494, 142] on div "About Insights Episodes 378 Reviews Credits Lists 3 Similar" at bounding box center [400, 147] width 302 height 18
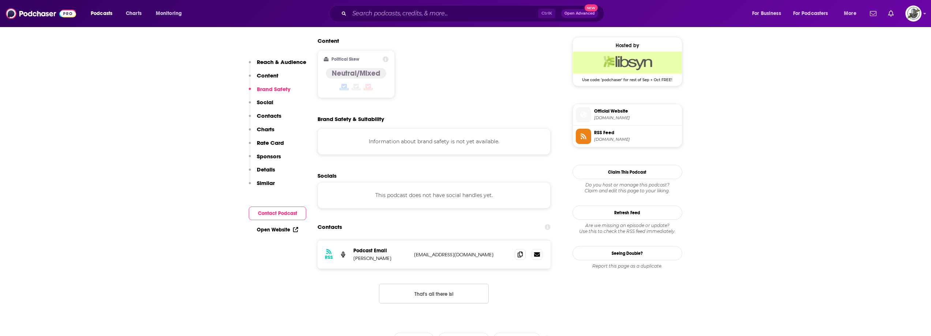
scroll to position [586, 0]
drag, startPoint x: 413, startPoint y: 209, endPoint x: 503, endPoint y: 208, distance: 89.3
click at [448, 239] on div "RSS Podcast Email [PERSON_NAME] [EMAIL_ADDRESS][DOMAIN_NAME] [EMAIL_ADDRESS][DO…" at bounding box center [435, 253] width 234 height 29
click at [520, 250] on icon at bounding box center [520, 253] width 5 height 6
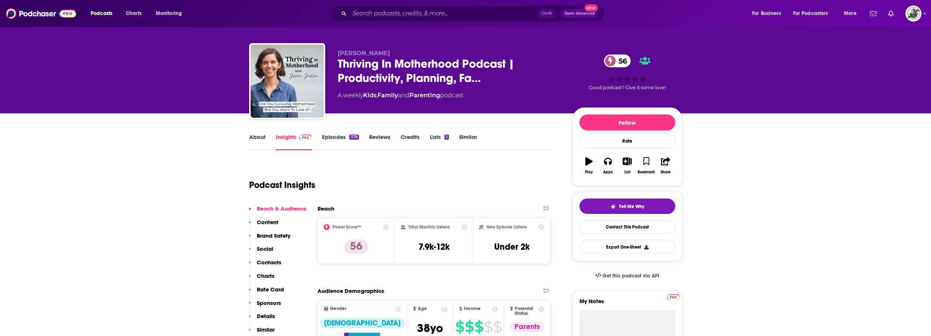
scroll to position [0, 0]
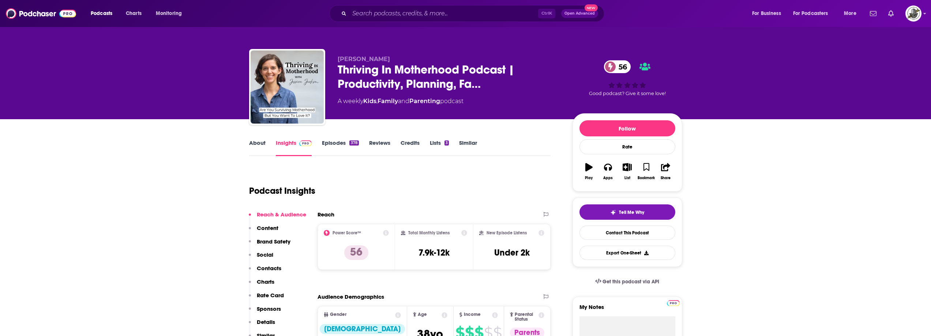
drag, startPoint x: 337, startPoint y: 59, endPoint x: 398, endPoint y: 57, distance: 60.8
click at [398, 57] on div "Jessica Jackson Thriving In Motherhood Podcast | Productivity, Planning, Fa… 56…" at bounding box center [465, 88] width 433 height 79
copy span "Jessica Jackson"
click at [335, 63] on div "Jessica Jackson Thriving In Motherhood Podcast | Productivity, Planning, Fa… 56…" at bounding box center [465, 88] width 433 height 79
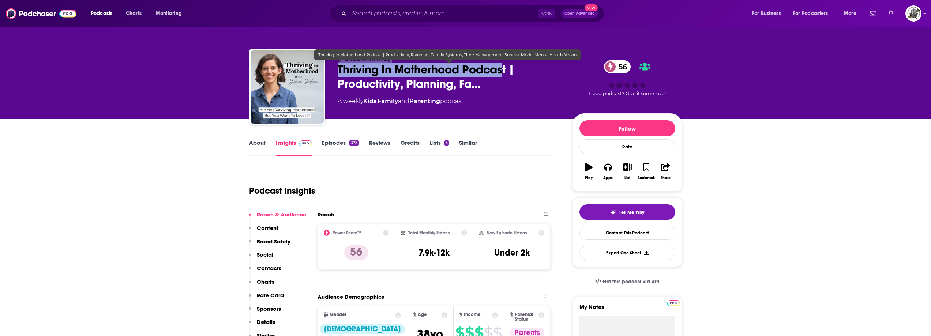
drag, startPoint x: 337, startPoint y: 60, endPoint x: 505, endPoint y: 70, distance: 168.6
click at [505, 70] on div "Jessica Jackson Thriving In Motherhood Podcast | Productivity, Planning, Fa… 56…" at bounding box center [465, 88] width 433 height 79
click at [505, 70] on span "Thriving In Motherhood Podcast | Productivity, Planning, Fa…" at bounding box center [449, 77] width 223 height 29
click at [360, 71] on span "Thriving In Motherhood Podcast | Productivity, Planning, Fa…" at bounding box center [449, 77] width 223 height 29
click at [343, 67] on span "Thriving In Motherhood Podcast | Productivity, Planning, Fa…" at bounding box center [449, 77] width 223 height 29
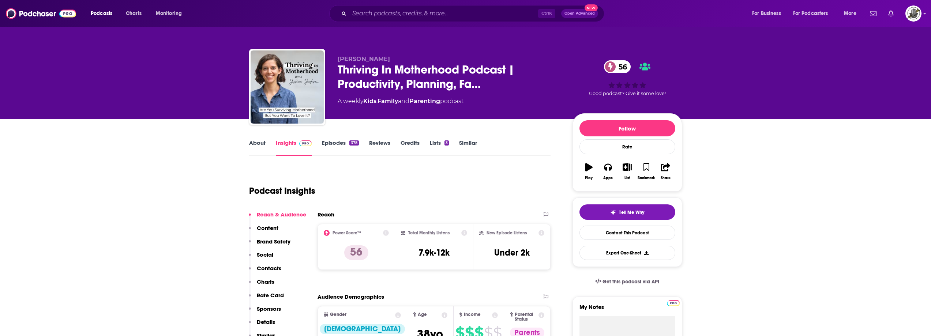
click at [427, 180] on div "Podcast Insights" at bounding box center [397, 186] width 296 height 37
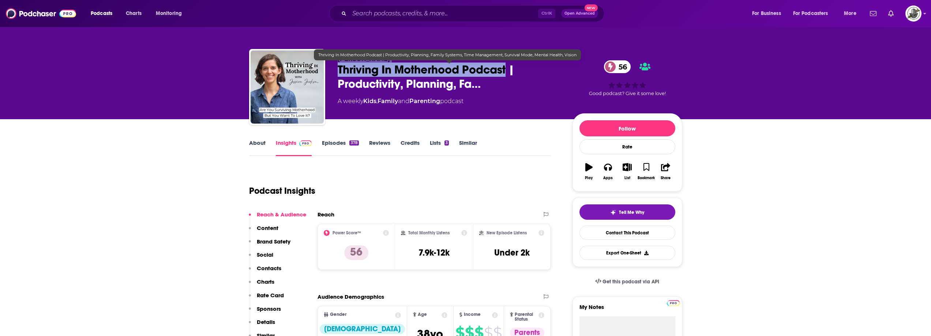
drag, startPoint x: 337, startPoint y: 62, endPoint x: 508, endPoint y: 74, distance: 171.3
click at [508, 74] on div "Jessica Jackson Thriving In Motherhood Podcast | Productivity, Planning, Fa… 56…" at bounding box center [465, 88] width 433 height 79
copy div "Jessica Jackson Thriving In Motherhood Podcast"
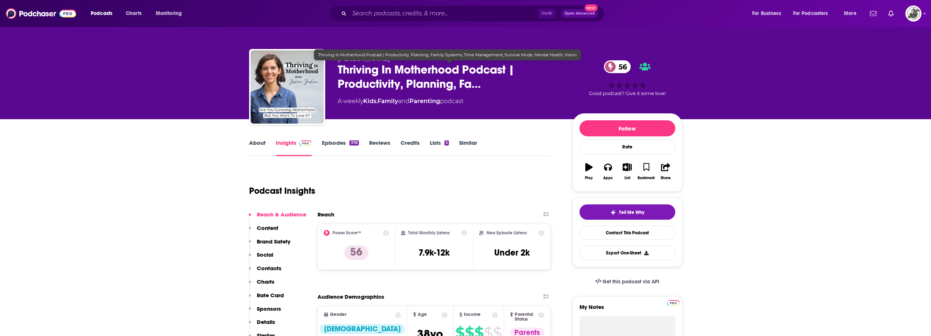
click at [511, 180] on div "Podcast Insights" at bounding box center [397, 186] width 296 height 37
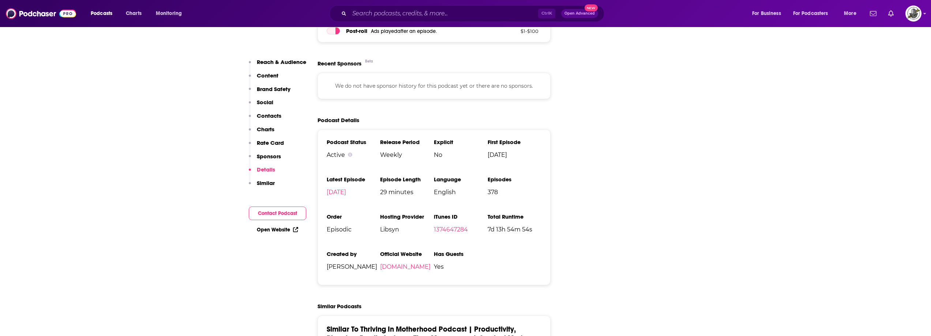
scroll to position [1244, 0]
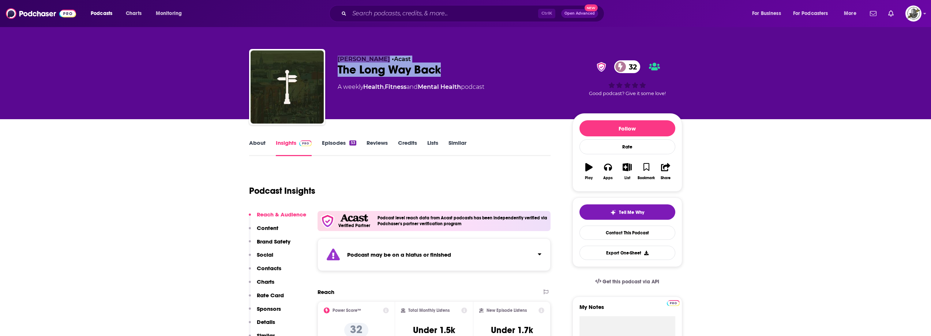
drag, startPoint x: 338, startPoint y: 59, endPoint x: 444, endPoint y: 67, distance: 106.1
click at [444, 67] on div "[PERSON_NAME] • Acast The Long Way Back 32 A weekly Health , Fitness and Mental…" at bounding box center [449, 85] width 223 height 59
copy div "[PERSON_NAME] • Acast The Long Way Back"
click at [470, 247] on div "Podcast may be on a hiatus or finished" at bounding box center [435, 255] width 234 height 33
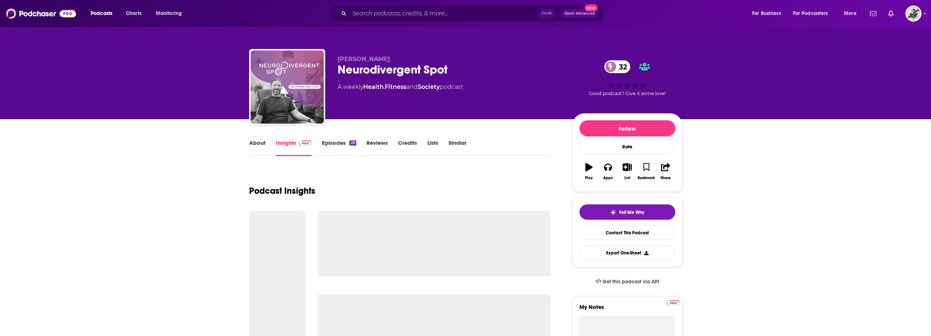
click at [337, 68] on div "[PERSON_NAME] Neurodivergent Spot 32 A weekly Health , Fitness and Society podc…" at bounding box center [465, 88] width 433 height 79
drag, startPoint x: 337, startPoint y: 59, endPoint x: 456, endPoint y: 67, distance: 118.9
click at [456, 67] on div "[PERSON_NAME] Neurodivergent Spot 32 A weekly Health , Fitness and Society podc…" at bounding box center [449, 85] width 223 height 59
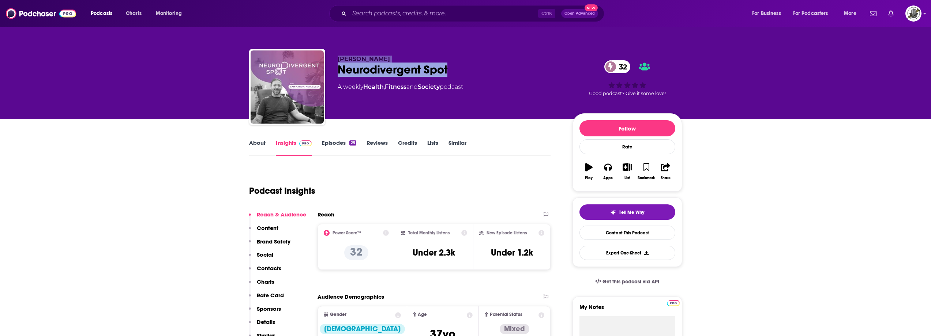
copy div "[PERSON_NAME] Neurodivergent Spot"
click at [463, 84] on div "A weekly Health , Fitness and Society podcast" at bounding box center [401, 87] width 126 height 9
drag, startPoint x: 337, startPoint y: 61, endPoint x: 387, endPoint y: 60, distance: 50.1
click at [387, 60] on div "[PERSON_NAME] Neurodivergent Spot 32 A weekly Health , Fitness and Society podc…" at bounding box center [465, 88] width 433 height 79
copy span "[PERSON_NAME]"
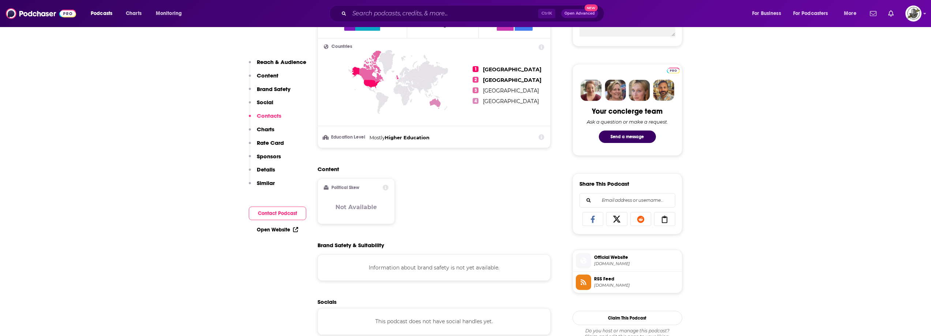
scroll to position [293, 0]
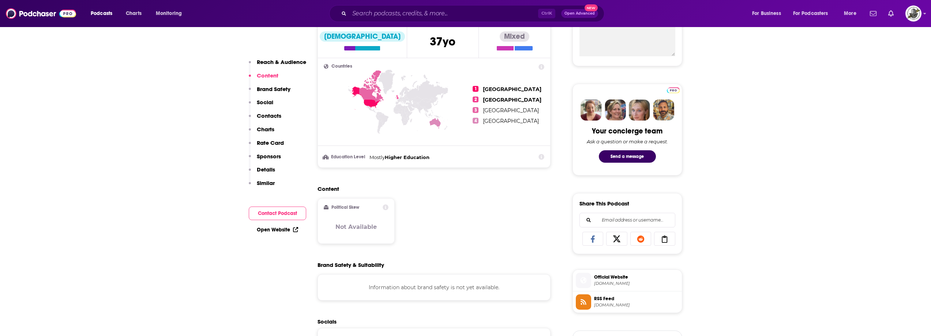
drag, startPoint x: 446, startPoint y: 183, endPoint x: 455, endPoint y: 176, distance: 10.7
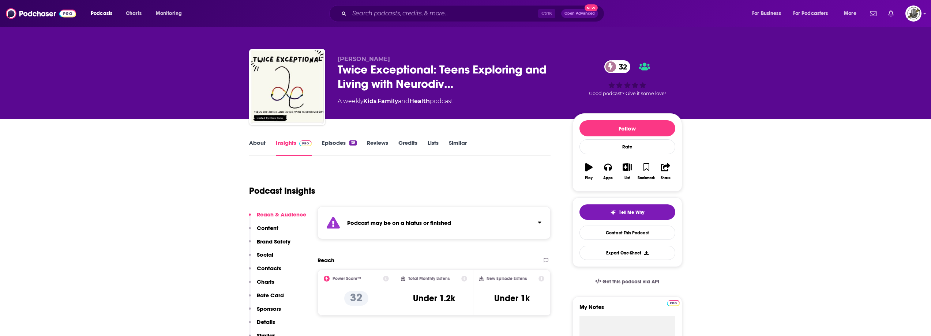
click at [426, 219] on div "Podcast may be on a hiatus or finished" at bounding box center [435, 223] width 234 height 33
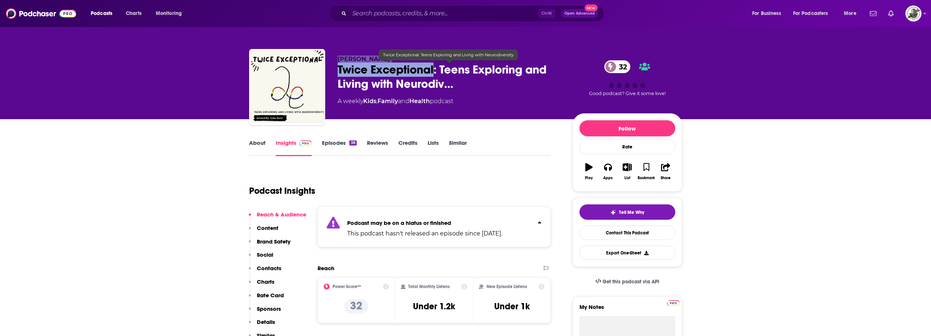
drag, startPoint x: 335, startPoint y: 59, endPoint x: 434, endPoint y: 73, distance: 100.2
click at [434, 73] on div "Cate Dunn Twice Exceptional: Teens Exploring and Living with Neurodiv… 32 A wee…" at bounding box center [465, 88] width 433 height 79
copy div "Cate Dunn Twice Exceptional"
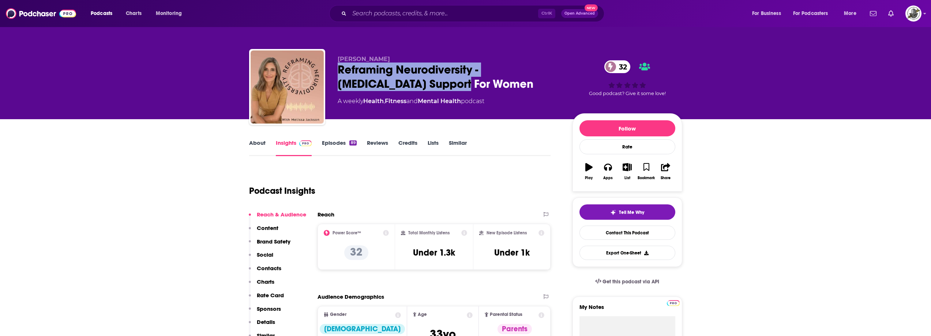
drag, startPoint x: 339, startPoint y: 72, endPoint x: 441, endPoint y: 82, distance: 102.6
click at [441, 82] on div "Reframing Neurodiversity - ADHD Support For Women 32" at bounding box center [449, 77] width 223 height 29
copy h2 "Reframing Neurodiversity - ADHD Support For Women"
drag, startPoint x: 391, startPoint y: 74, endPoint x: 341, endPoint y: 66, distance: 50.5
click at [390, 74] on div "Reframing Neurodiversity - ADHD Support For Women 32" at bounding box center [449, 77] width 223 height 29
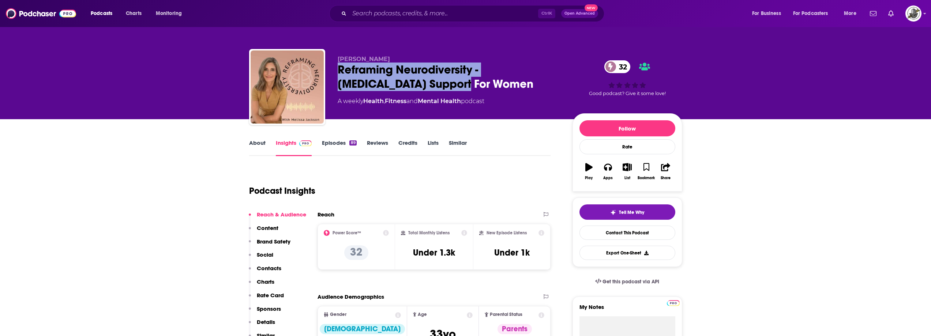
drag, startPoint x: 338, startPoint y: 60, endPoint x: 397, endPoint y: 56, distance: 58.7
click at [397, 56] on p "Melissa Jackson" at bounding box center [449, 59] width 223 height 7
copy span "Melissa Jackson"
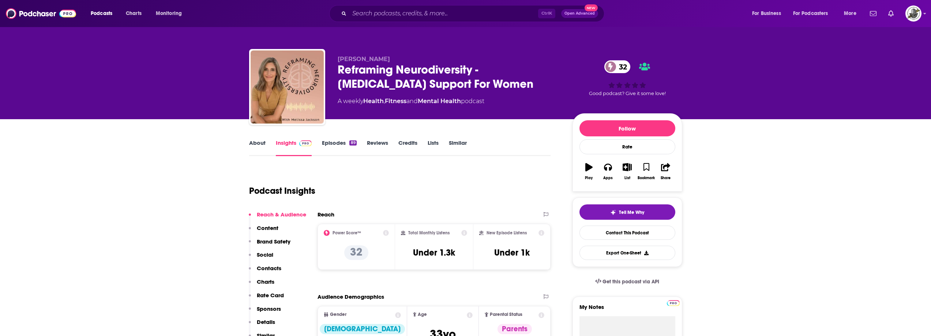
click at [429, 189] on div "Podcast Insights" at bounding box center [397, 186] width 296 height 37
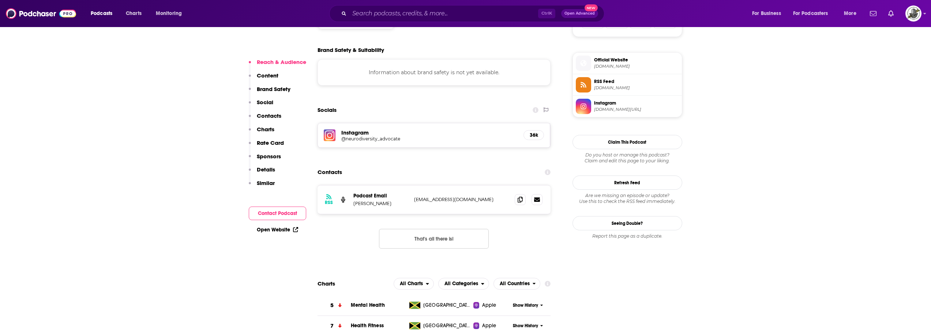
scroll to position [512, 0]
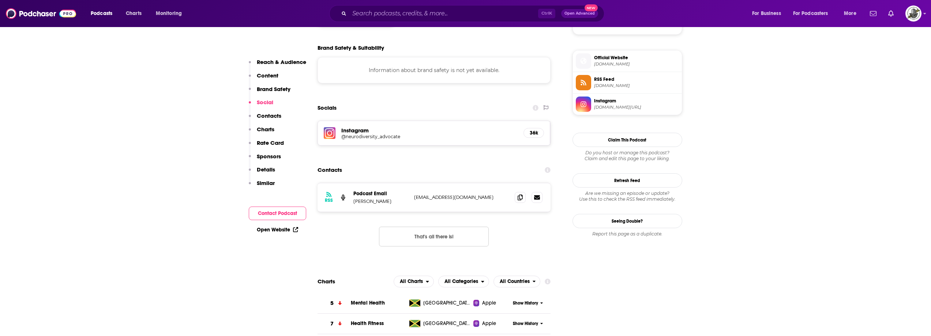
drag, startPoint x: 414, startPoint y: 198, endPoint x: 506, endPoint y: 197, distance: 91.9
click at [506, 197] on p "theneurodiversityadvocate@gmail.com" at bounding box center [461, 197] width 95 height 6
copy p "theneurodiversityadvocate@gmail.com"
click at [335, 133] on img at bounding box center [330, 133] width 12 height 12
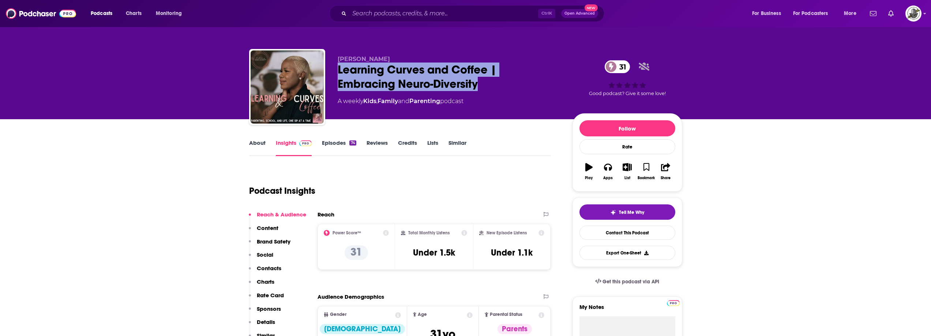
drag, startPoint x: 337, startPoint y: 74, endPoint x: 480, endPoint y: 84, distance: 142.7
click at [480, 84] on div "Learning Curves and Coffee | Embracing Neuro-Diversity 31" at bounding box center [449, 77] width 223 height 29
copy h2 "Learning Curves and Coffee | Embracing Neuro-Diversity"
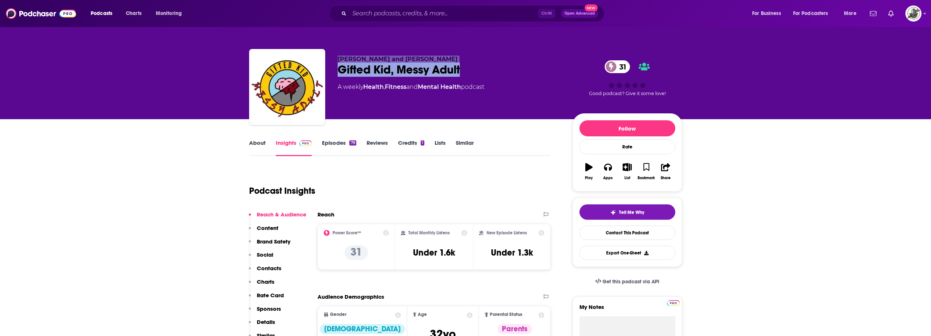
drag, startPoint x: 336, startPoint y: 57, endPoint x: 493, endPoint y: 67, distance: 157.7
click at [493, 67] on div "[PERSON_NAME] and [PERSON_NAME] Gifted Kid, Messy Adult 31 A weekly Health , Fi…" at bounding box center [465, 88] width 433 height 79
copy div "[PERSON_NAME] and [PERSON_NAME] Gifted Kid, Messy Adult"
click at [358, 54] on div "[PERSON_NAME] and [PERSON_NAME] Gifted Kid, Messy Adult 31 A weekly Health , Fi…" at bounding box center [465, 88] width 433 height 79
drag, startPoint x: 336, startPoint y: 60, endPoint x: 441, endPoint y: 60, distance: 105.4
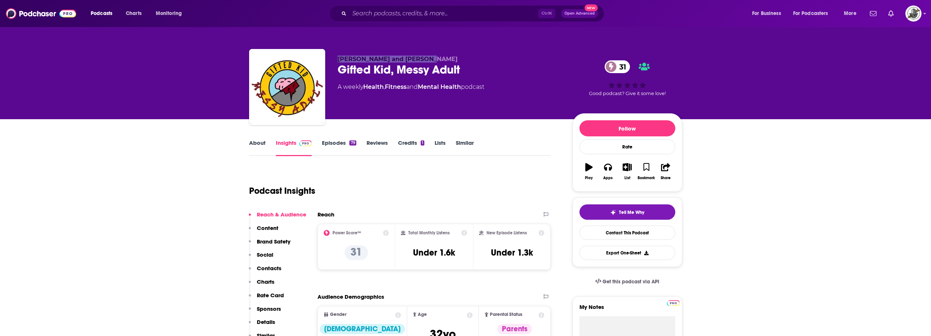
click at [441, 60] on div "[PERSON_NAME] and [PERSON_NAME] Gifted Kid, Messy Adult 31 A weekly Health , Fi…" at bounding box center [465, 88] width 433 height 79
copy span "[PERSON_NAME] and [PERSON_NAME]"
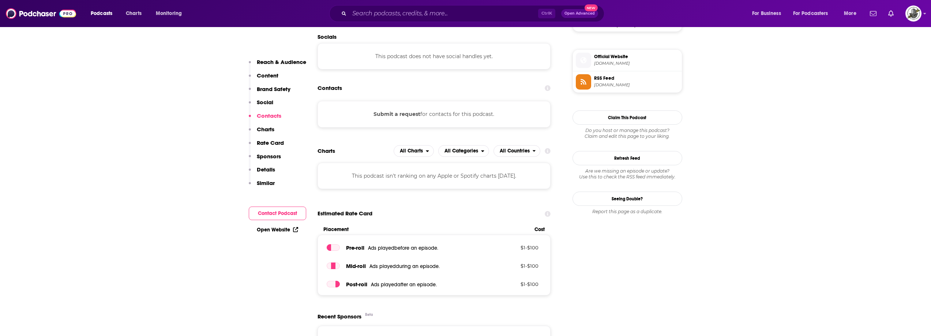
scroll to position [403, 0]
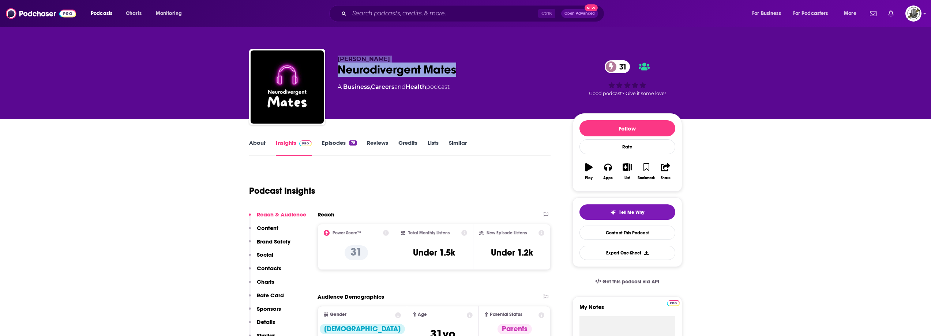
drag, startPoint x: 342, startPoint y: 58, endPoint x: 462, endPoint y: 65, distance: 120.6
click at [462, 65] on div "Will Wheeler Neurodivergent Mates 31 A Business , Careers and Health podcast" at bounding box center [449, 85] width 223 height 59
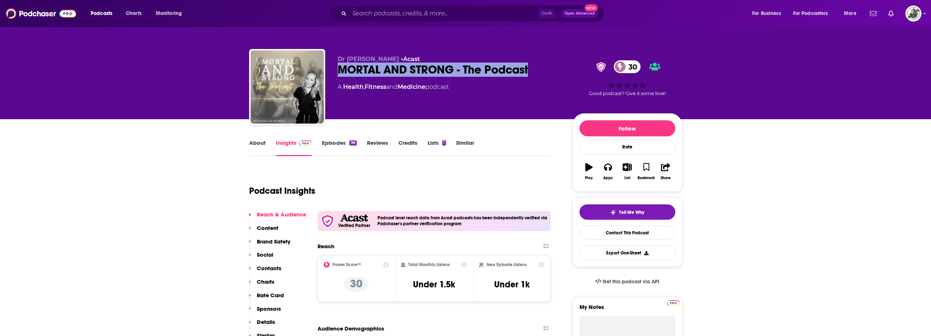
drag, startPoint x: 339, startPoint y: 74, endPoint x: 555, endPoint y: 68, distance: 216.4
click at [555, 68] on div "MORTAL AND STRONG - The Podcast 30" at bounding box center [449, 70] width 223 height 14
copy h2 "MORTAL AND STRONG - The Podcast"
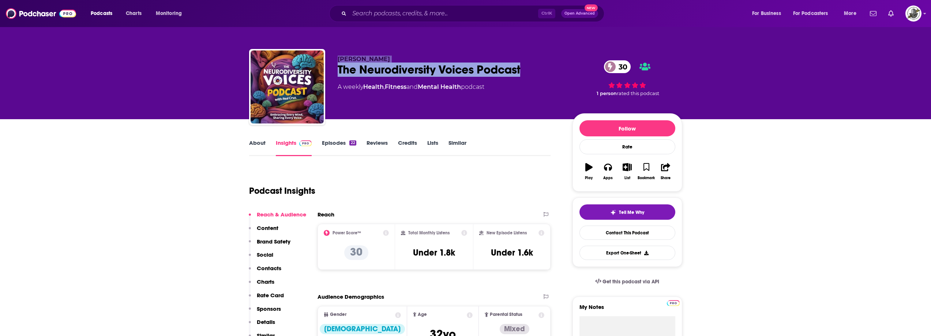
drag, startPoint x: 336, startPoint y: 59, endPoint x: 524, endPoint y: 67, distance: 188.7
click at [524, 67] on div "Paul Cruz The Neurodiversity Voices Podcast 30 A weekly Health , Fitness and Me…" at bounding box center [465, 88] width 433 height 79
copy div "Paul Cruz The Neurodiversity Voices Podcast"
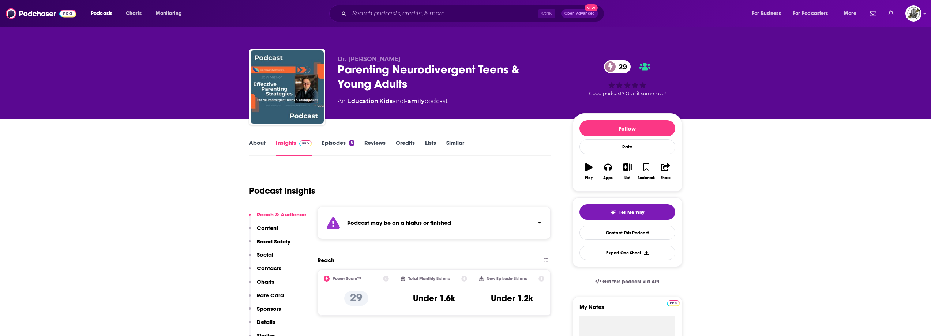
click at [416, 214] on div "Podcast may be on a hiatus or finished" at bounding box center [435, 223] width 234 height 33
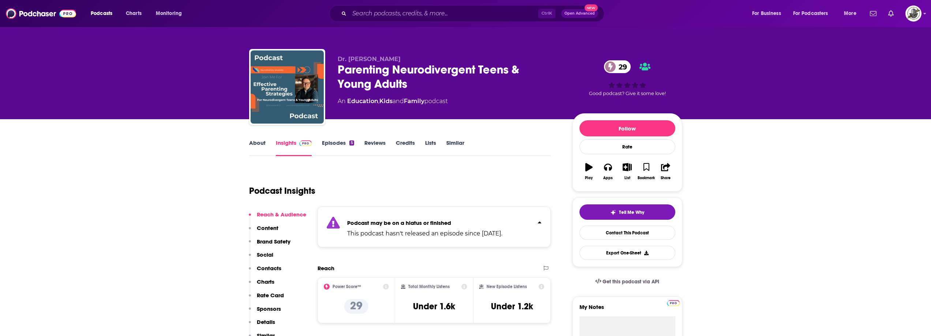
click at [358, 74] on div "Parenting Neurodivergent Teens & Young Adults 29" at bounding box center [449, 77] width 223 height 29
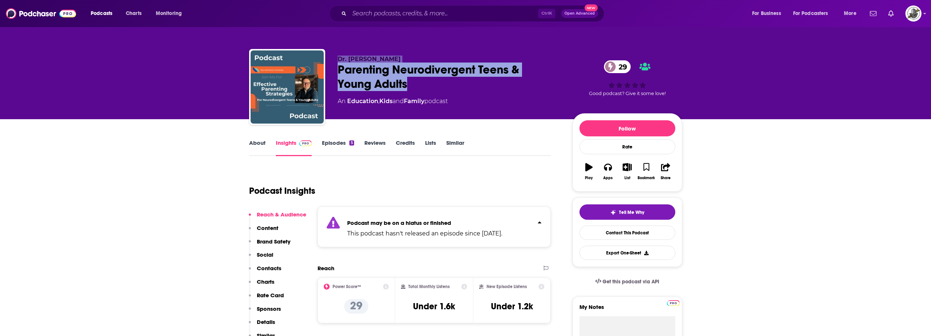
drag, startPoint x: 358, startPoint y: 71, endPoint x: 415, endPoint y: 82, distance: 58.9
click at [415, 82] on div "Dr. Ed Callahan Parenting Neurodivergent Teens & Young Adults 29 An Education ,…" at bounding box center [465, 88] width 433 height 79
copy div "Dr. Ed Callahan Parenting Neurodivergent Teens & Young Adults"
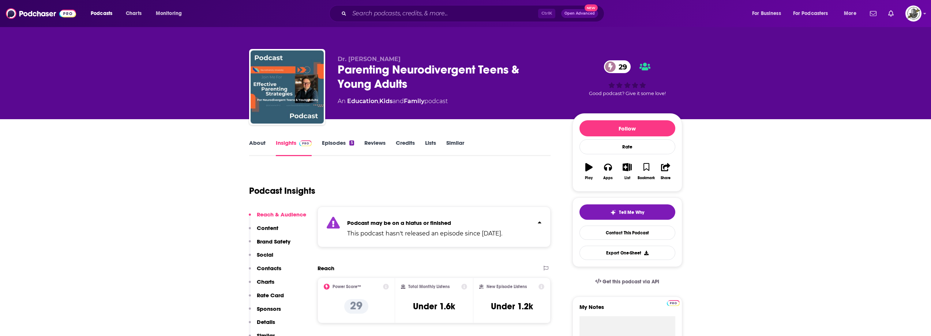
click at [490, 203] on div "Podcast Insights" at bounding box center [397, 186] width 296 height 37
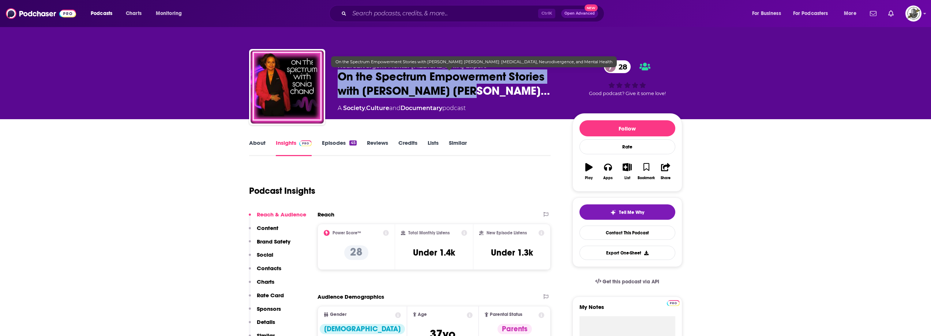
drag, startPoint x: 336, startPoint y: 80, endPoint x: 465, endPoint y: 87, distance: 128.6
click at [465, 87] on div "[PERSON_NAME] [PERSON_NAME] | [MEDICAL_DATA] and Neurodivergent Mental [MEDICAL…" at bounding box center [465, 88] width 433 height 79
copy h2 "On the Spectrum Empowerment Stories with [PERSON_NAME] [PERSON_NAME]"
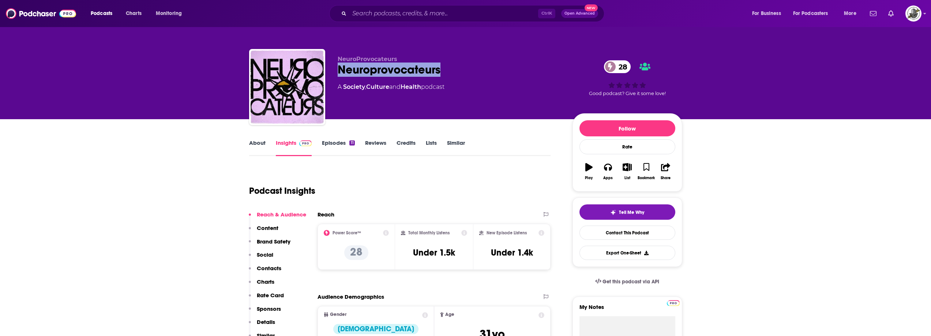
drag, startPoint x: 337, startPoint y: 73, endPoint x: 477, endPoint y: 68, distance: 139.2
click at [477, 68] on div "Neuroprovocateurs 28" at bounding box center [449, 70] width 223 height 14
copy h2 "Neuroprovocateurs"
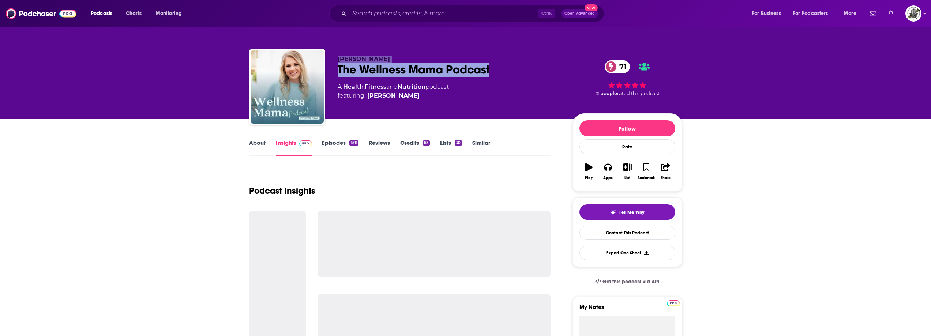
drag, startPoint x: 336, startPoint y: 57, endPoint x: 499, endPoint y: 69, distance: 163.3
click at [499, 69] on div "[PERSON_NAME] The Wellness Mama Podcast 71 A Health , Fitness and Nutrition pod…" at bounding box center [465, 88] width 433 height 79
copy div "[PERSON_NAME] The Wellness Mama Podcast"
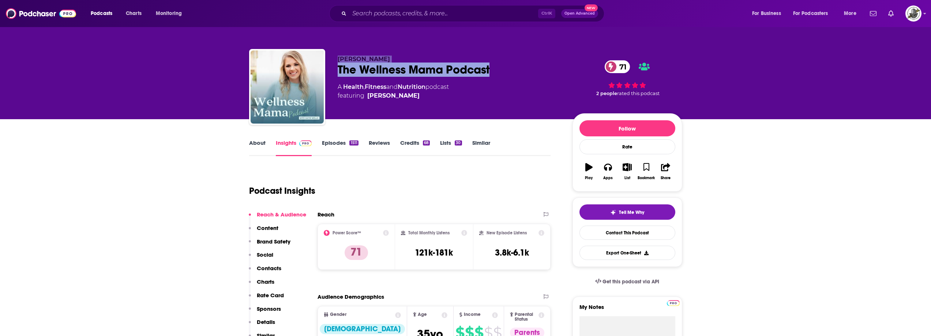
click at [351, 71] on div "The Wellness Mama Podcast 71" at bounding box center [449, 70] width 223 height 14
drag, startPoint x: 338, startPoint y: 60, endPoint x: 384, endPoint y: 55, distance: 46.4
click at [384, 55] on div "Katie Wells The Wellness Mama Podcast 71 A Health , Fitness and Nutrition podca…" at bounding box center [465, 88] width 433 height 79
copy span "Katie Wells"
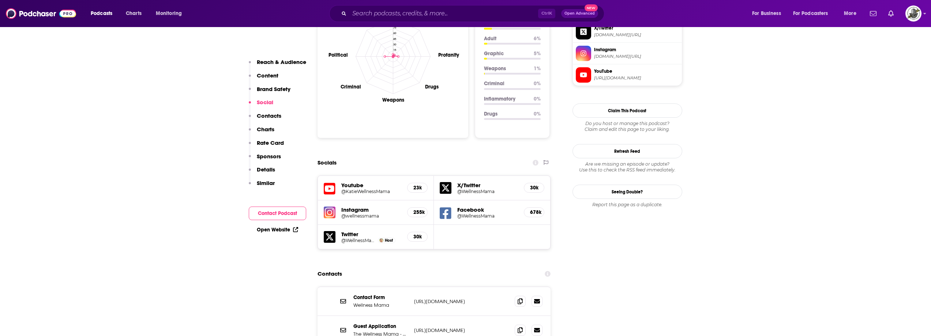
scroll to position [805, 0]
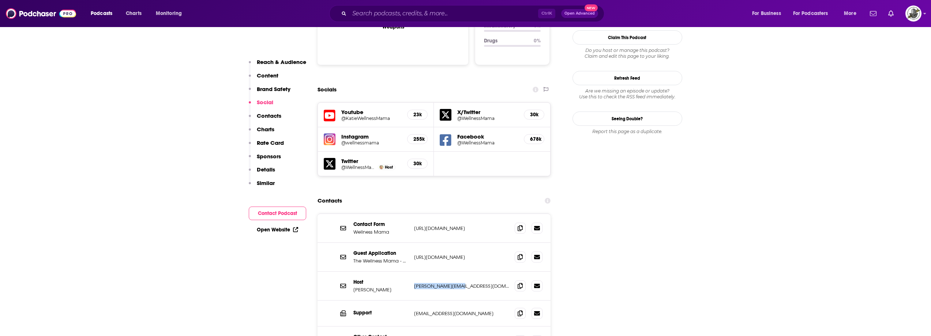
drag, startPoint x: 425, startPoint y: 240, endPoint x: 495, endPoint y: 241, distance: 69.9
click at [495, 272] on div "Host Katie Wells katie@wellnessmama.com katie@wellnessmama.com" at bounding box center [435, 286] width 234 height 29
copy p "katie@wellnessmama"
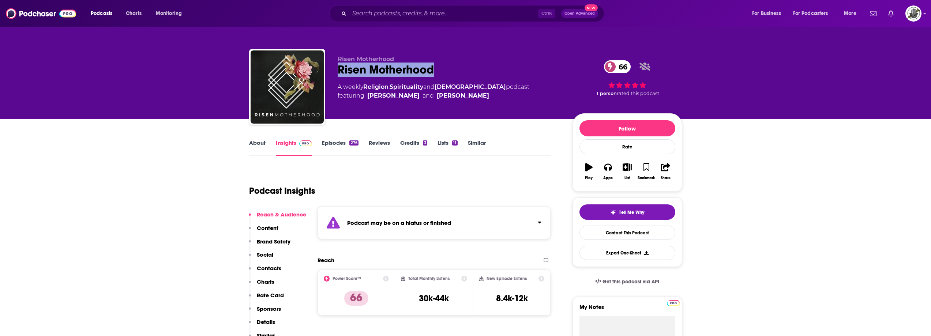
drag, startPoint x: 336, startPoint y: 69, endPoint x: 465, endPoint y: 99, distance: 132.0
click at [458, 70] on div "Risen Motherhood Risen Motherhood 66 A weekly Religion , Spirituality and [DEMO…" at bounding box center [465, 88] width 433 height 79
click at [470, 228] on div "Podcast may be on a hiatus or finished" at bounding box center [435, 223] width 234 height 33
drag, startPoint x: 336, startPoint y: 68, endPoint x: 486, endPoint y: 61, distance: 150.2
click at [473, 66] on div "Risen Motherhood Risen Motherhood 66 A weekly Religion , Spirituality and [DEMO…" at bounding box center [465, 88] width 433 height 79
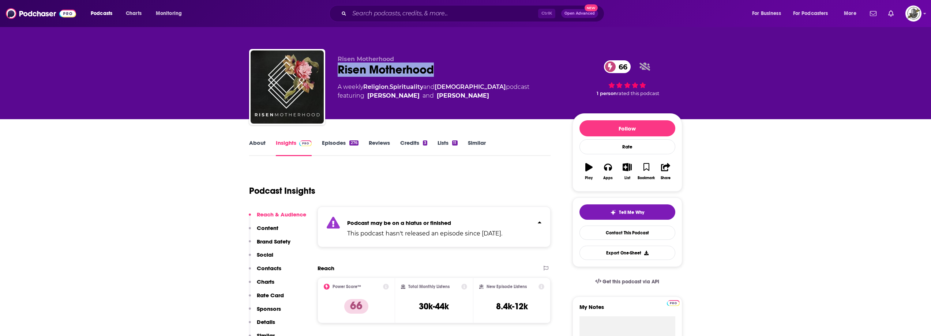
copy h2 "Risen Motherhood"
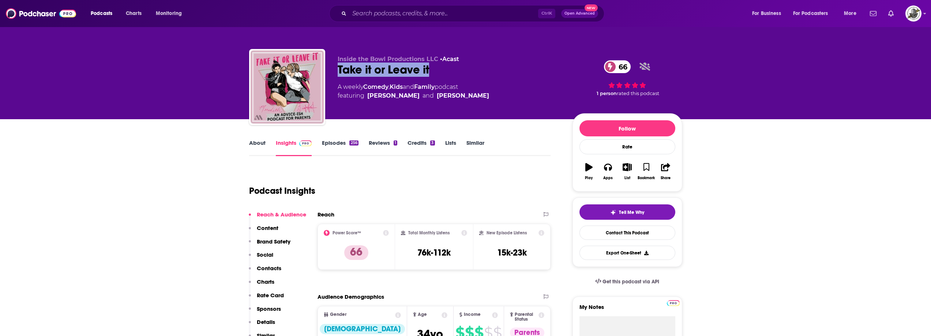
drag, startPoint x: 331, startPoint y: 71, endPoint x: 454, endPoint y: 66, distance: 123.8
click at [454, 66] on div "Inside the Bowl Productions LLC • Acast Take it or Leave it 66 A weekly Comedy …" at bounding box center [465, 88] width 433 height 79
copy h2 "Take it or Leave it"
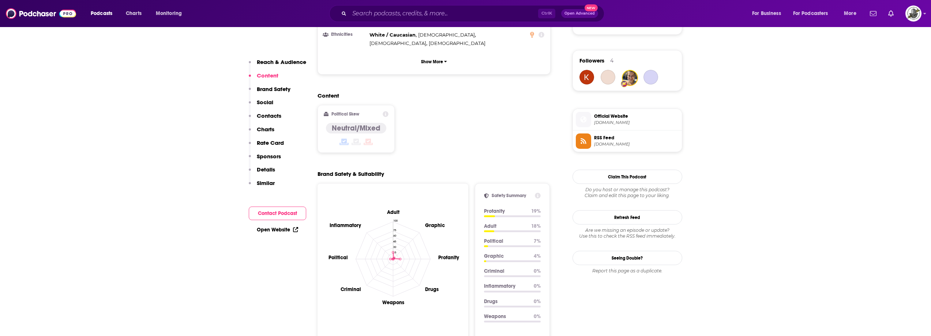
scroll to position [695, 0]
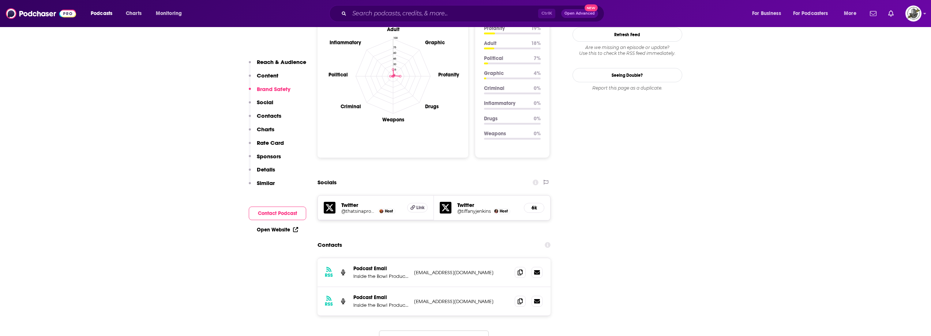
drag, startPoint x: 415, startPoint y: 245, endPoint x: 485, endPoint y: 241, distance: 70.0
click at [485, 270] on p "support@filterfreeparents.com" at bounding box center [461, 273] width 95 height 6
copy p "support@filterfreeparents.com"
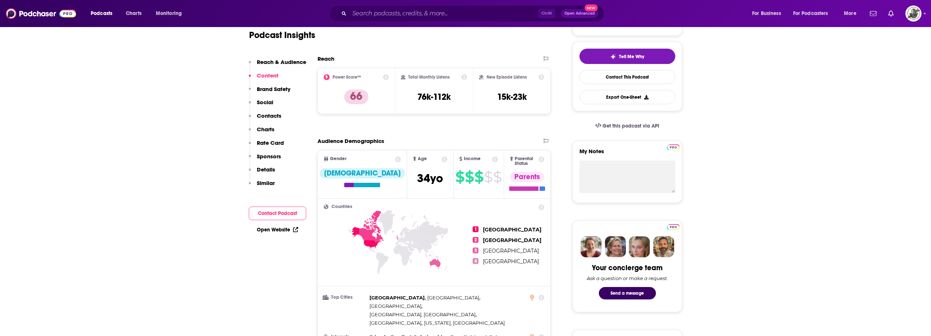
scroll to position [0, 0]
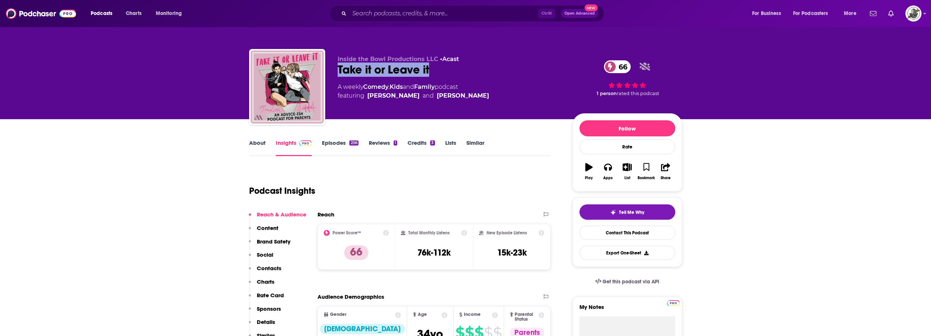
drag, startPoint x: 366, startPoint y: 98, endPoint x: 486, endPoint y: 98, distance: 119.7
click at [486, 98] on div "A weekly Comedy , Kids and Family podcast featuring Meredith Masony and Tiffany…" at bounding box center [449, 92] width 223 height 18
copy span "Meredith Masony and Tiffany Jenkins"
drag, startPoint x: 338, startPoint y: 70, endPoint x: 446, endPoint y: 71, distance: 108.3
click at [446, 71] on div "Take it or Leave it 66" at bounding box center [449, 70] width 223 height 14
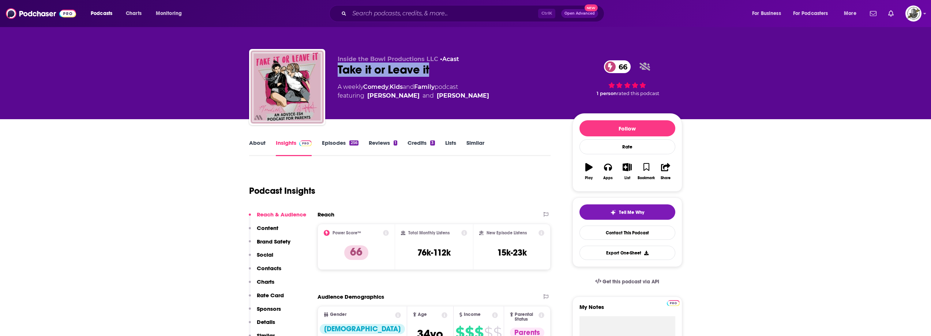
copy h2 "Take it or Leave it"
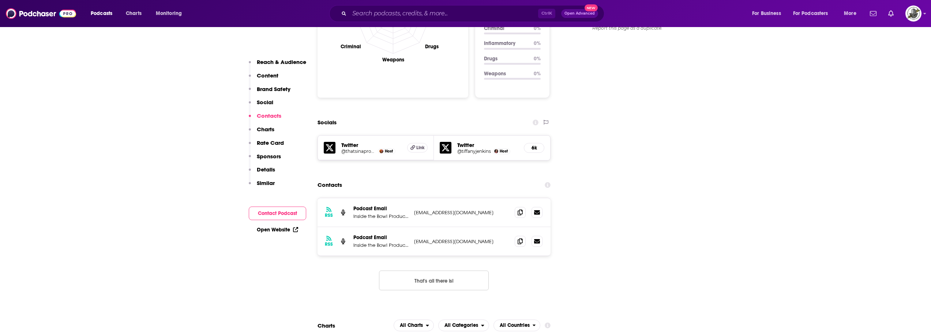
scroll to position [769, 0]
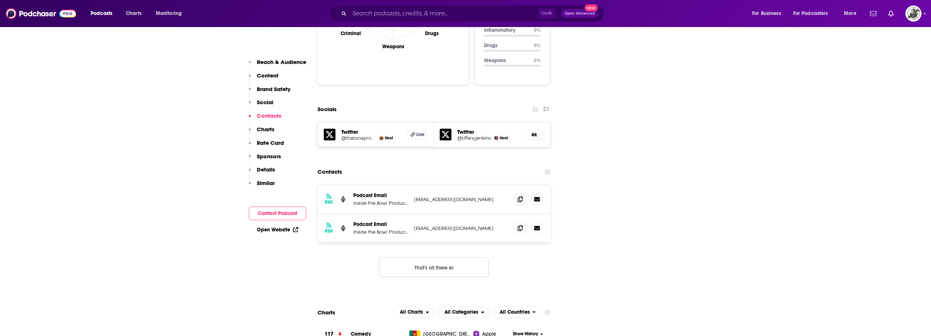
drag, startPoint x: 415, startPoint y: 173, endPoint x: 490, endPoint y: 175, distance: 75.1
click at [490, 185] on div "RSS Podcast Email Inside the Bowl Productions LLC support@filterfreeparents.com…" at bounding box center [435, 199] width 234 height 29
copy p "support@filterfreeparents.com"
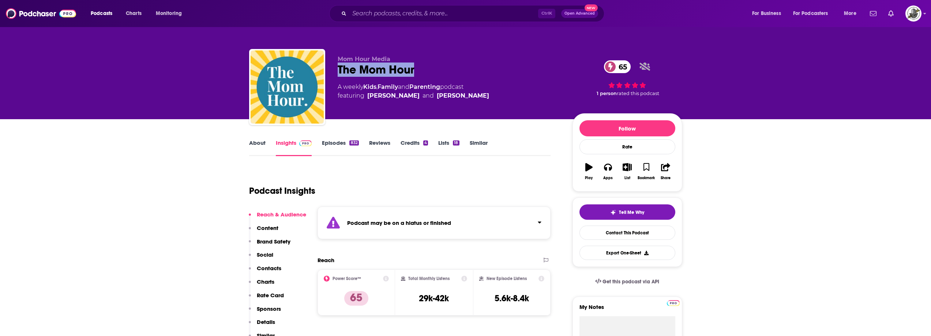
drag, startPoint x: 336, startPoint y: 74, endPoint x: 451, endPoint y: 86, distance: 115.6
click at [444, 75] on div "Mom Hour Media The Mom Hour 65 A weekly Kids , Family and Parenting podcast fea…" at bounding box center [465, 88] width 433 height 79
click at [458, 216] on div "Podcast may be on a hiatus or finished" at bounding box center [435, 223] width 234 height 33
drag, startPoint x: 361, startPoint y: 72, endPoint x: 454, endPoint y: 72, distance: 93.3
click at [454, 72] on div "The Mom Hour 65" at bounding box center [449, 70] width 223 height 14
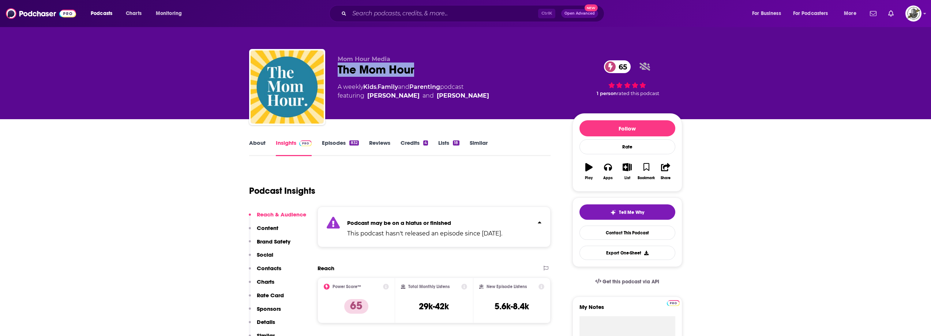
copy h2 "The Mom Hour"
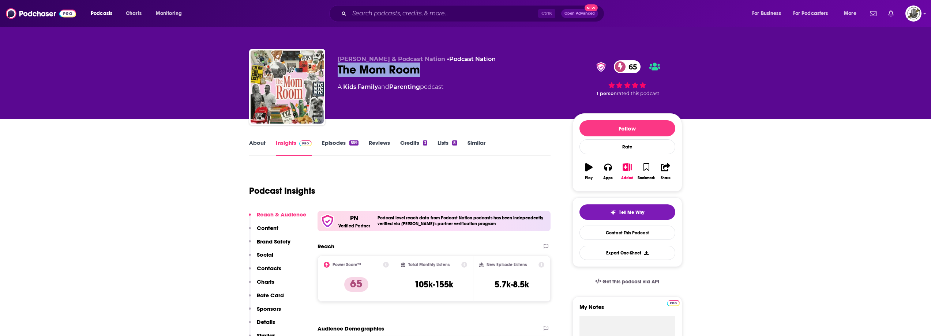
drag, startPoint x: 337, startPoint y: 71, endPoint x: 441, endPoint y: 72, distance: 104.0
click at [441, 72] on div "[PERSON_NAME] & Podcast Nation • Podcast Nation The Mom Room 65 A Kids , Family…" at bounding box center [465, 88] width 433 height 79
copy h2 "The Mom Room"
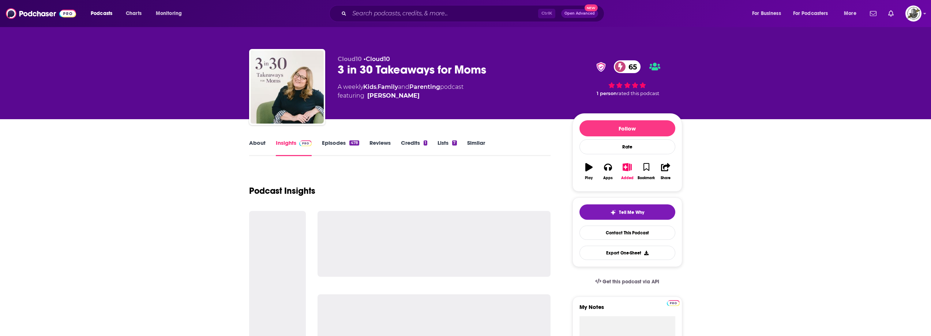
drag, startPoint x: 390, startPoint y: 95, endPoint x: 411, endPoint y: 94, distance: 21.6
click at [411, 94] on span "featuring [PERSON_NAME]" at bounding box center [401, 96] width 126 height 9
copy span "[PERSON_NAME]"
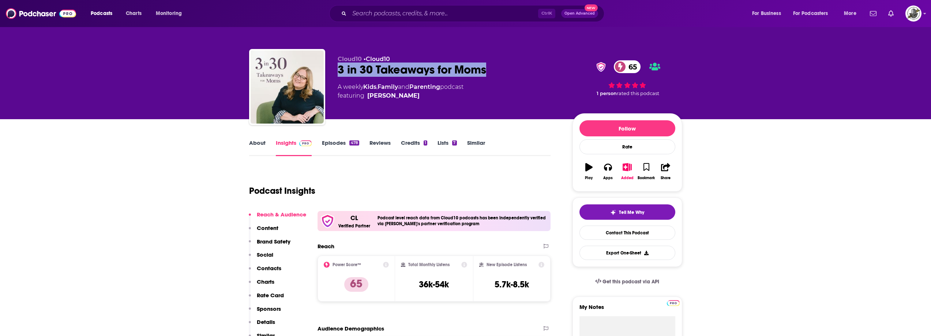
drag, startPoint x: 337, startPoint y: 70, endPoint x: 507, endPoint y: 66, distance: 169.9
click at [507, 66] on div "Cloud10 • Cloud10 3 in 30 Takeaways for Moms 65 A weekly Kids , Family and Pare…" at bounding box center [465, 88] width 433 height 79
copy h2 "3 in 30 Takeaways for Moms"
drag, startPoint x: 422, startPoint y: 94, endPoint x: 412, endPoint y: 95, distance: 10.3
click at [412, 95] on span "featuring [PERSON_NAME]" at bounding box center [401, 96] width 126 height 9
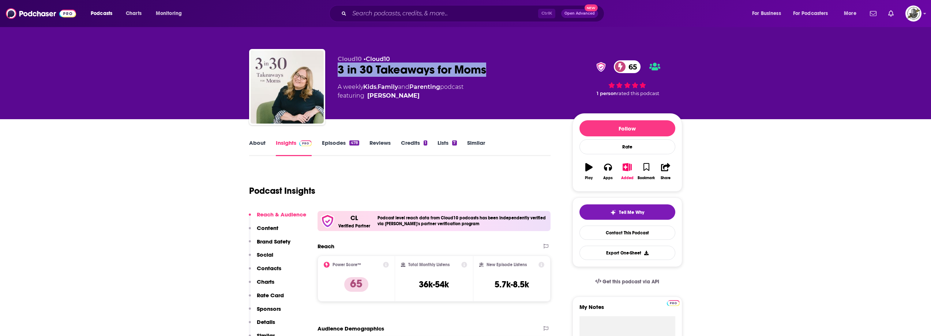
copy span "Rachel Nielson"
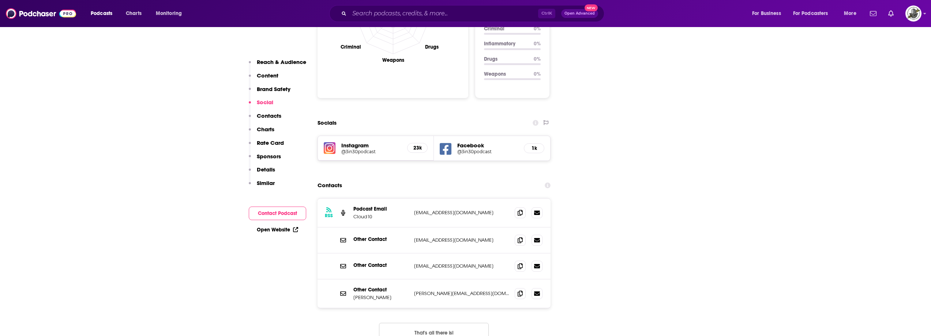
scroll to position [805, 0]
drag, startPoint x: 412, startPoint y: 248, endPoint x: 483, endPoint y: 248, distance: 70.3
click at [483, 278] on div "Other Contact Rachel Nielson rachel@3in30podcast.com rachel@3in30podcast.com" at bounding box center [435, 292] width 234 height 29
copy p "rachel@3in30podcast.com"
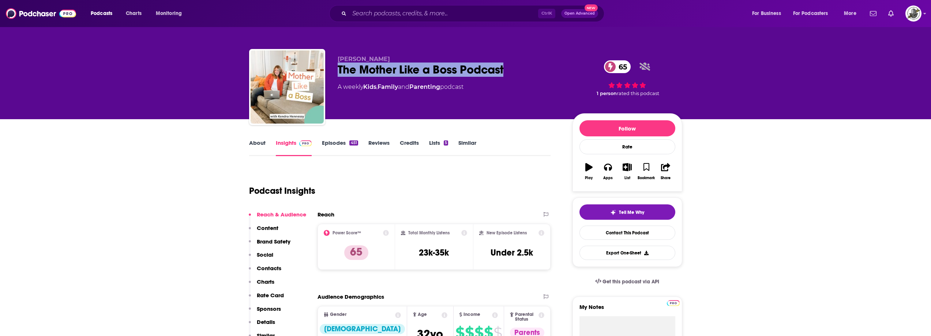
drag, startPoint x: 338, startPoint y: 72, endPoint x: 509, endPoint y: 67, distance: 170.6
click at [509, 67] on div "The Mother Like a Boss Podcast 65" at bounding box center [449, 70] width 223 height 14
copy h2 "The Mother Like a Boss Podcast"
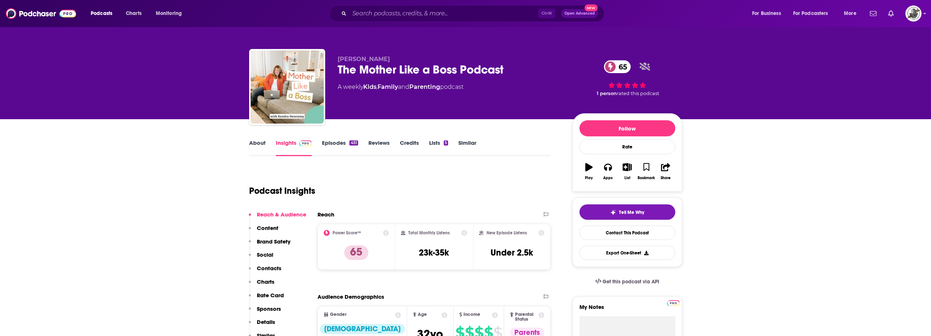
click at [406, 102] on div "Kendra Hennessy The Mother Like a Boss Podcast 65 A weekly Kids , Family and Pa…" at bounding box center [449, 85] width 223 height 59
drag, startPoint x: 354, startPoint y: 58, endPoint x: 394, endPoint y: 55, distance: 39.6
click at [394, 55] on div "Kendra Hennessy The Mother Like a Boss Podcast 65 A weekly Kids , Family and Pa…" at bounding box center [465, 88] width 433 height 79
click at [345, 65] on div "The Mother Like a Boss Podcast 65" at bounding box center [449, 70] width 223 height 14
drag, startPoint x: 335, startPoint y: 60, endPoint x: 404, endPoint y: 55, distance: 69.7
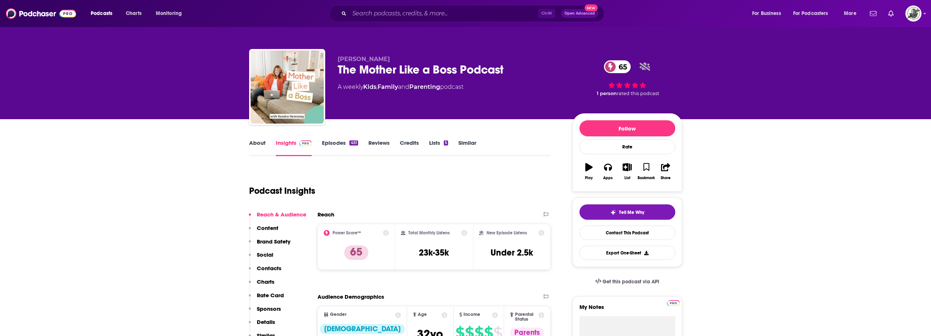
click at [404, 55] on div "Kendra Hennessy The Mother Like a Boss Podcast 65 A weekly Kids , Family and Pa…" at bounding box center [465, 88] width 433 height 79
copy span "Kendra Hennessy"
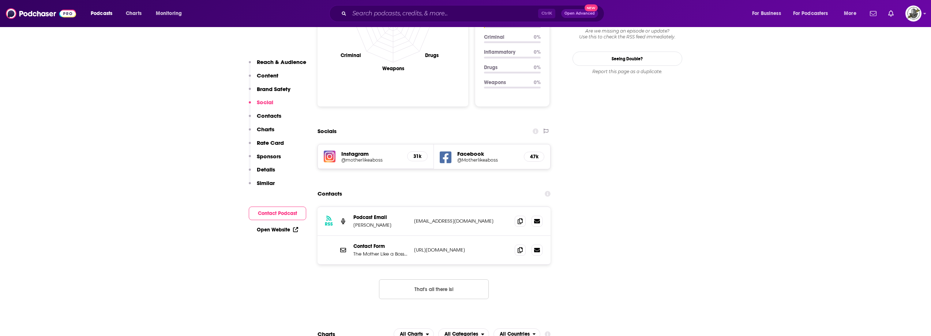
scroll to position [769, 0]
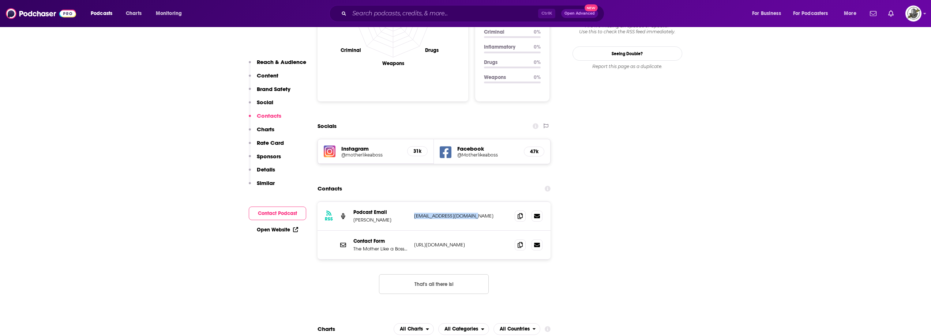
drag, startPoint x: 412, startPoint y: 173, endPoint x: 474, endPoint y: 172, distance: 61.9
click at [474, 202] on div "RSS Podcast Email Kendra Hennessy info@kendrahennessy.com info@kendrahennessy.c…" at bounding box center [435, 216] width 234 height 29
copy p "info@kendrahennessy.com"
click at [441, 146] on icon at bounding box center [446, 153] width 12 height 14
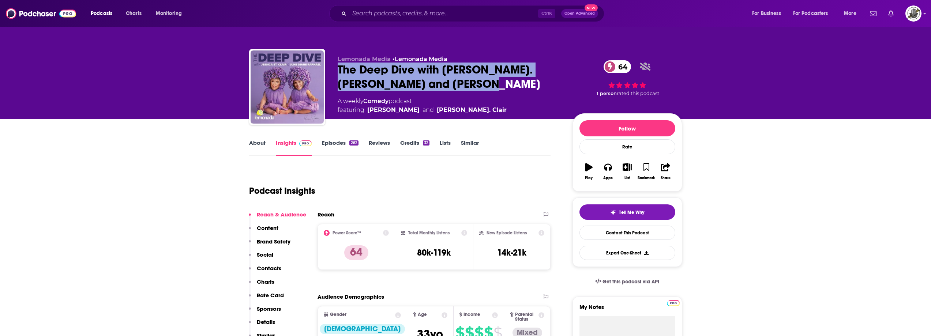
drag, startPoint x: 334, startPoint y: 71, endPoint x: 454, endPoint y: 84, distance: 120.4
click at [454, 84] on div "Lemonada Media • Lemonada Media The Deep Dive with [PERSON_NAME]. [PERSON_NAME]…" at bounding box center [465, 88] width 433 height 79
copy h2 "The Deep Dive with [PERSON_NAME]. [PERSON_NAME] and [PERSON_NAME]"
click at [501, 78] on div "The Deep Dive with [PERSON_NAME]. [PERSON_NAME] and [PERSON_NAME] 64" at bounding box center [449, 77] width 223 height 29
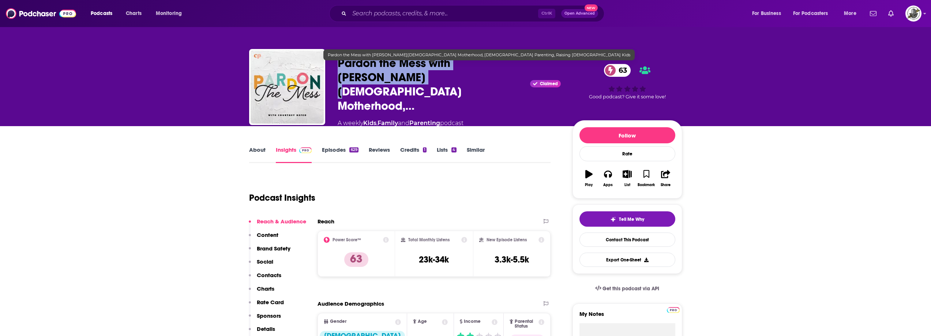
drag, startPoint x: 339, startPoint y: 71, endPoint x: 378, endPoint y: 74, distance: 39.3
click at [370, 82] on span "Pardon the Mess with [PERSON_NAME][DEMOGRAPHIC_DATA] Motherhood,…" at bounding box center [433, 84] width 190 height 57
copy h2 "Pardon the Mess with [PERSON_NAME]"
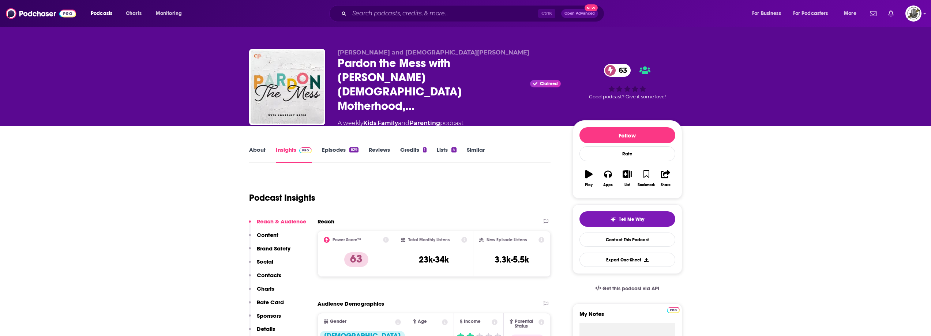
click at [414, 185] on div "Podcast Insights" at bounding box center [397, 193] width 296 height 37
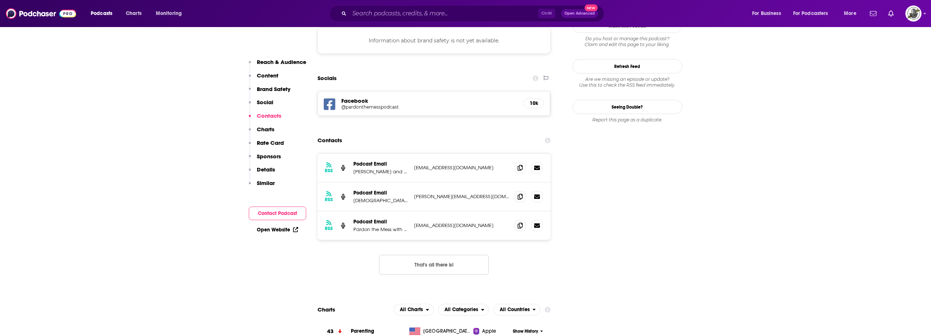
scroll to position [695, 0]
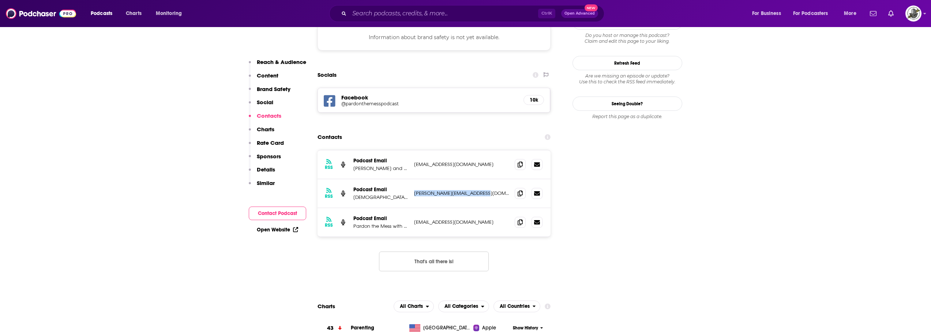
drag, startPoint x: 412, startPoint y: 135, endPoint x: 481, endPoint y: 131, distance: 68.5
click at [481, 179] on div "RSS Podcast Email Christian Parenting jill@christianparenting.org jill@christia…" at bounding box center [435, 193] width 234 height 29
copy p "jill@christianparenting.org"
click at [444, 179] on div "RSS Podcast Email Christian Parenting jill@christianparenting.org jill@christia…" at bounding box center [435, 193] width 234 height 29
drag, startPoint x: 416, startPoint y: 160, endPoint x: 411, endPoint y: 165, distance: 7.3
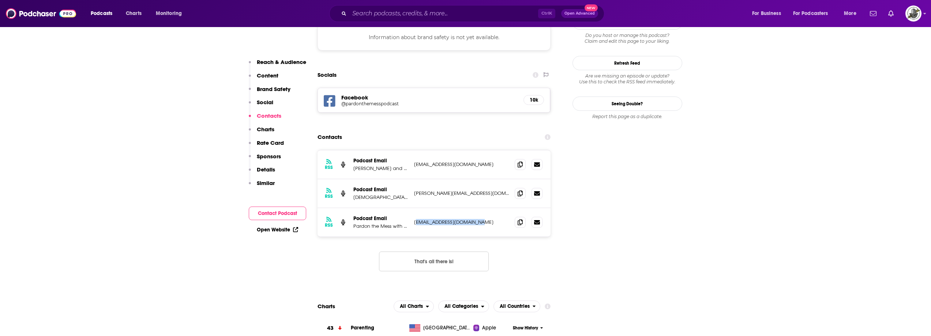
click at [492, 208] on div "RSS Podcast Email Pardon the Mess with Courtney DeFeo contact@pardonthemess.org…" at bounding box center [435, 222] width 234 height 29
click at [411, 208] on div "RSS Podcast Email Pardon the Mess with Courtney DeFeo contact@pardonthemess.org…" at bounding box center [435, 222] width 234 height 29
drag, startPoint x: 413, startPoint y: 163, endPoint x: 482, endPoint y: 161, distance: 69.2
click at [482, 208] on div "RSS Podcast Email Pardon the Mess with Courtney DeFeo contact@pardonthemess.org…" at bounding box center [435, 222] width 234 height 29
copy p "contact@pardonthemess.org"
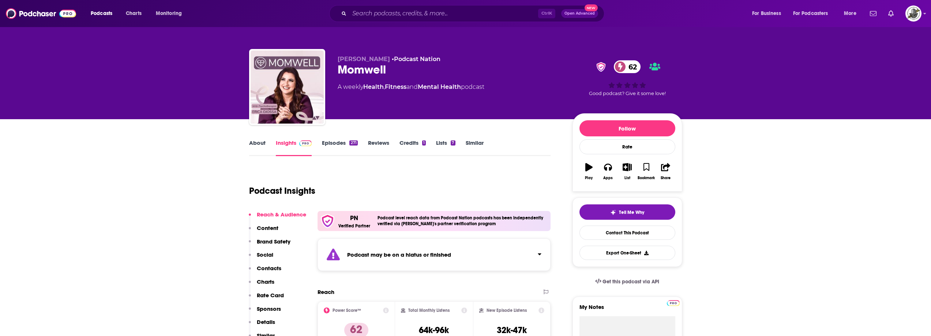
click at [454, 253] on div "Podcast may be on a hiatus or finished" at bounding box center [435, 255] width 234 height 33
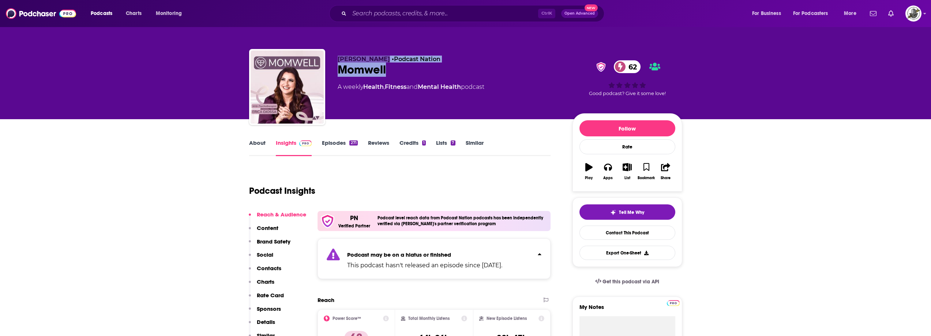
drag, startPoint x: 339, startPoint y: 60, endPoint x: 392, endPoint y: 63, distance: 53.9
click at [386, 70] on div "Erica Djossa • Podcast Nation Momwell 62 A weekly Health , Fitness and Mental H…" at bounding box center [449, 85] width 223 height 59
copy div "Erica Djossa • Podcast Nation Momwell"
click at [366, 64] on div "Momwell 62" at bounding box center [449, 70] width 223 height 14
drag, startPoint x: 338, startPoint y: 60, endPoint x: 375, endPoint y: 58, distance: 36.6
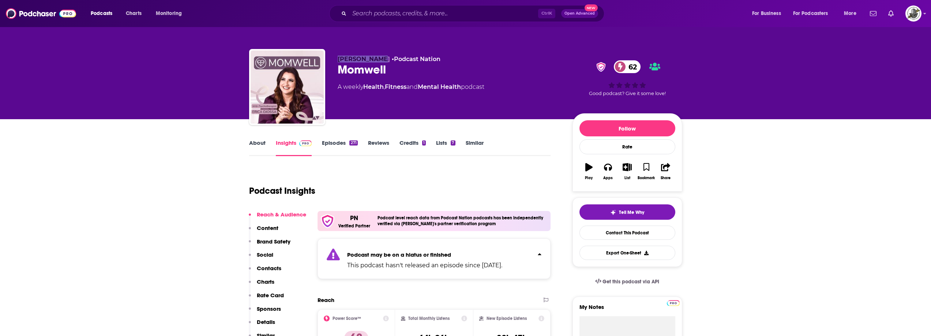
click at [375, 58] on span "Erica Djossa" at bounding box center [364, 59] width 52 height 7
copy span "Erica Djossa"
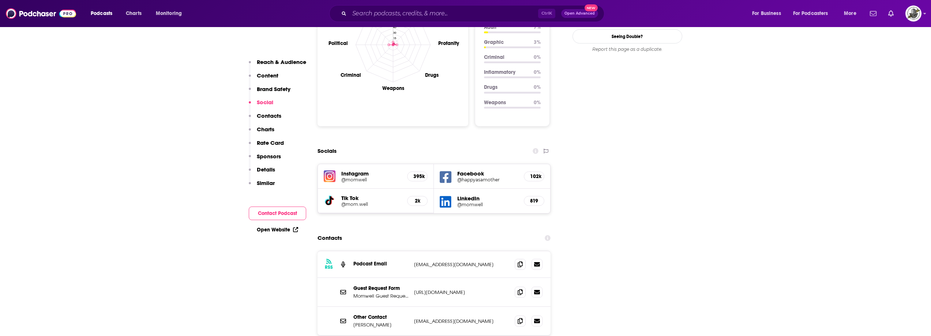
scroll to position [842, 0]
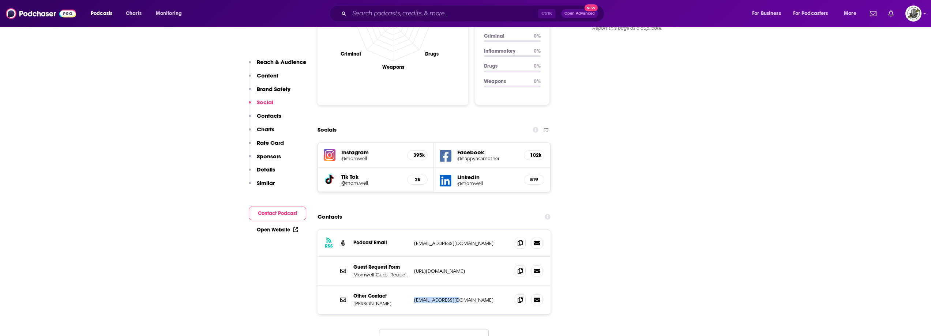
drag, startPoint x: 413, startPoint y: 264, endPoint x: 468, endPoint y: 258, distance: 54.9
click at [468, 286] on div "Other Contact Erica Djossa hello@momwell.com hello@momwell.com" at bounding box center [435, 300] width 234 height 29
copy p "hello@momwell.com"
click at [447, 149] on icon at bounding box center [446, 156] width 12 height 14
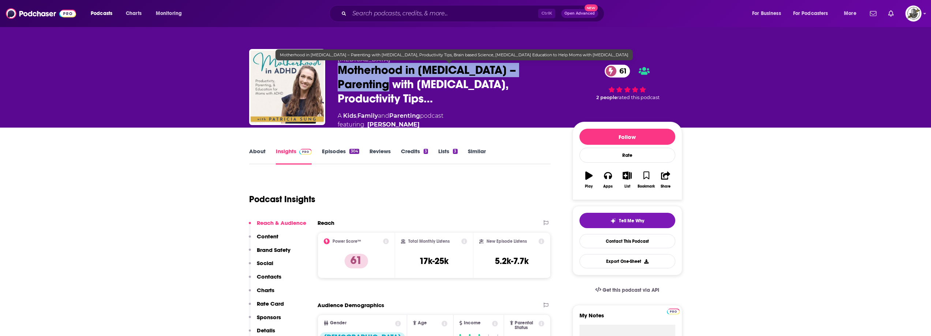
drag, startPoint x: 341, startPoint y: 71, endPoint x: 367, endPoint y: 83, distance: 28.3
click at [367, 83] on span "Motherhood in [MEDICAL_DATA] – Parenting with [MEDICAL_DATA], Productivity Tips…" at bounding box center [449, 84] width 223 height 43
copy h2 "Motherhood in [MEDICAL_DATA] – Parenting with [MEDICAL_DATA]"
click at [346, 68] on span "Motherhood in [MEDICAL_DATA] – Parenting with [MEDICAL_DATA], Productivity Tips…" at bounding box center [449, 84] width 223 height 43
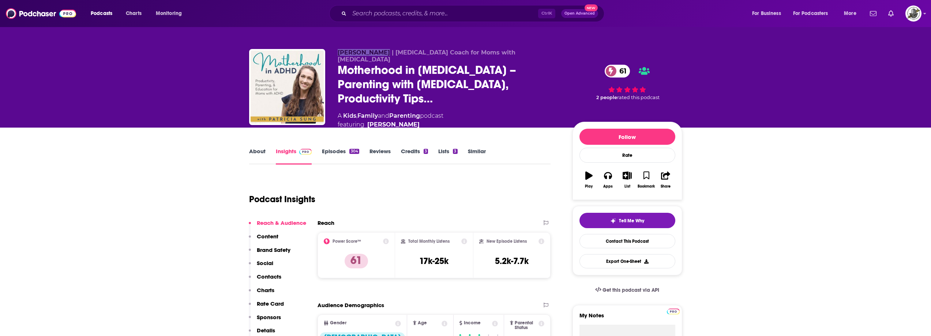
drag, startPoint x: 336, startPoint y: 61, endPoint x: 378, endPoint y: 60, distance: 41.4
click at [378, 60] on div "[PERSON_NAME] | [MEDICAL_DATA] Coach for Moms with [MEDICAL_DATA] Motherhood in…" at bounding box center [465, 92] width 433 height 87
copy span "[PERSON_NAME]"
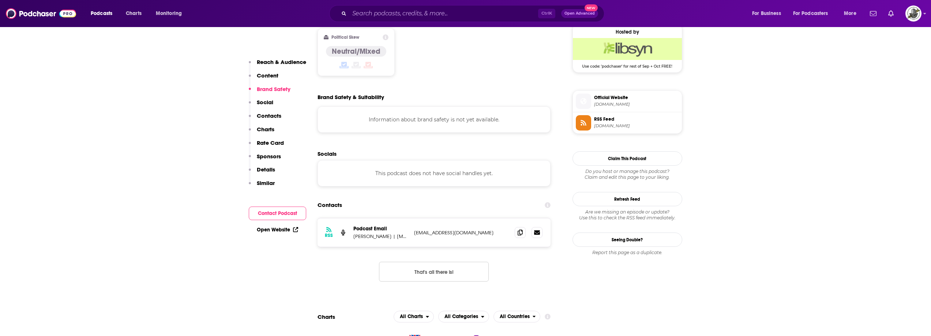
scroll to position [622, 0]
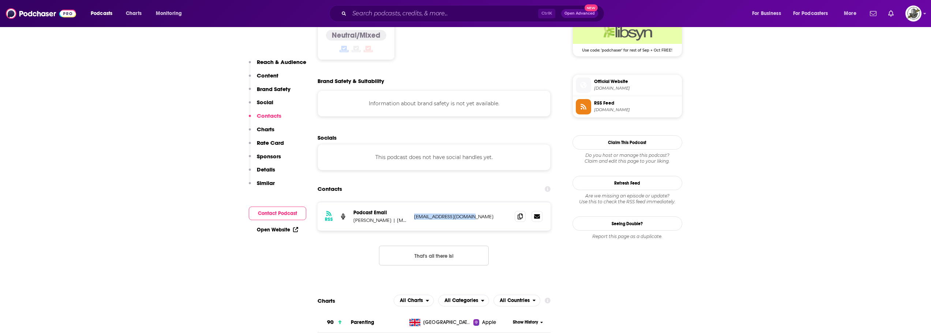
drag, startPoint x: 415, startPoint y: 173, endPoint x: 489, endPoint y: 170, distance: 74.7
click at [489, 214] on p "hello@patriciasung.com" at bounding box center [461, 217] width 95 height 6
copy p "hello@patriciasung.com"
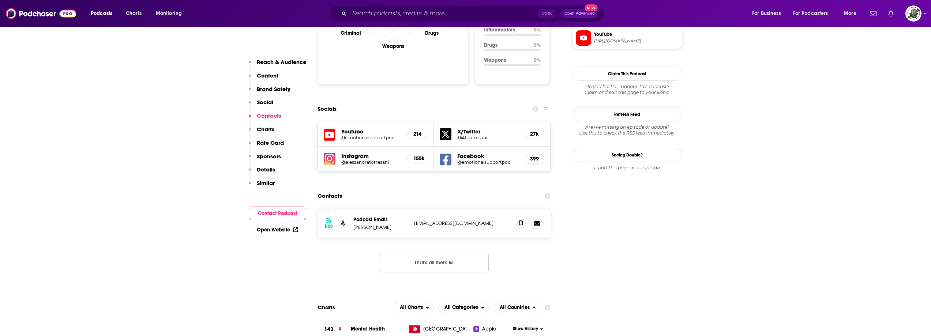
scroll to position [769, 0]
click at [410, 190] on div "Contacts" at bounding box center [435, 197] width 234 height 14
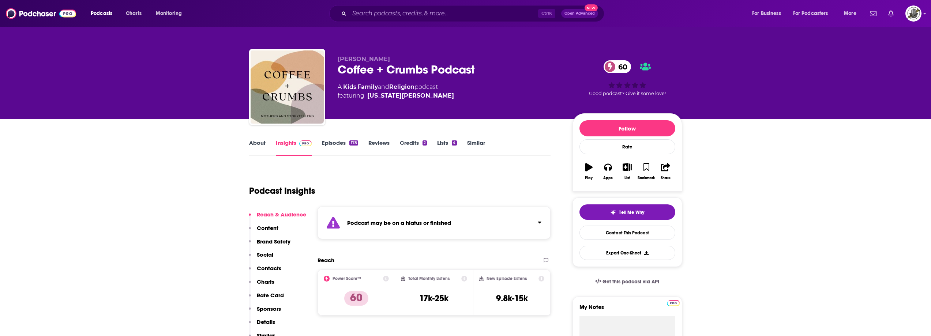
click at [406, 217] on div "Podcast may be on a hiatus or finished" at bounding box center [435, 223] width 234 height 33
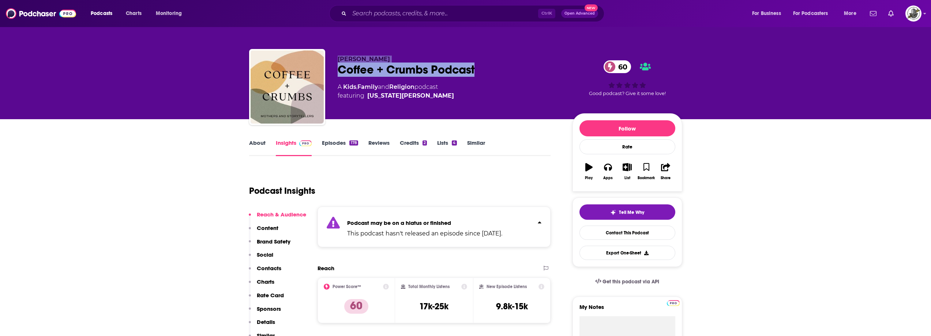
drag, startPoint x: 345, startPoint y: 57, endPoint x: 496, endPoint y: 70, distance: 152.1
click at [496, 70] on div "Ashlee Gadd Coffee + Crumbs Podcast 60 A Kids , Family and Religion podcast fea…" at bounding box center [465, 88] width 433 height 79
copy div "Ashlee Gadd Coffee + Crumbs Podcast"
click at [343, 65] on div "Coffee + Crumbs Podcast 60" at bounding box center [449, 70] width 223 height 14
drag, startPoint x: 339, startPoint y: 57, endPoint x: 389, endPoint y: 57, distance: 50.9
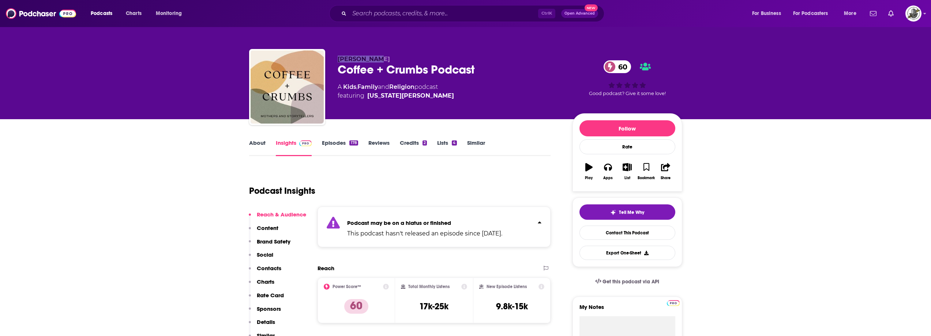
click at [389, 57] on p "Ashlee Gadd" at bounding box center [449, 59] width 223 height 7
copy span "Ashlee Gadd"
click at [492, 224] on p "Podcast may be on a hiatus or finished" at bounding box center [424, 223] width 155 height 7
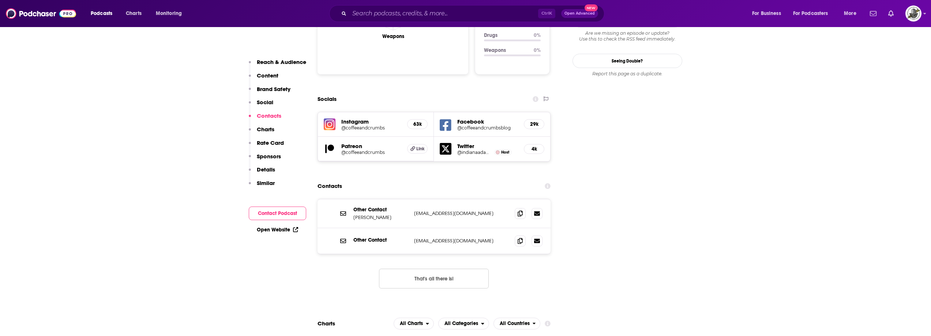
scroll to position [842, 0]
drag, startPoint x: 412, startPoint y: 169, endPoint x: 485, endPoint y: 172, distance: 73.6
click at [485, 199] on div "Other Contact Ashlee Gadd hello@coffeeandcrumbs.net hello@coffeeandcrumbs.net" at bounding box center [435, 213] width 234 height 29
copy p "hello@coffeeandcrumbs.net"
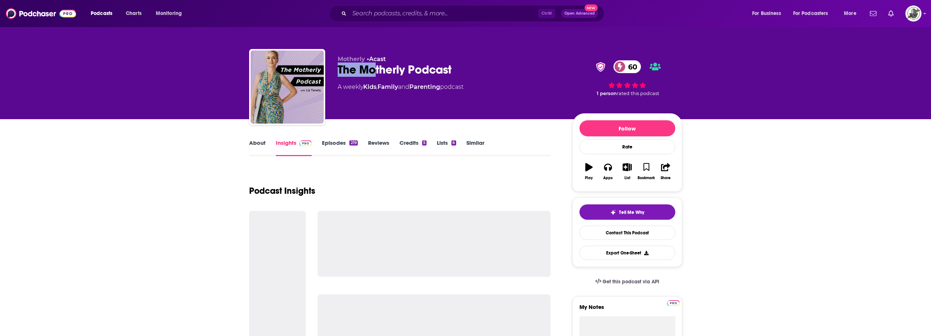
drag, startPoint x: 334, startPoint y: 72, endPoint x: 476, endPoint y: 67, distance: 142.1
click at [476, 67] on div "Motherly • Acast The Motherly Podcast 60 A weekly Kids , Family and Parenting p…" at bounding box center [465, 88] width 433 height 79
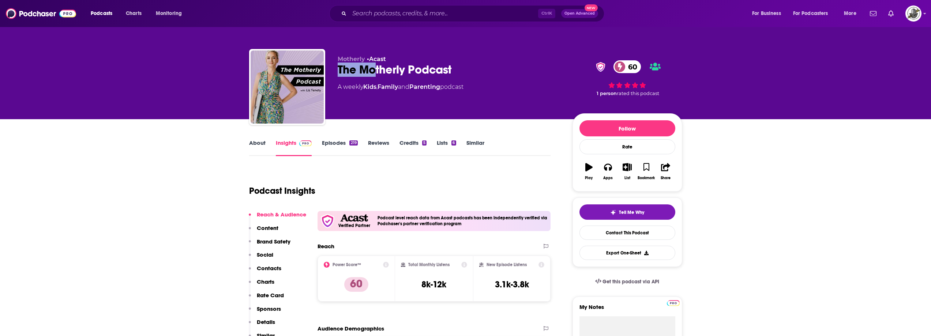
copy h2 "The Mo"
click at [379, 113] on div "Motherly • Acast The Motherly Podcast 60 A weekly Kids , Family and Parenting p…" at bounding box center [449, 85] width 223 height 59
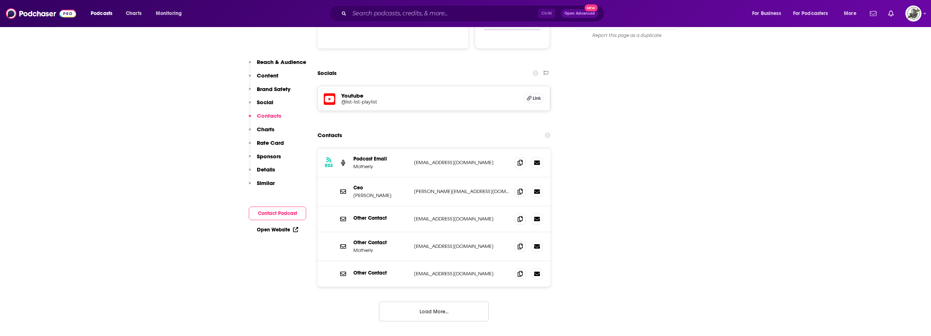
scroll to position [842, 0]
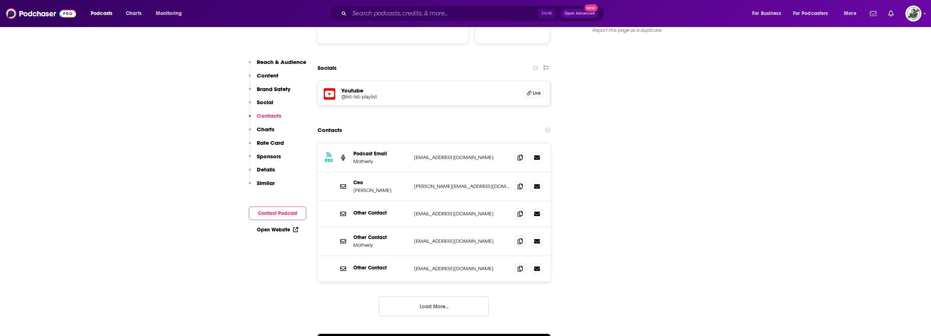
click at [430, 297] on button "Load More..." at bounding box center [434, 307] width 110 height 20
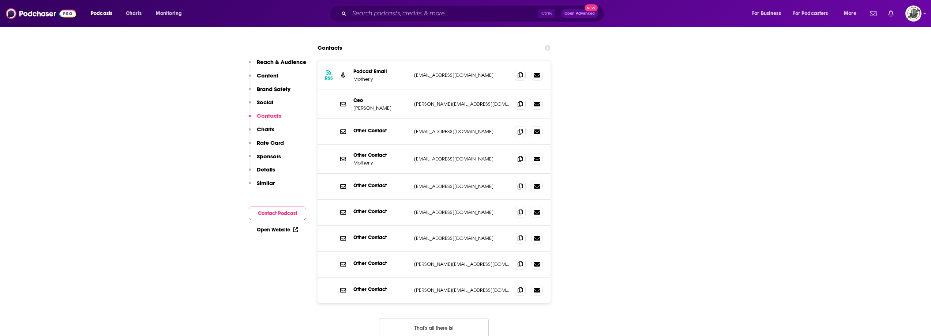
scroll to position [952, 0]
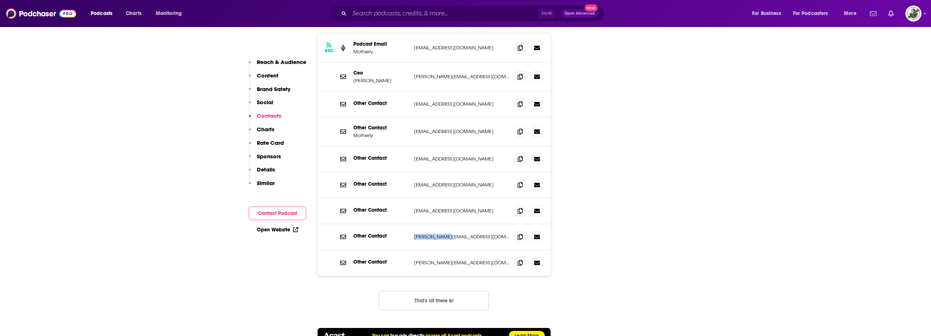
drag, startPoint x: 414, startPoint y: 201, endPoint x: 464, endPoint y: 200, distance: 50.2
click at [464, 224] on div "Other Contact [PERSON_NAME][EMAIL_ADDRESS][DOMAIN_NAME] [EMAIL_ADDRESS][DOMAIN_…" at bounding box center [435, 237] width 234 height 26
copy p "liz@mother.ly"
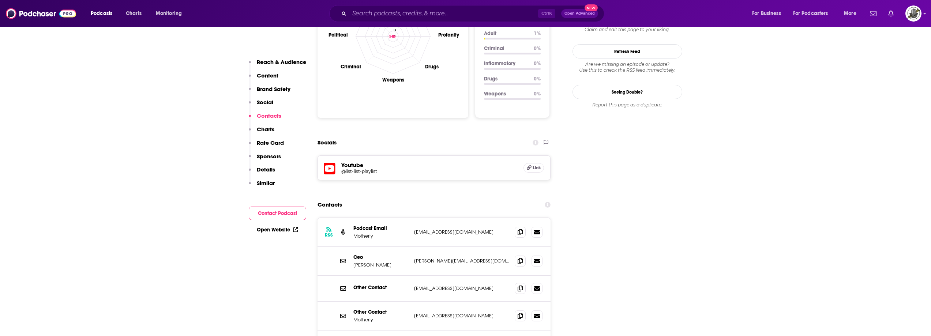
scroll to position [732, 0]
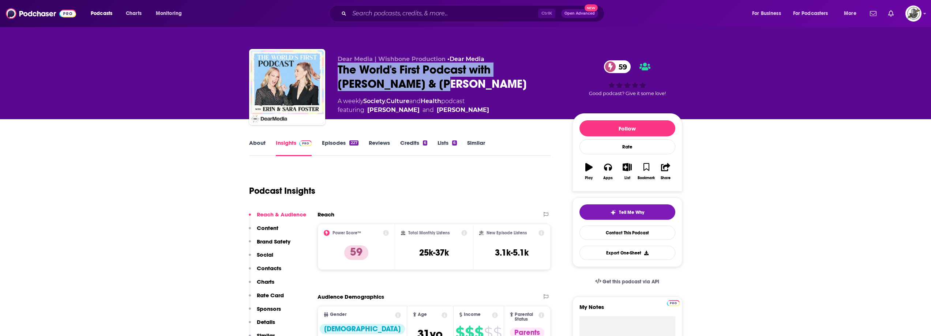
drag, startPoint x: 339, startPoint y: 71, endPoint x: 379, endPoint y: 84, distance: 41.8
click at [379, 84] on div "The World's First Podcast with Erin & Sara Foster 59" at bounding box center [449, 77] width 223 height 29
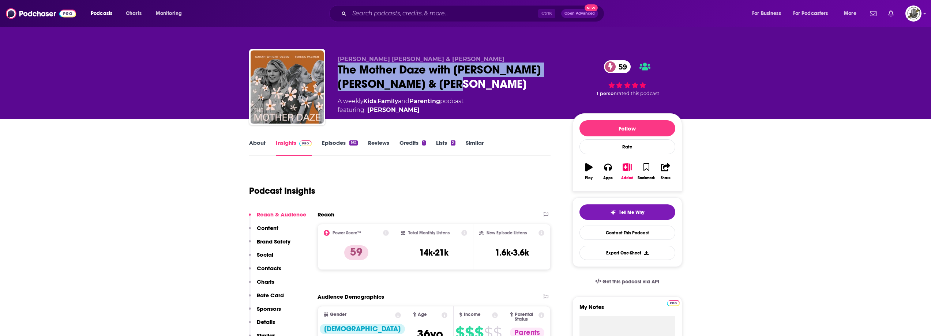
drag, startPoint x: 338, startPoint y: 73, endPoint x: 477, endPoint y: 77, distance: 139.2
click at [477, 77] on div "The Mother Daze with Sarah Wright Olsen & Teresa Palmer 59" at bounding box center [449, 77] width 223 height 29
copy h2 "The Mother Daze with Sarah Wright Olsen & Teresa Palmer"
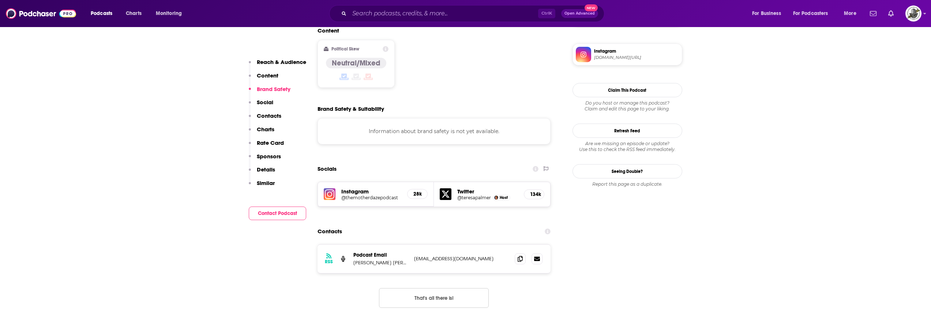
scroll to position [586, 0]
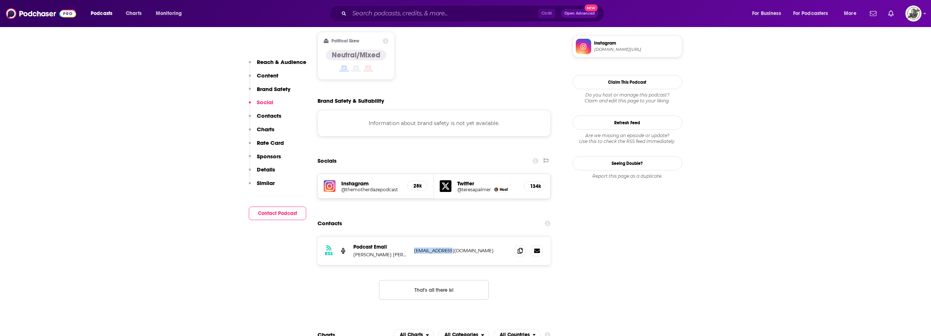
drag, startPoint x: 414, startPoint y: 220, endPoint x: 462, endPoint y: 217, distance: 48.1
click at [462, 237] on div "RSS Podcast Email Sarah Wright Olsen & Teresa Palmer Tezza08@me.com Tezza08@me.…" at bounding box center [435, 251] width 234 height 29
copy p "Tezza08@me.com"
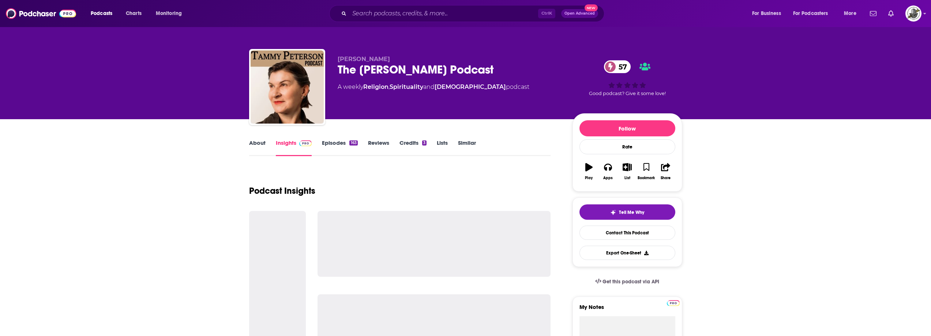
drag, startPoint x: 336, startPoint y: 65, endPoint x: 496, endPoint y: 63, distance: 160.0
click at [496, 63] on div "Tammy Peterson The Tammy Peterson Podcast 57 A weekly Religion , Spirituality a…" at bounding box center [465, 88] width 433 height 79
copy h2 "The Tammy Peterson Podcast"
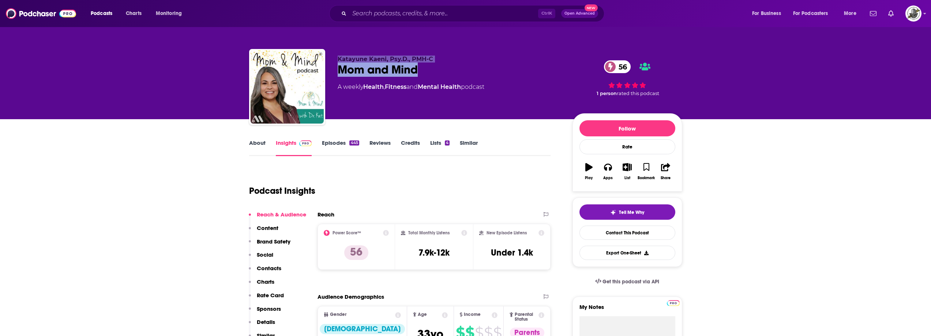
drag, startPoint x: 337, startPoint y: 55, endPoint x: 417, endPoint y: 73, distance: 81.4
click at [417, 73] on div "Katayune Kaeni, Psy.D., PMH-C Mom and Mind 56 A weekly Health , Fitness and Men…" at bounding box center [465, 88] width 433 height 79
copy div "Katayune Kaeni, Psy.D., PMH-C Mom and Mind"
click at [351, 66] on div "Mom and Mind 56" at bounding box center [449, 70] width 223 height 14
drag, startPoint x: 335, startPoint y: 59, endPoint x: 386, endPoint y: 61, distance: 50.9
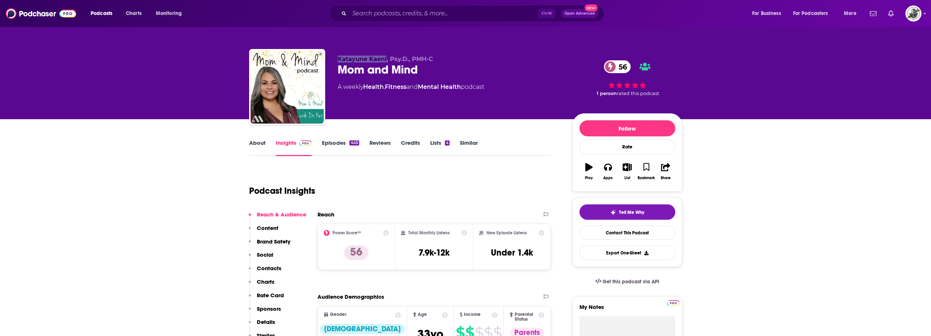
click at [386, 61] on div "Katayune Kaeni, Psy.D., PMH-C Mom and Mind 56 A weekly Health , Fitness and Men…" at bounding box center [465, 88] width 433 height 79
copy span "Katayune Kaeni"
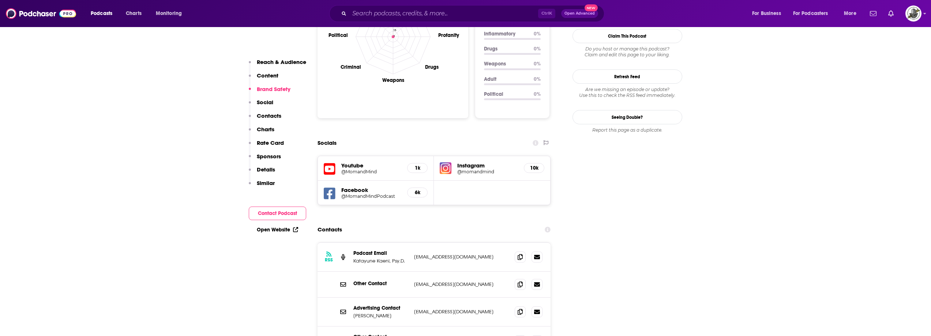
scroll to position [732, 0]
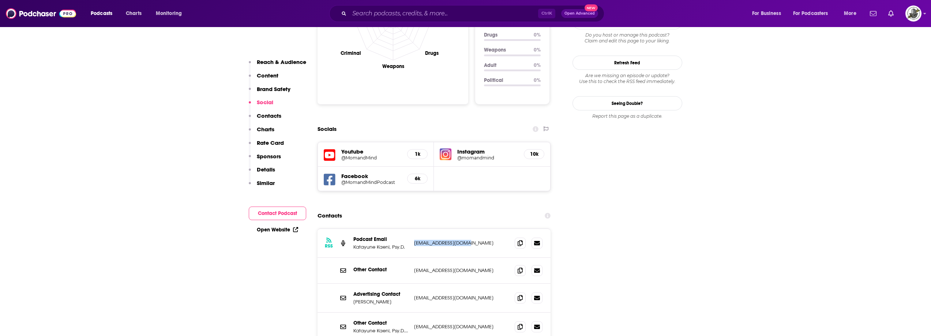
drag, startPoint x: 414, startPoint y: 217, endPoint x: 478, endPoint y: 219, distance: 64.1
click at [478, 229] on div "RSS Podcast Email Katayune Kaeni, Psy.D. momandmind@gmail.com momandmind@gmail.…" at bounding box center [435, 243] width 234 height 29
copy p "momandmind@gmail.com"
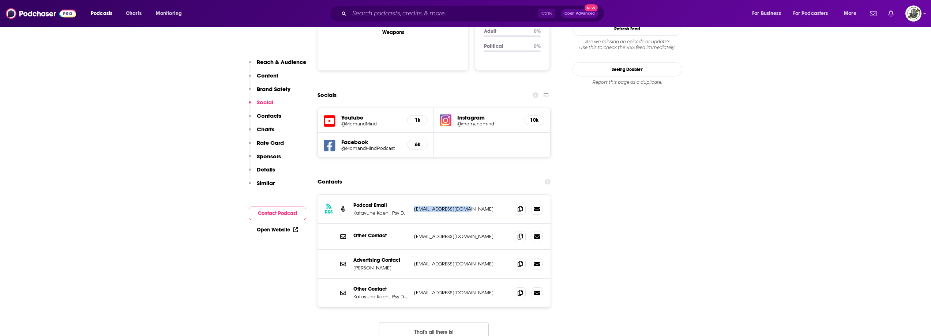
scroll to position [769, 0]
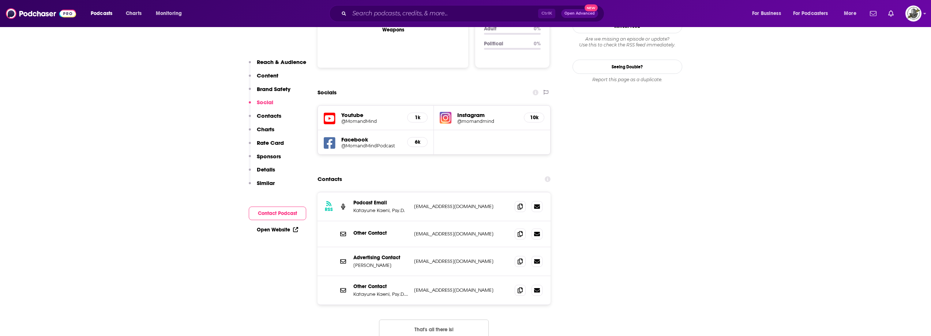
click at [449, 290] on div "RSS Podcast Email Katayune Kaeni, Psy.D. momandmind@gmail.com momandmind@gmail.…" at bounding box center [435, 271] width 234 height 159
click at [448, 320] on button "That's all there is!" at bounding box center [434, 330] width 110 height 20
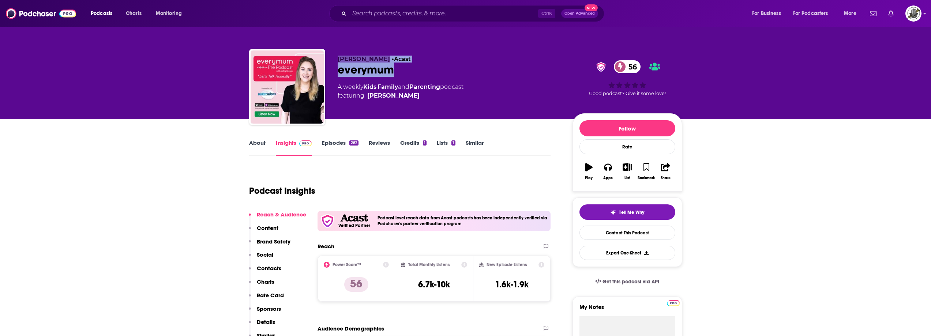
drag, startPoint x: 335, startPoint y: 57, endPoint x: 393, endPoint y: 68, distance: 59.5
click at [393, 68] on div "[PERSON_NAME] • Acast everymum 56 A weekly Kids , Family and Parenting podcast …" at bounding box center [465, 88] width 433 height 79
copy div "[PERSON_NAME] • Acast everymum"
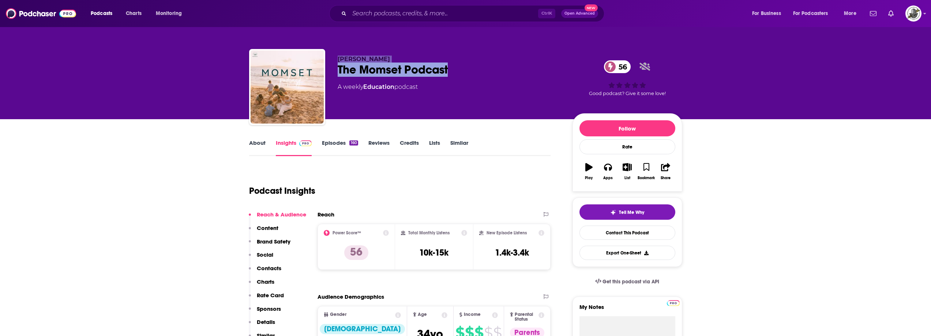
drag, startPoint x: 333, startPoint y: 55, endPoint x: 490, endPoint y: 74, distance: 157.8
click at [490, 74] on div "Tessa Romero The Momset Podcast 56 A weekly Education podcast 56 Good podcast? …" at bounding box center [465, 88] width 433 height 79
copy div "Tessa Romero The Momset Podcast"
click at [344, 61] on span "Tessa Romero" at bounding box center [364, 59] width 52 height 7
drag, startPoint x: 341, startPoint y: 59, endPoint x: 400, endPoint y: 56, distance: 59.0
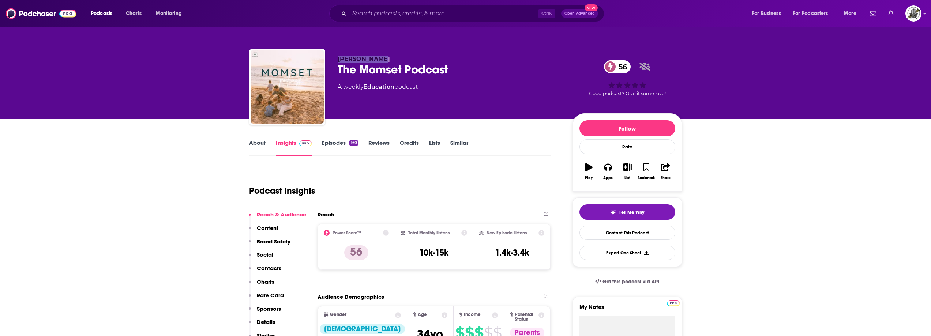
click at [400, 56] on div "Tessa Romero The Momset Podcast 56 A weekly Education podcast 56 Good podcast? …" at bounding box center [465, 88] width 433 height 79
copy span "Tessa Romero"
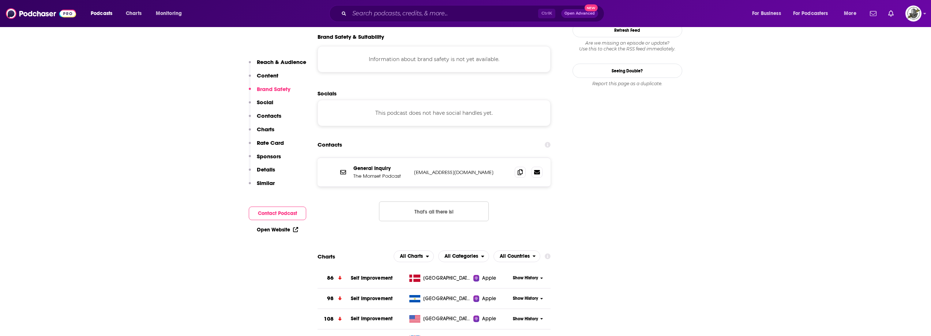
scroll to position [659, 0]
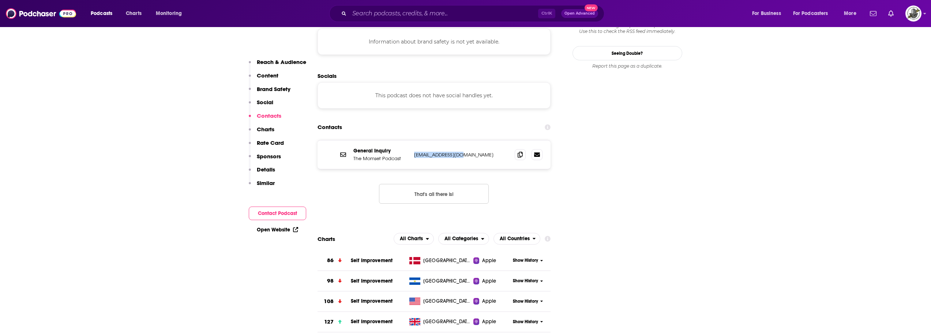
drag, startPoint x: 414, startPoint y: 128, endPoint x: 490, endPoint y: 135, distance: 76.5
click at [493, 141] on div "General Inquiry The Momset Podcast connect@momset.com connect@momset.com" at bounding box center [435, 155] width 234 height 29
copy p "connect@momset.com"
click at [353, 161] on div "General Inquiry The Momset Podcast connect@momset.com connect@momset.com That's…" at bounding box center [435, 177] width 234 height 75
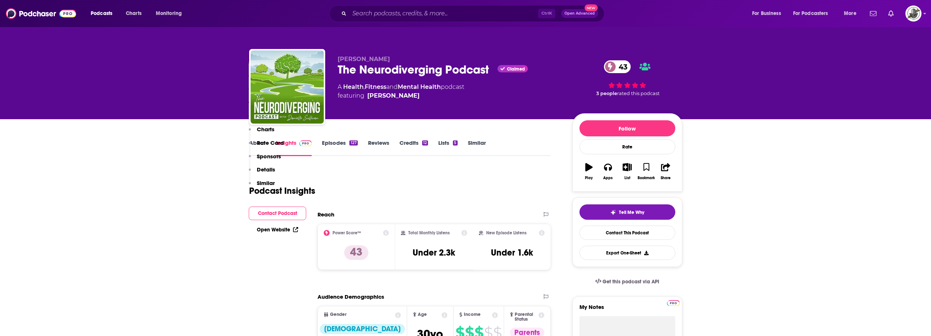
scroll to position [695, 0]
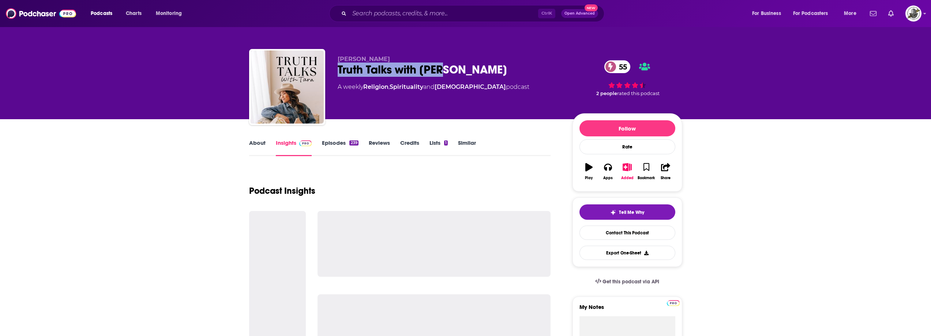
drag, startPoint x: 337, startPoint y: 74, endPoint x: 443, endPoint y: 70, distance: 106.6
click at [443, 70] on div "[PERSON_NAME] Truth Talks with [PERSON_NAME] 55 A weekly Religion , Spiritualit…" at bounding box center [465, 88] width 433 height 79
copy h2 "Truth Talks with [PERSON_NAME]"
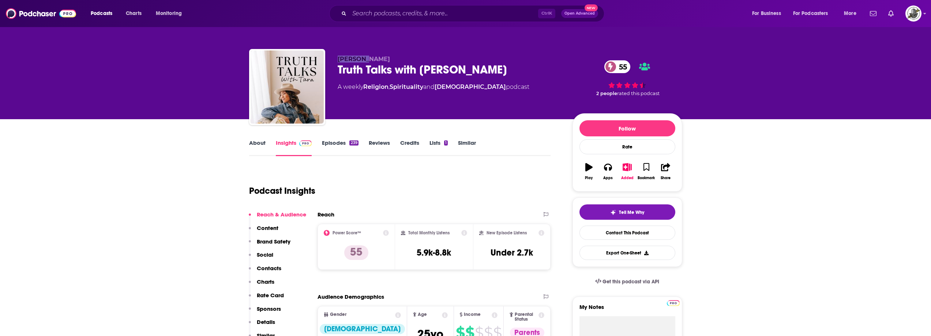
drag, startPoint x: 337, startPoint y: 57, endPoint x: 378, endPoint y: 61, distance: 40.4
click at [378, 61] on p "[PERSON_NAME]" at bounding box center [449, 59] width 223 height 7
copy span "[PERSON_NAME]"
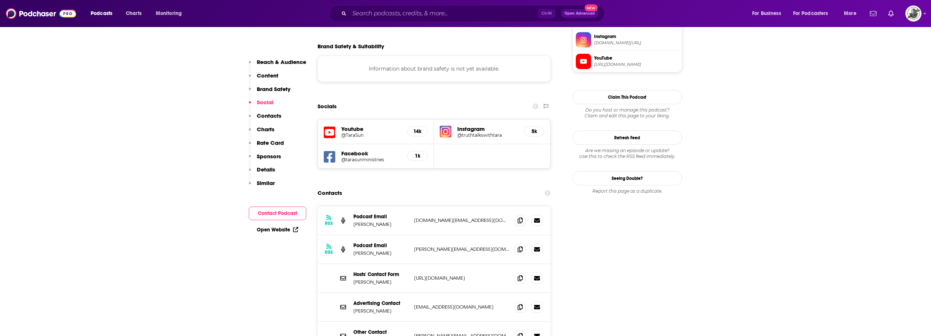
scroll to position [659, 0]
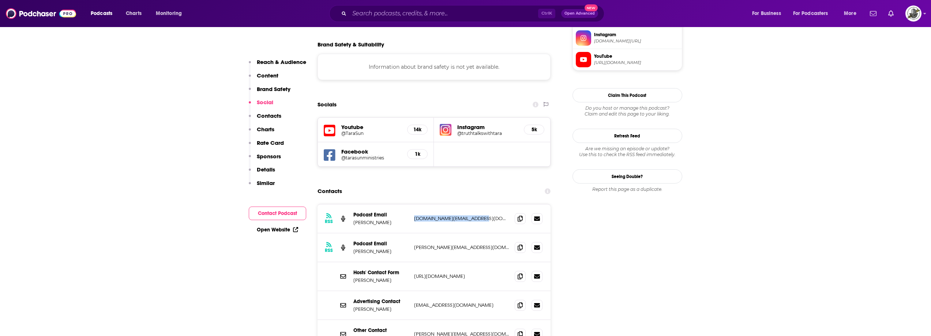
drag, startPoint x: 414, startPoint y: 175, endPoint x: 487, endPoint y: 176, distance: 73.2
click at [487, 205] on div "RSS Podcast Email [PERSON_NAME] [DOMAIN_NAME][EMAIL_ADDRESS][DOMAIN_NAME] [DOMA…" at bounding box center [435, 219] width 234 height 29
copy p "[DOMAIN_NAME][EMAIL_ADDRESS][DOMAIN_NAME]"
click at [412, 262] on div "Hosts' Contact Form [PERSON_NAME] [URL][DOMAIN_NAME] [URL][DOMAIN_NAME]" at bounding box center [435, 276] width 234 height 29
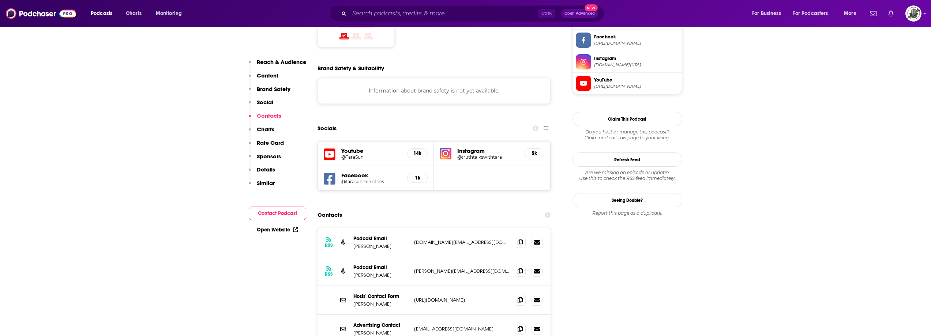
scroll to position [622, 0]
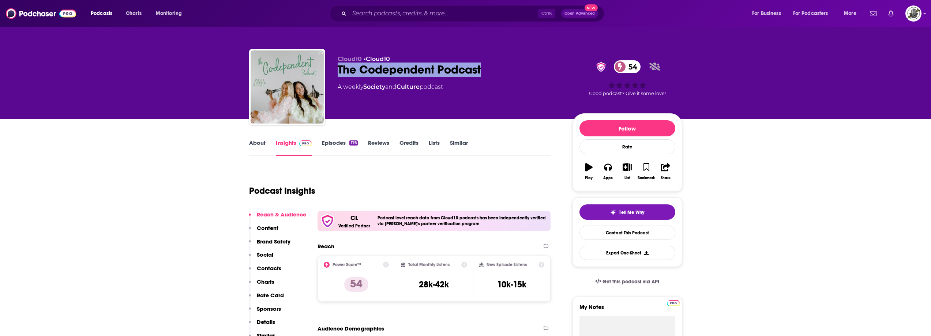
drag, startPoint x: 458, startPoint y: 70, endPoint x: 504, endPoint y: 70, distance: 46.5
click at [504, 70] on div "Cloud10 • Cloud10 The Codependent Podcast 54 A weekly Society and Culture podca…" at bounding box center [465, 88] width 433 height 79
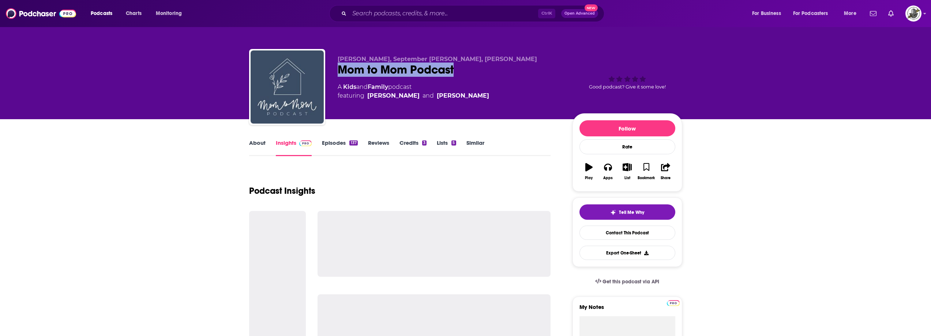
drag, startPoint x: 335, startPoint y: 73, endPoint x: 474, endPoint y: 72, distance: 139.5
click at [474, 72] on div "Kate Battistelli, September McCarthy, Jamie Erickson Mom to Mom Podcast A Kids …" at bounding box center [465, 88] width 433 height 79
copy h2 "Mom to Mom Podcast"
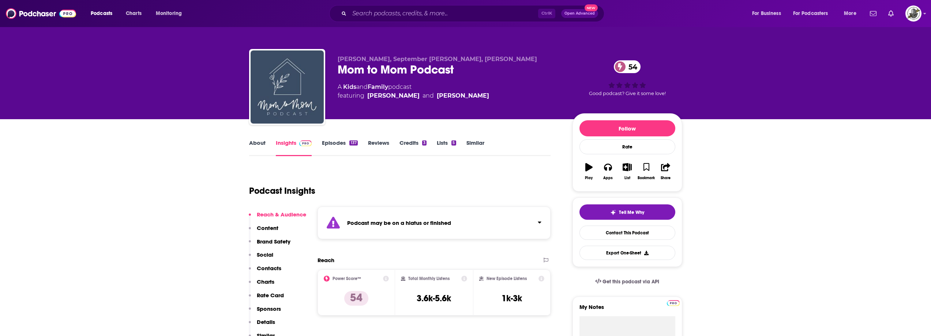
click at [447, 216] on div "Podcast may be on a hiatus or finished" at bounding box center [435, 223] width 234 height 33
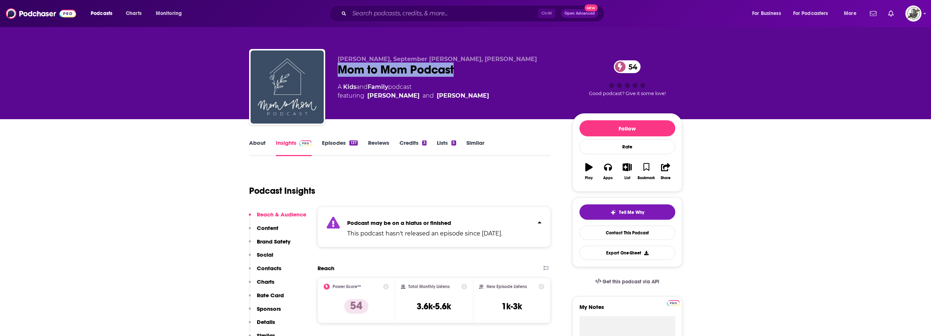
drag, startPoint x: 333, startPoint y: 73, endPoint x: 468, endPoint y: 70, distance: 135.4
click at [468, 70] on div "Kate Battistelli, September McCarthy, Jamie Erickson Mom to Mom Podcast 54 A Ki…" at bounding box center [465, 88] width 433 height 79
copy h2 "Mom to Mom Podcast"
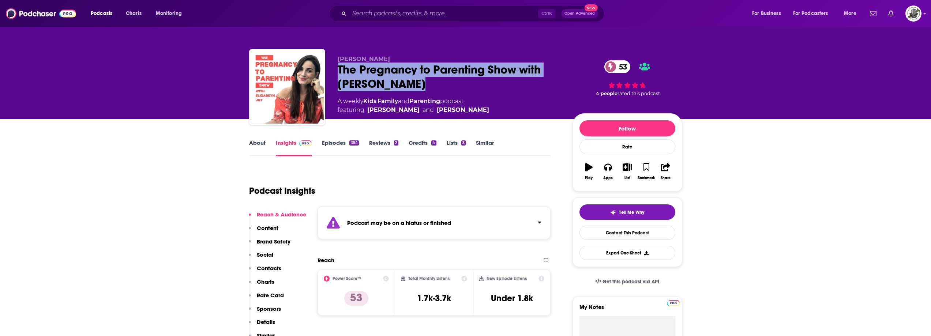
drag, startPoint x: 365, startPoint y: 72, endPoint x: 422, endPoint y: 77, distance: 57.4
click at [422, 77] on div "Elizabeth Presta The Pregnancy to Parenting Show with Elizabeth Joy 53 A weekly…" at bounding box center [465, 88] width 433 height 79
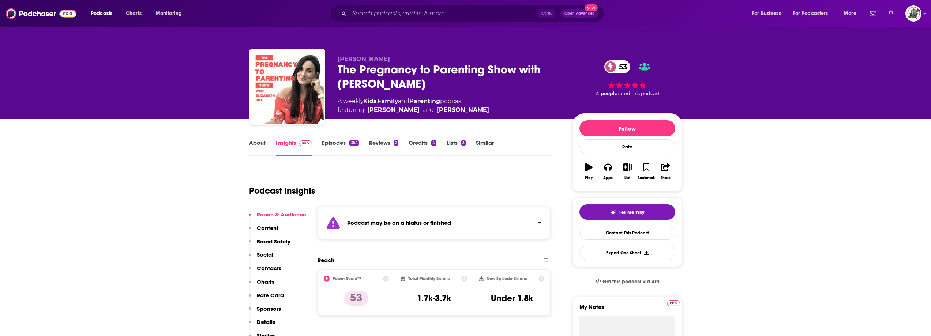
click at [433, 224] on strong "Podcast may be on a hiatus or finished" at bounding box center [399, 223] width 104 height 7
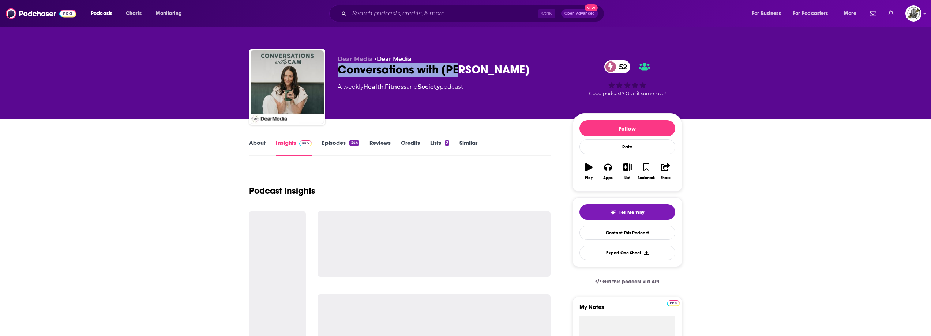
drag, startPoint x: 339, startPoint y: 69, endPoint x: 475, endPoint y: 67, distance: 136.2
click at [475, 67] on div "Conversations with Cam 52" at bounding box center [449, 70] width 223 height 14
copy h2 "Conversations with [PERSON_NAME]"
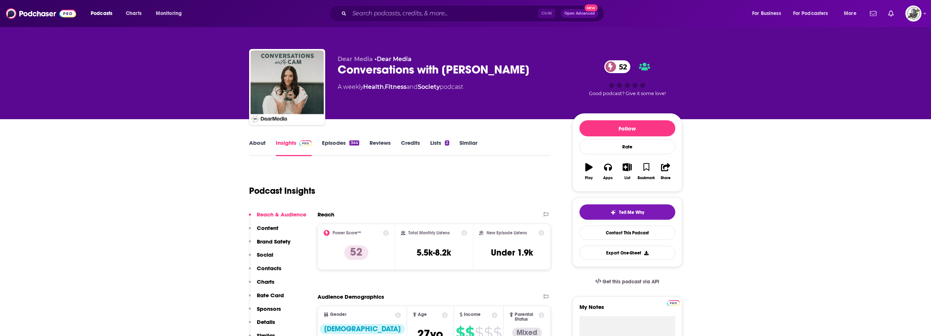
click at [388, 100] on div "Dear Media • Dear Media Conversations with Cam 52 A weekly Health , Fitness and…" at bounding box center [449, 85] width 223 height 59
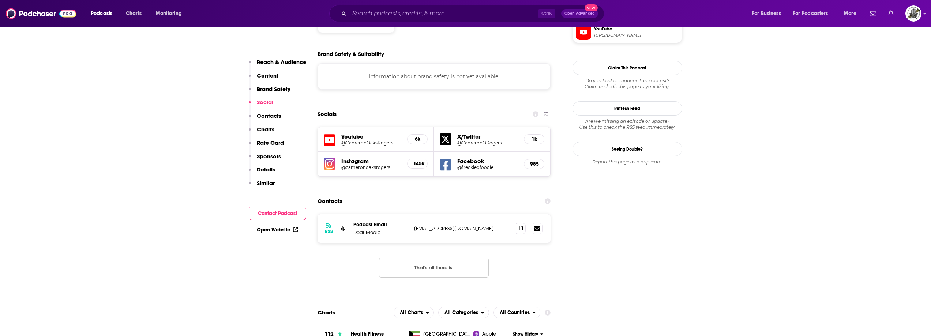
scroll to position [659, 0]
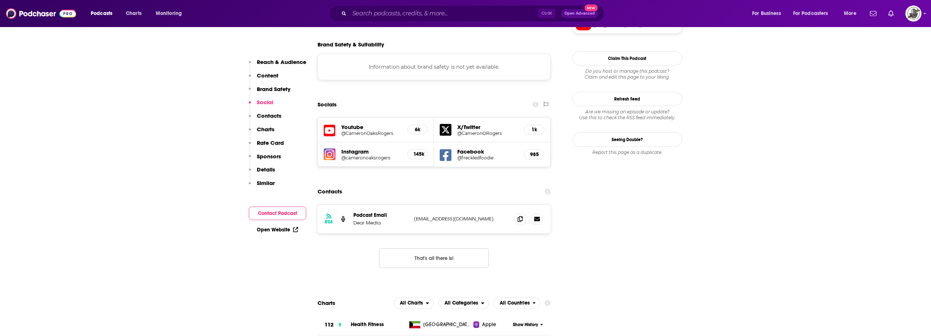
click at [330, 125] on icon at bounding box center [330, 131] width 12 height 12
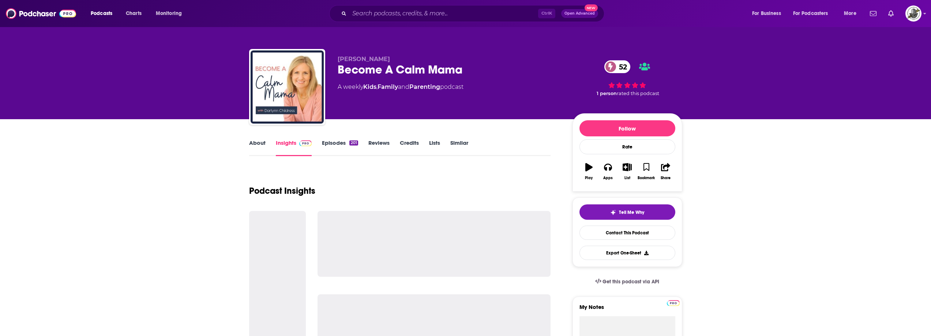
click at [337, 71] on div "[PERSON_NAME] Become A Calm Mama 52 A weekly Kids , Family and Parenting podcas…" at bounding box center [465, 88] width 433 height 79
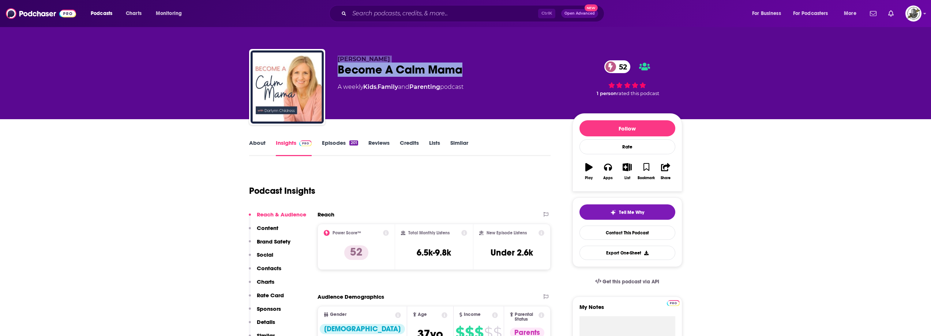
drag, startPoint x: 406, startPoint y: 66, endPoint x: 473, endPoint y: 67, distance: 66.3
click at [473, 67] on div "[PERSON_NAME] Become A Calm Mama 52 A weekly Kids , Family and Parenting podcas…" at bounding box center [465, 88] width 433 height 79
copy div "[PERSON_NAME] Become A Calm Mama"
click at [342, 64] on div "Become A Calm Mama 52" at bounding box center [449, 70] width 223 height 14
drag, startPoint x: 339, startPoint y: 60, endPoint x: 392, endPoint y: 59, distance: 52.7
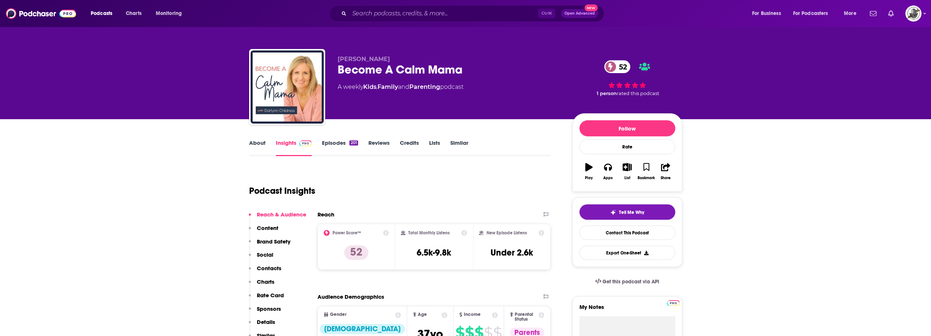
click at [390, 59] on span "Darlynn Childress" at bounding box center [364, 59] width 52 height 7
copy span "Darlynn Childress"
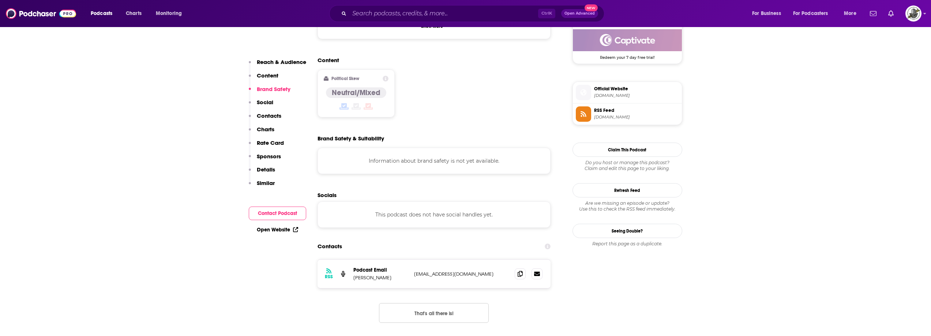
scroll to position [549, 0]
drag, startPoint x: 411, startPoint y: 238, endPoint x: 489, endPoint y: 236, distance: 77.3
click at [489, 259] on div "RSS Podcast Email Darlynn Childress hello@calmmamacoaching.com hello@calmmamaco…" at bounding box center [435, 273] width 234 height 29
copy p "hello@calmmamacoaching.com"
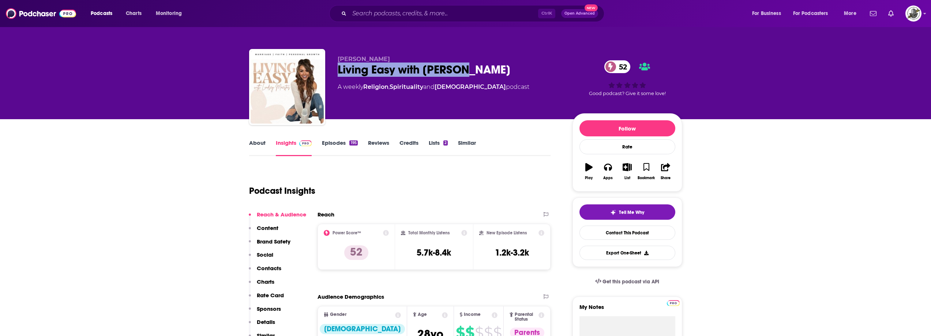
drag, startPoint x: 338, startPoint y: 72, endPoint x: 460, endPoint y: 71, distance: 122.3
click at [460, 71] on div "Living Easy with [PERSON_NAME] 52" at bounding box center [449, 70] width 223 height 14
copy h2 "Living Easy with Lindsey"
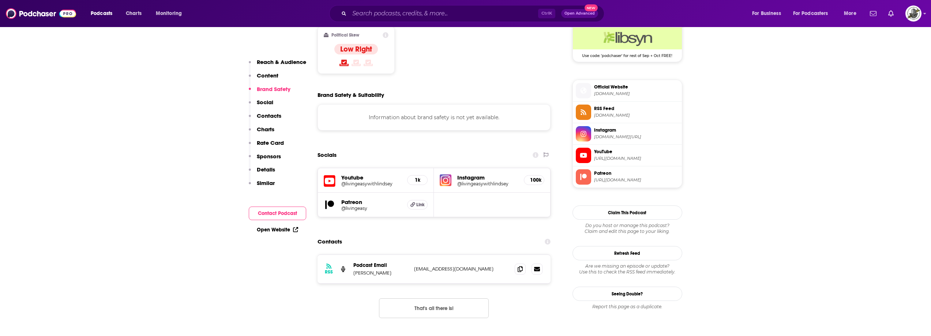
scroll to position [622, 0]
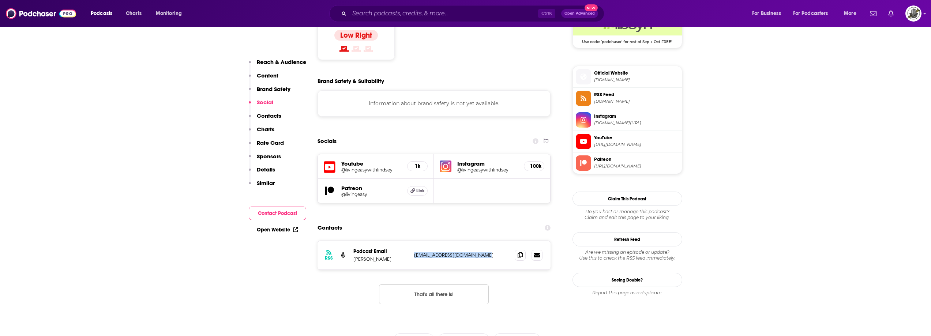
drag, startPoint x: 412, startPoint y: 209, endPoint x: 484, endPoint y: 212, distance: 71.8
click at [484, 241] on div "RSS Podcast Email Lindsey Maestas livingeasypodcast@gmail.com livingeasypodcast…" at bounding box center [435, 255] width 234 height 29
copy p "livingeasypodcast@gmail.com"
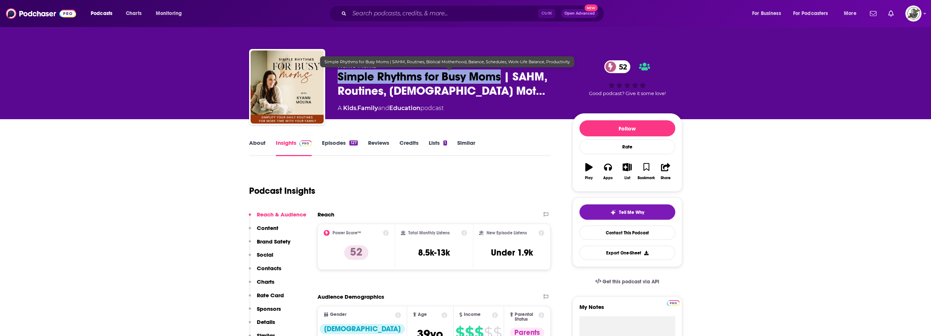
drag, startPoint x: 387, startPoint y: 81, endPoint x: 501, endPoint y: 80, distance: 114.9
click at [501, 80] on div "[PERSON_NAME]-Home Systems & Time Management for Work From Home Moms Simple Rhy…" at bounding box center [465, 88] width 433 height 79
copy h2 "Simple Rhythms for Busy Moms"
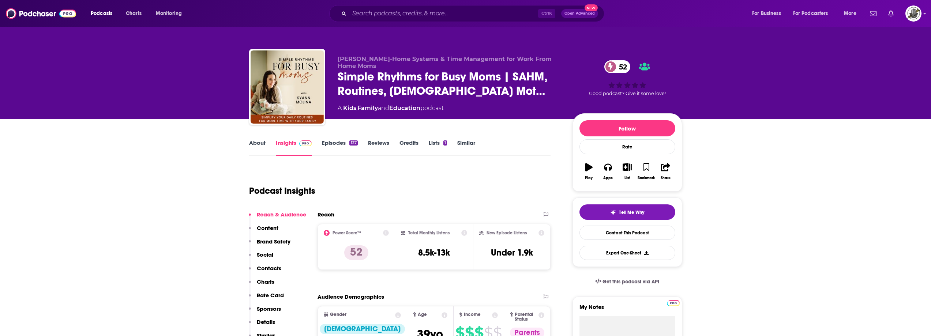
drag, startPoint x: 336, startPoint y: 60, endPoint x: 379, endPoint y: 61, distance: 43.2
click at [379, 61] on div "KyAnn Molina-Home Systems & Time Management for Work From Home Moms Simple Rhyt…" at bounding box center [465, 88] width 433 height 79
copy span "KyAnn Molina"
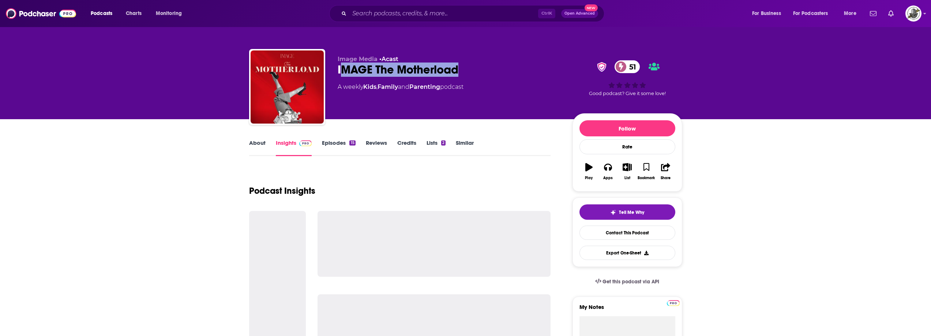
drag, startPoint x: 340, startPoint y: 67, endPoint x: 477, endPoint y: 68, distance: 136.5
click at [477, 68] on div "IMAGE The Motherload 51" at bounding box center [449, 70] width 223 height 14
copy h2 "MAGE The Motherload"
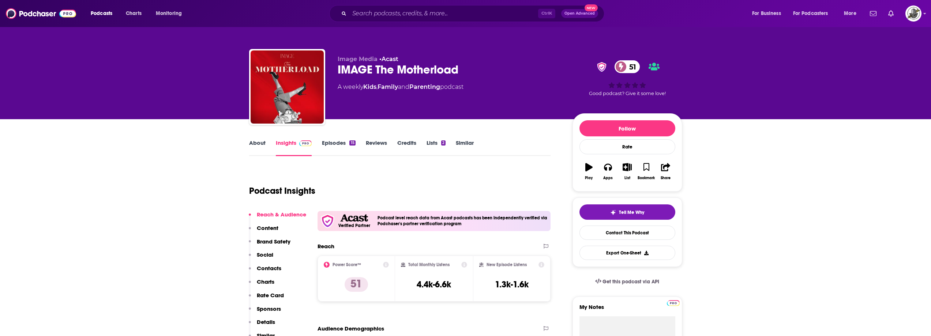
click at [335, 66] on div "Image Media • Acast IMAGE The Motherload 51 A weekly Kids , Family and Parentin…" at bounding box center [465, 88] width 433 height 79
drag, startPoint x: 336, startPoint y: 70, endPoint x: 477, endPoint y: 70, distance: 140.5
click at [477, 70] on div "Image Media • Acast IMAGE The Motherload 51 A weekly Kids , Family and Parentin…" at bounding box center [465, 88] width 433 height 79
copy h2 "IMAGE The Motherload"
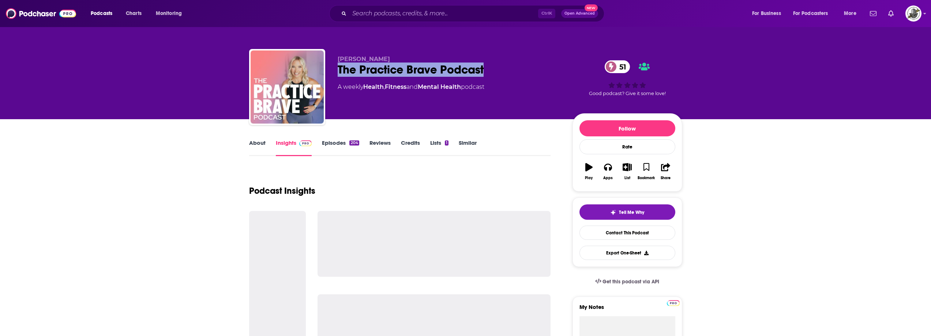
drag, startPoint x: 337, startPoint y: 72, endPoint x: 512, endPoint y: 67, distance: 175.4
click at [512, 67] on div "[PERSON_NAME] The Practice Brave Podcast 51 A weekly Health , Fitness and Menta…" at bounding box center [465, 88] width 433 height 79
copy h2 "The Practice Brave Podcast"
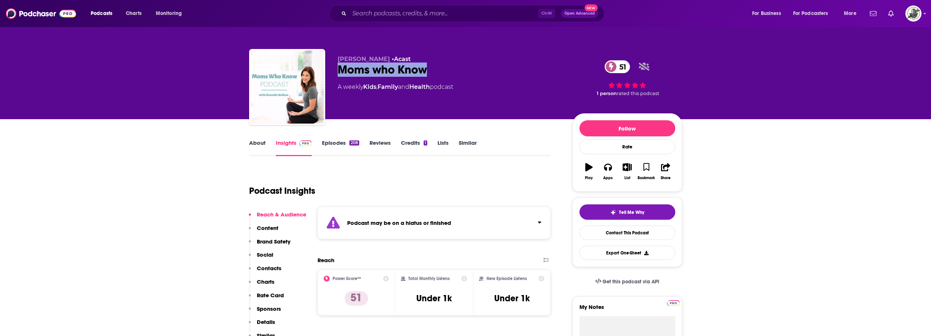
drag, startPoint x: 335, startPoint y: 70, endPoint x: 427, endPoint y: 67, distance: 91.6
click at [427, 67] on div "Chanelle Neilson • Acast Moms who Know 51 A weekly Kids , Family and Health pod…" at bounding box center [465, 88] width 433 height 79
copy h2 "Moms who Know"
click at [448, 217] on div "Podcast may be on a hiatus or finished" at bounding box center [435, 223] width 234 height 33
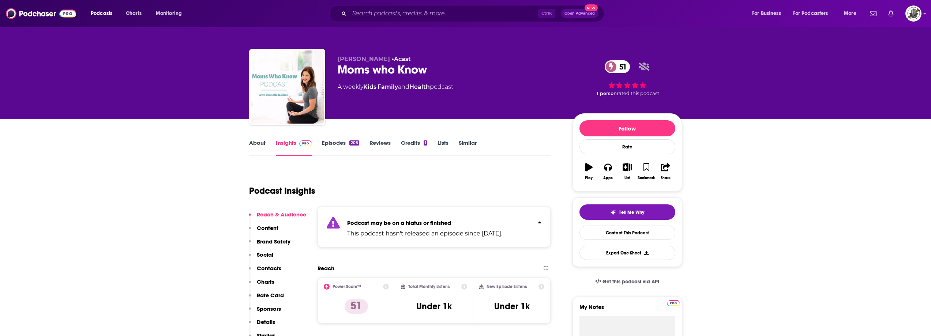
click at [341, 70] on div "Moms who Know 51" at bounding box center [449, 70] width 223 height 14
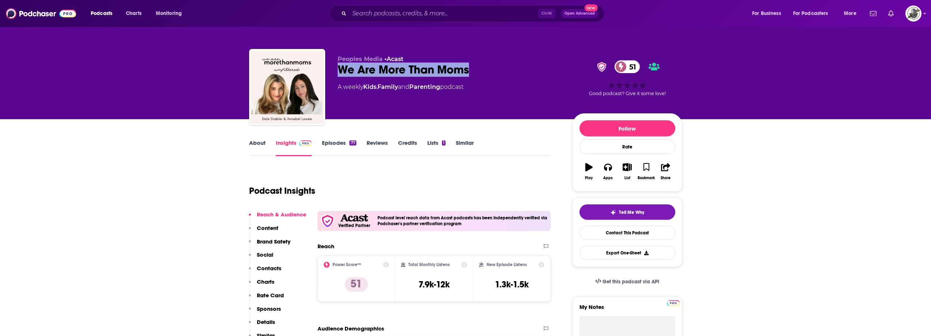
drag, startPoint x: 339, startPoint y: 72, endPoint x: 492, endPoint y: 67, distance: 153.4
click at [492, 67] on div "We Are More Than Moms 51" at bounding box center [449, 70] width 223 height 14
copy h2 "We Are More Than Moms"
click at [377, 100] on div "Peoples Media • Acast We Are More Than Moms 51 A weekly Kids , Family and Paren…" at bounding box center [449, 85] width 223 height 59
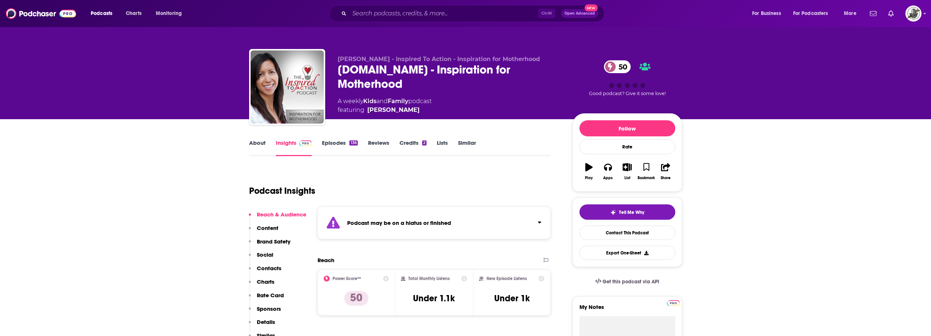
click at [427, 227] on div "Podcast may be on a hiatus or finished" at bounding box center [435, 223] width 234 height 33
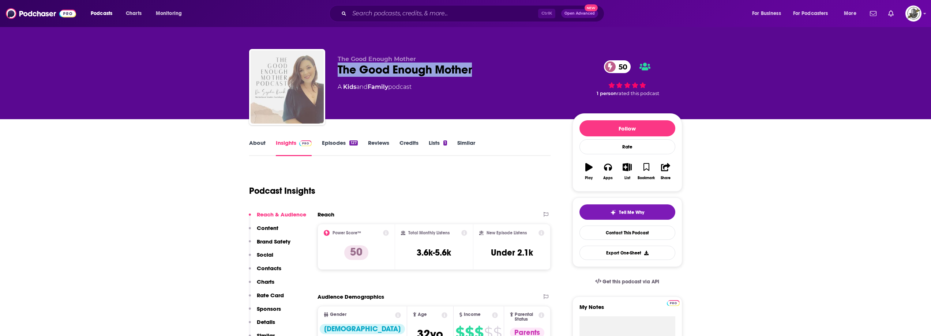
drag, startPoint x: 336, startPoint y: 73, endPoint x: 479, endPoint y: 68, distance: 142.8
click at [479, 68] on div "The Good Enough Mother The Good Enough Mother [DEMOGRAPHIC_DATA] A Kids and Fam…" at bounding box center [465, 88] width 433 height 79
copy h2 "The Good Enough Mother"
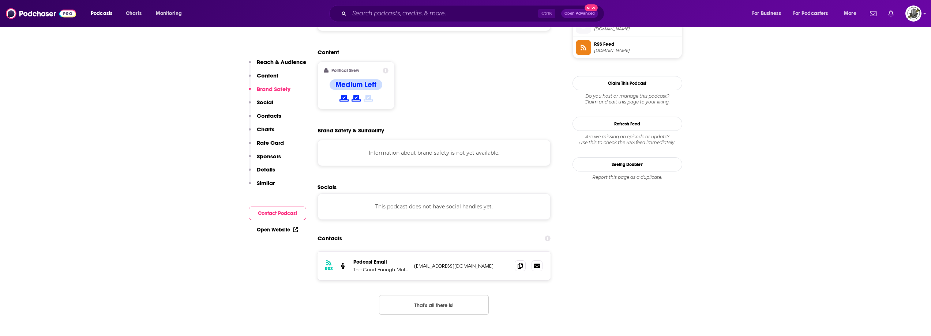
scroll to position [549, 0]
drag, startPoint x: 412, startPoint y: 239, endPoint x: 482, endPoint y: 237, distance: 70.3
click at [482, 250] on div "RSS Podcast Email The Good Enough Mother [EMAIL_ADDRESS][DOMAIN_NAME] [EMAIL_AD…" at bounding box center [435, 264] width 234 height 29
copy p "[EMAIL_ADDRESS][DOMAIN_NAME]"
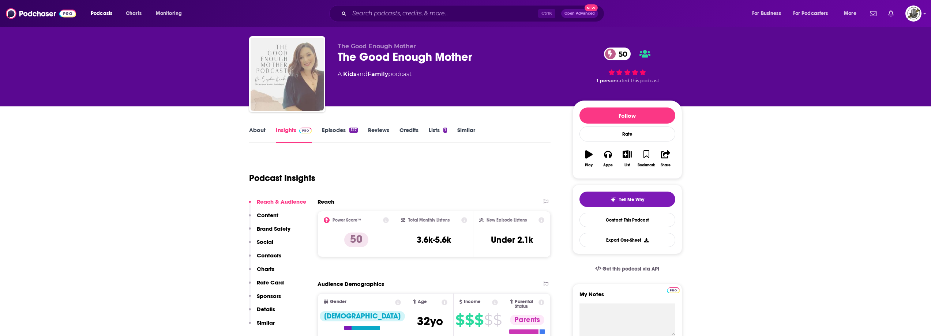
scroll to position [0, 0]
